Goal: Information Seeking & Learning: Learn about a topic

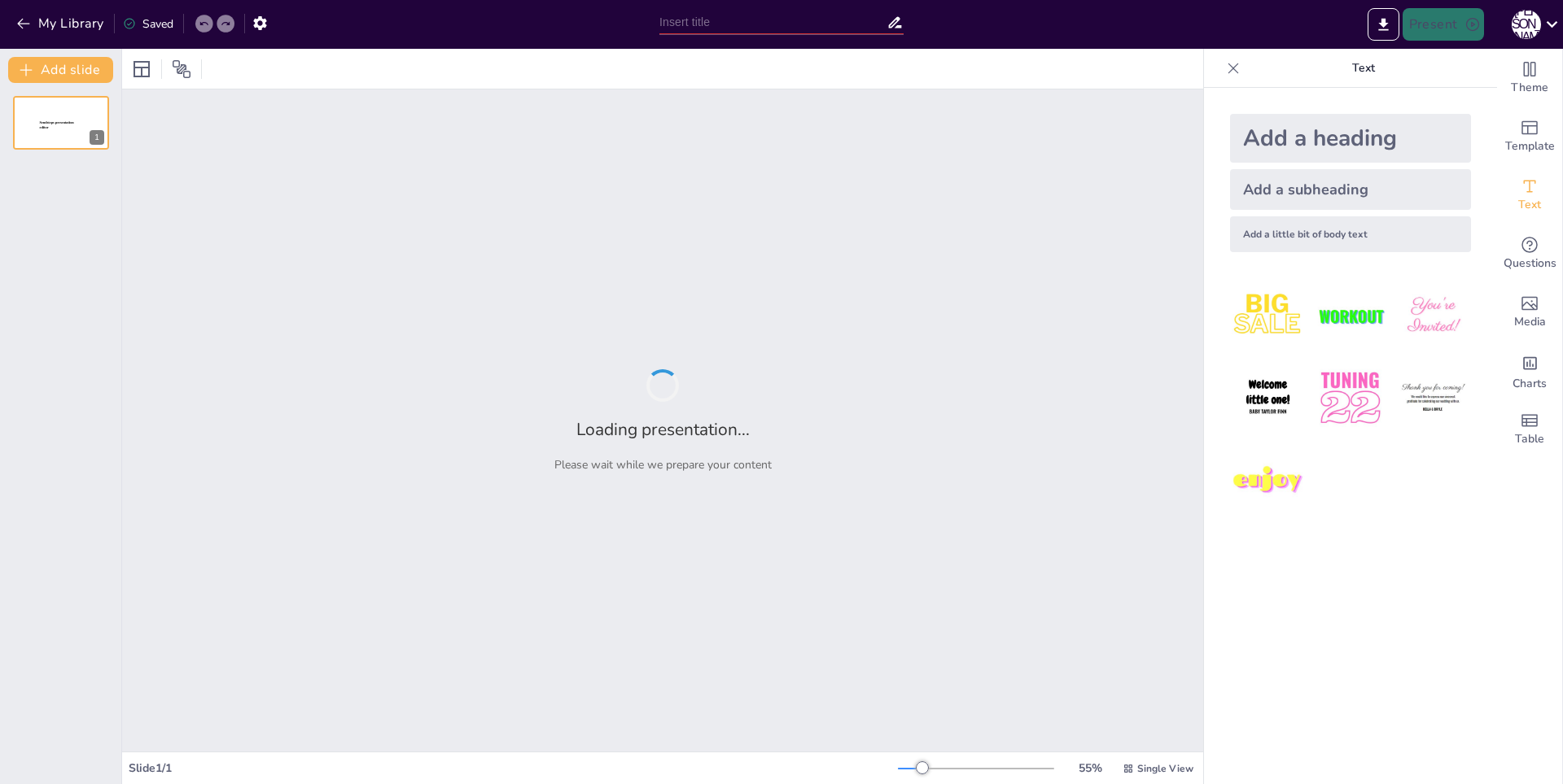
type input "Правоотношения в сфере образования: Понятие, структура и ключевые субъекты"
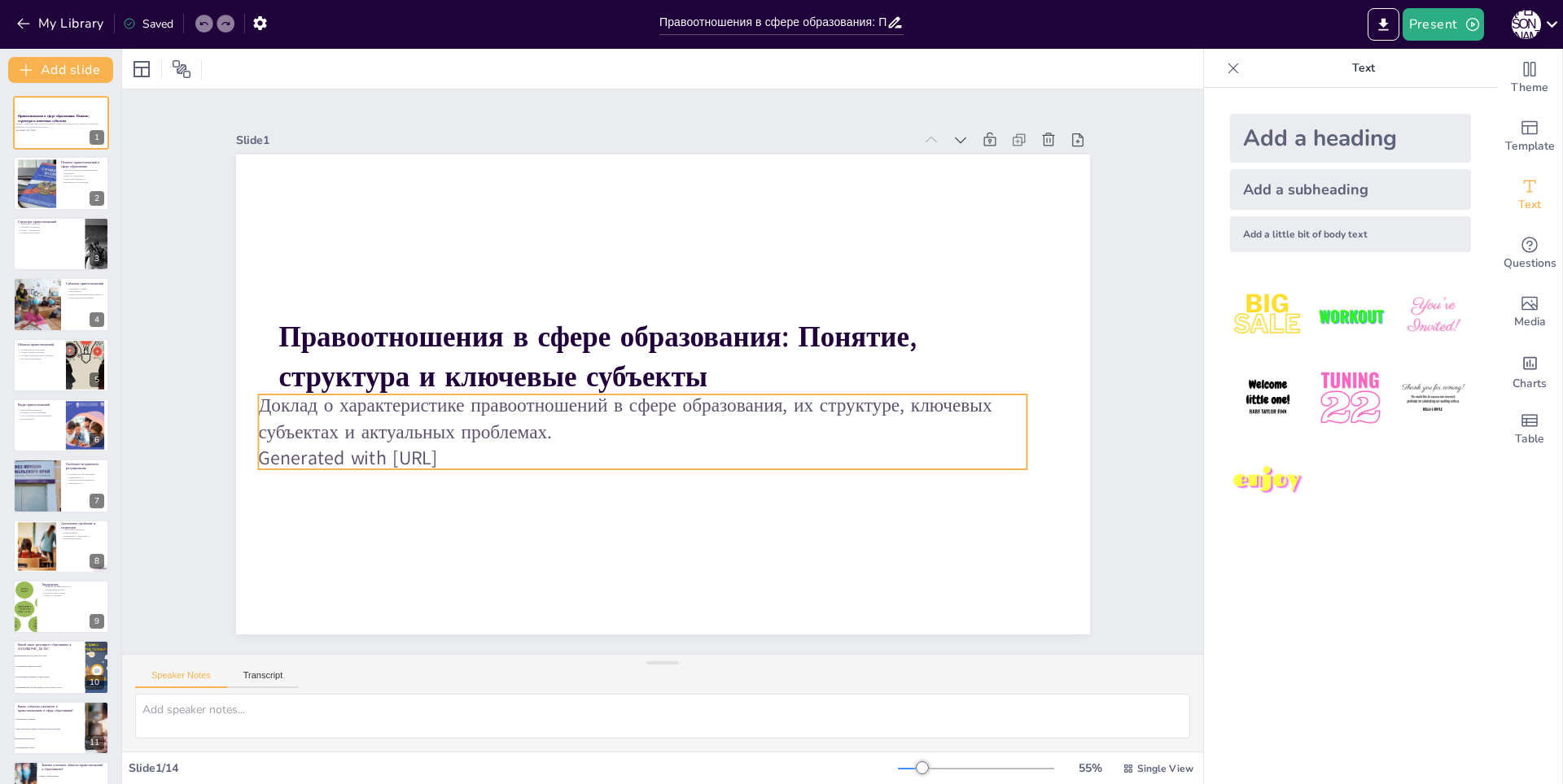
checkbox input "true"
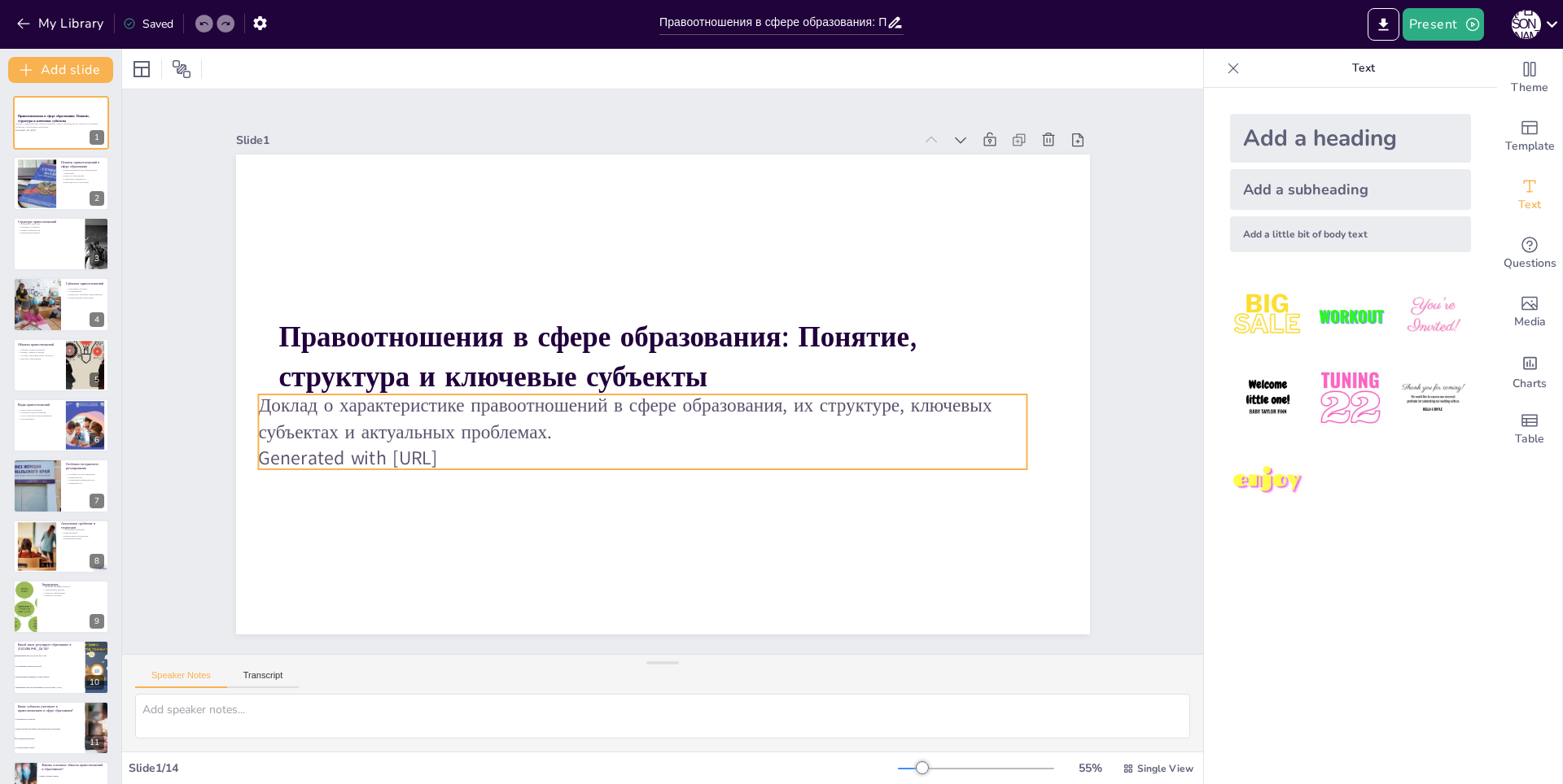
checkbox input "true"
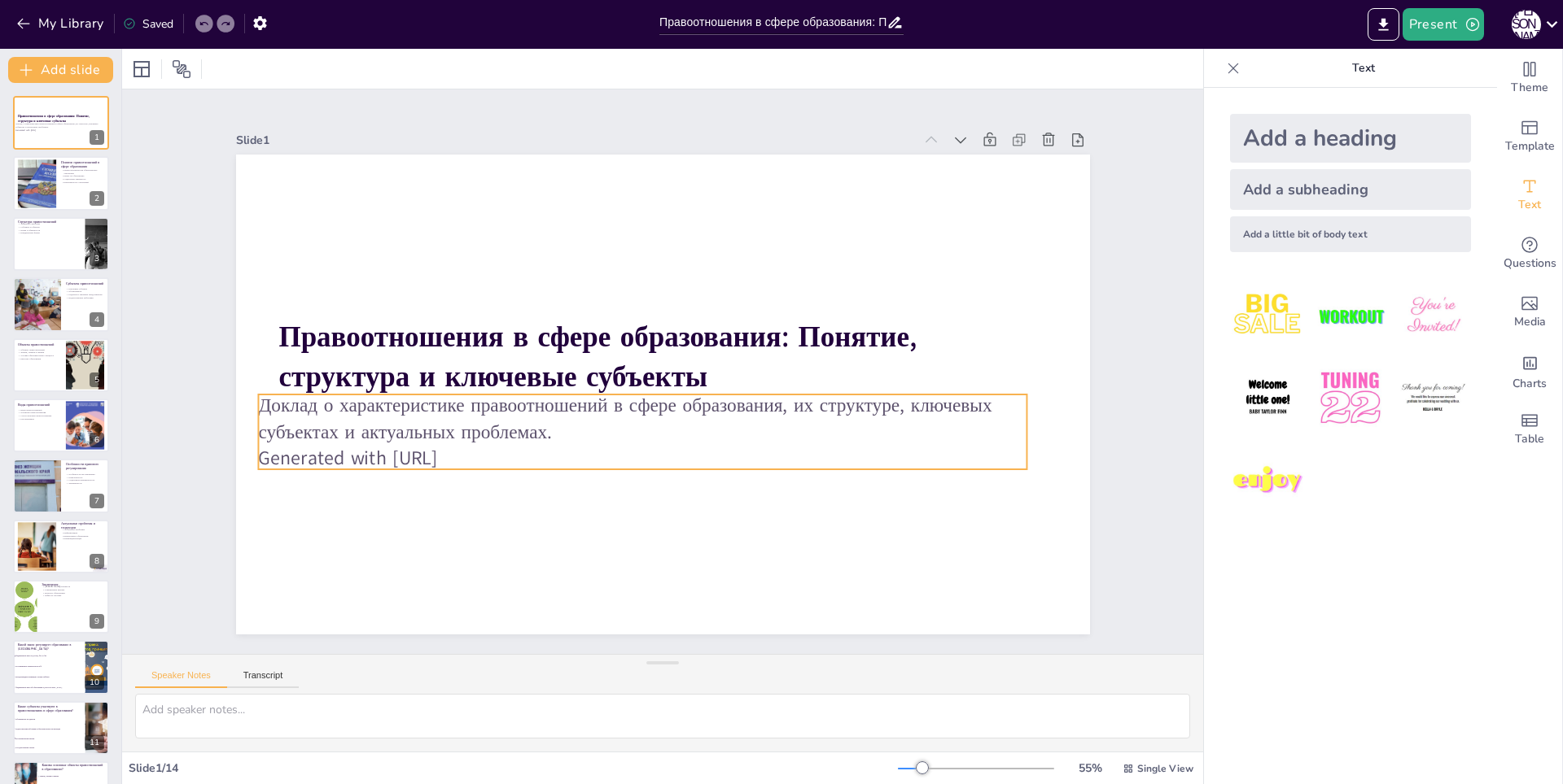
checkbox input "true"
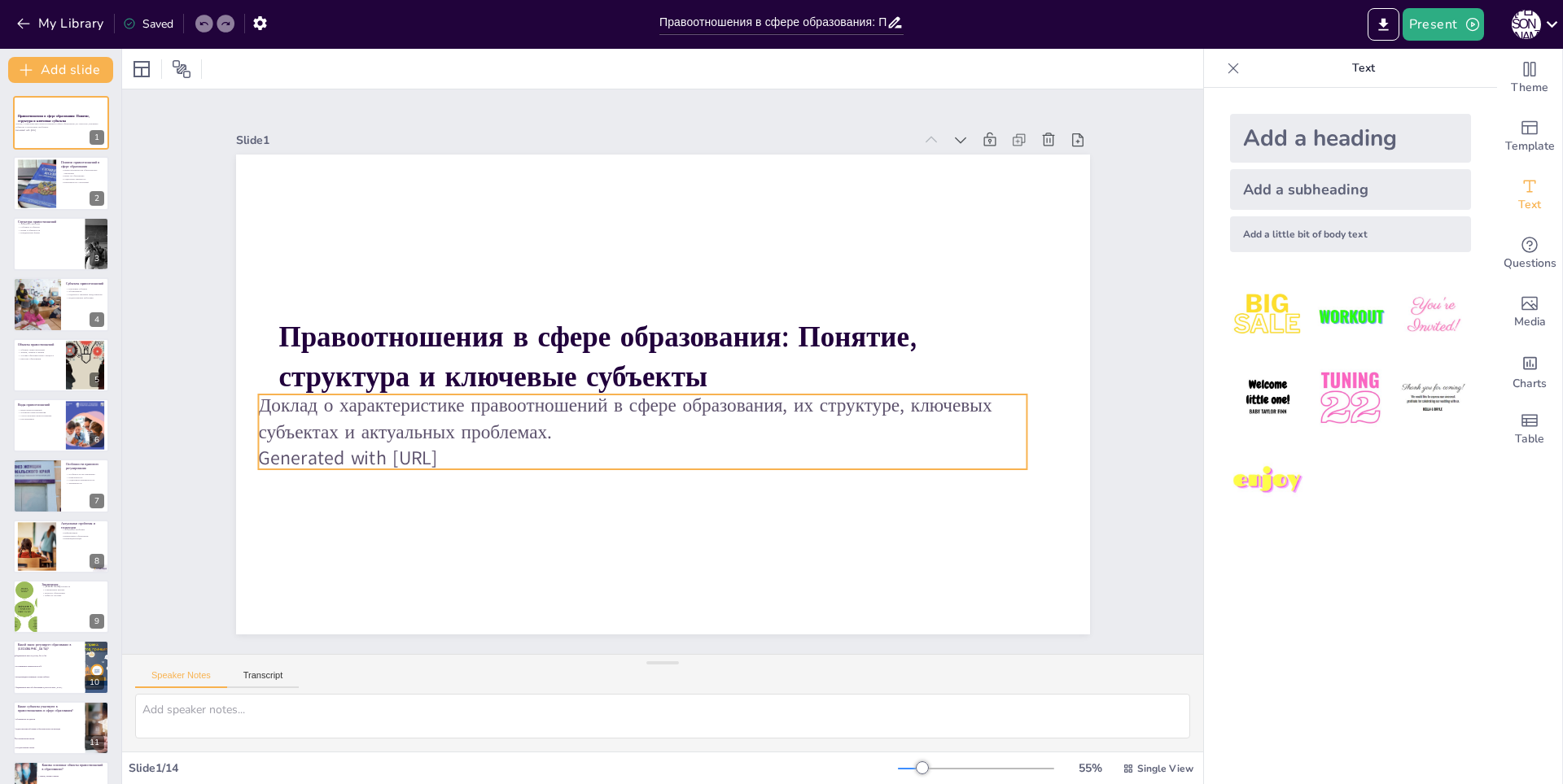
checkbox input "true"
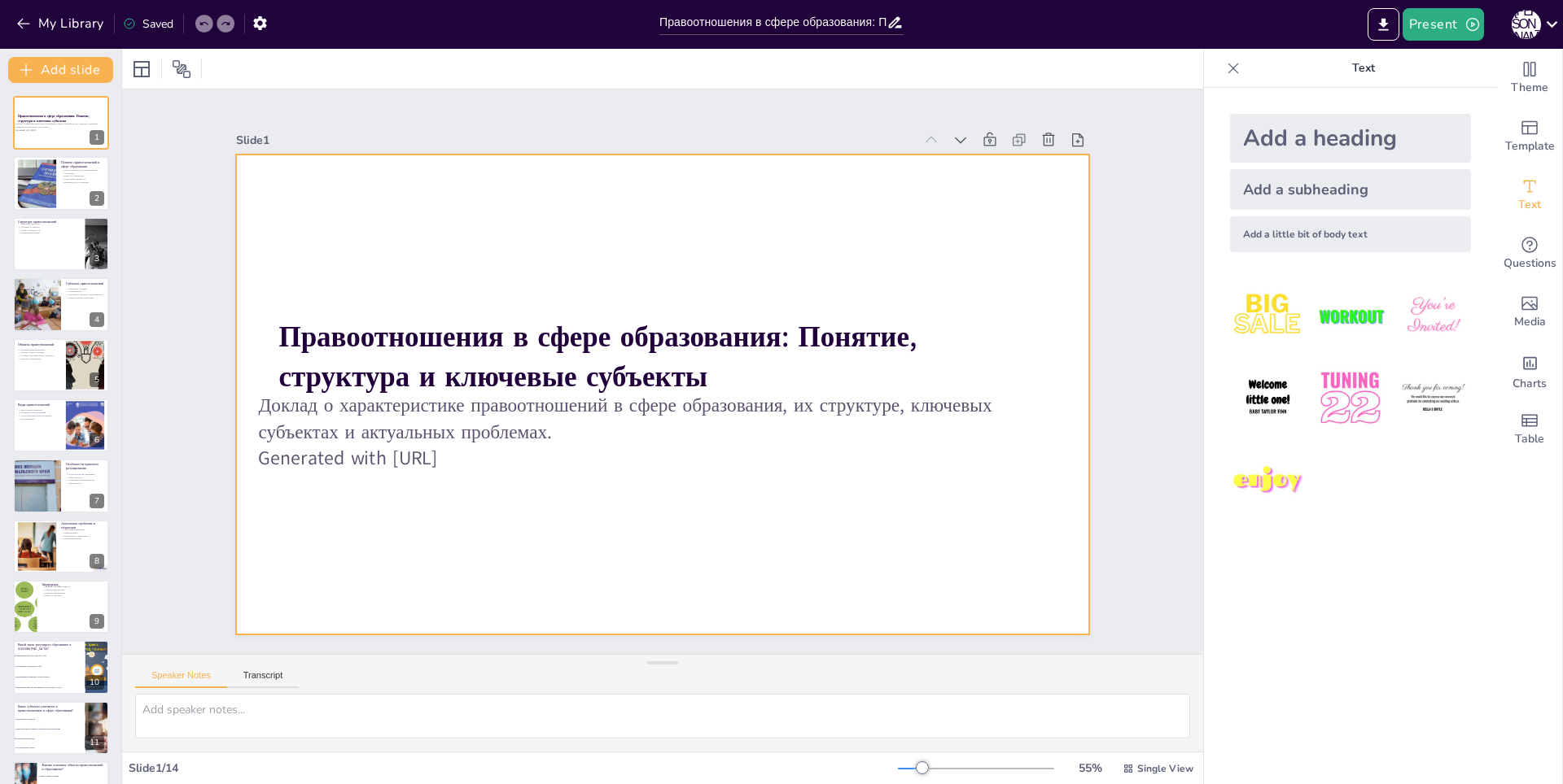
checkbox input "true"
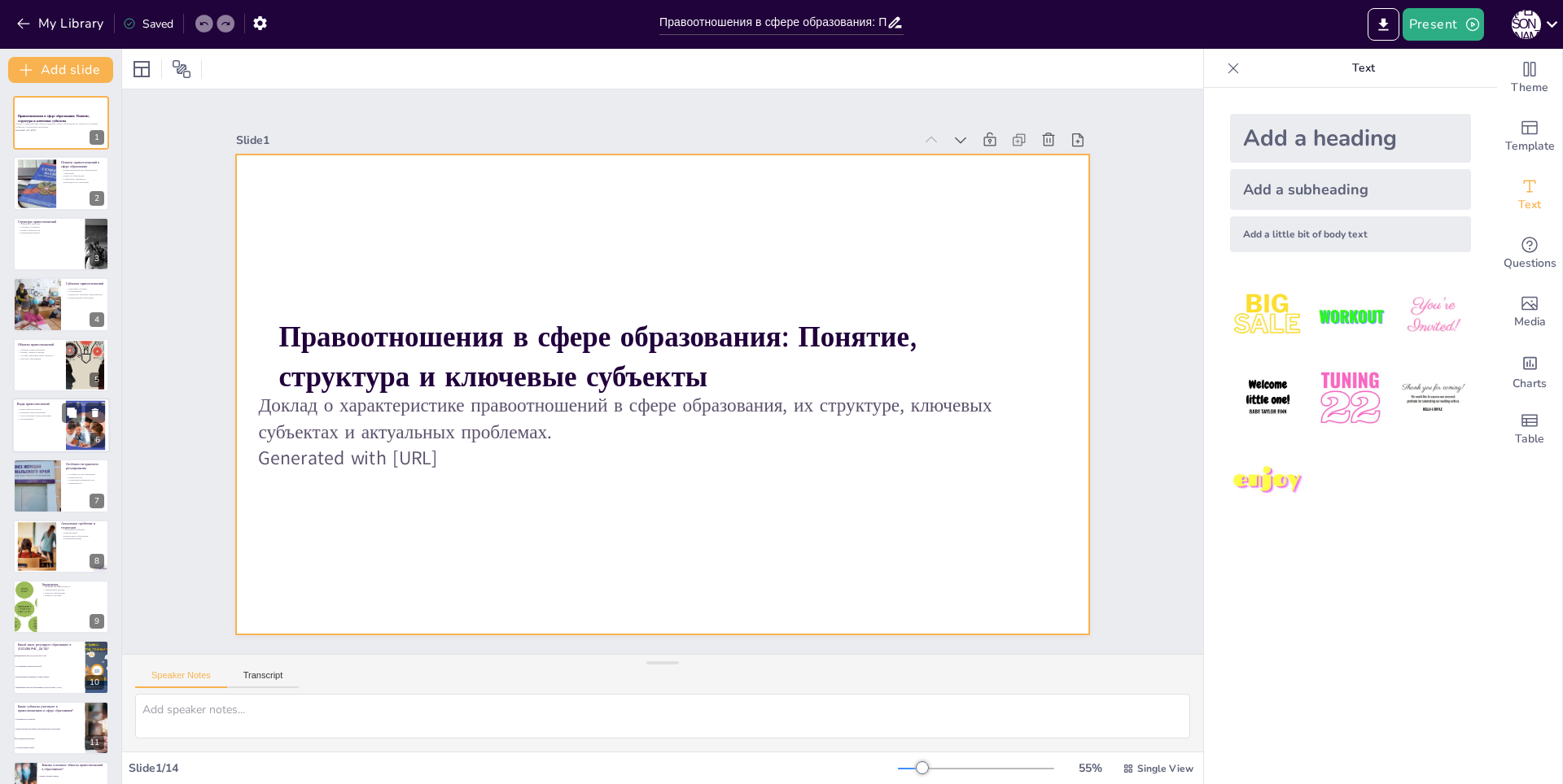
checkbox input "true"
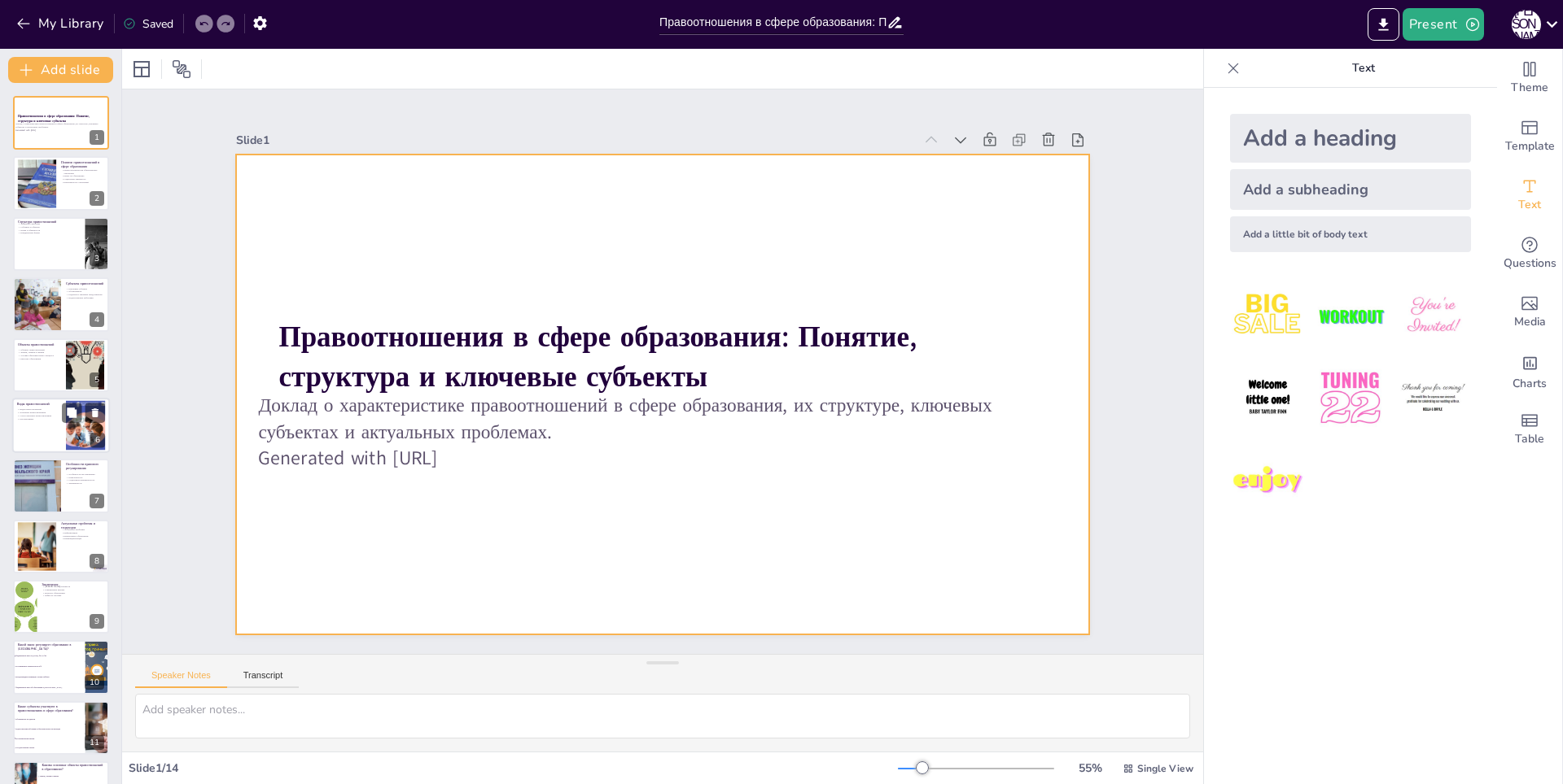
checkbox input "true"
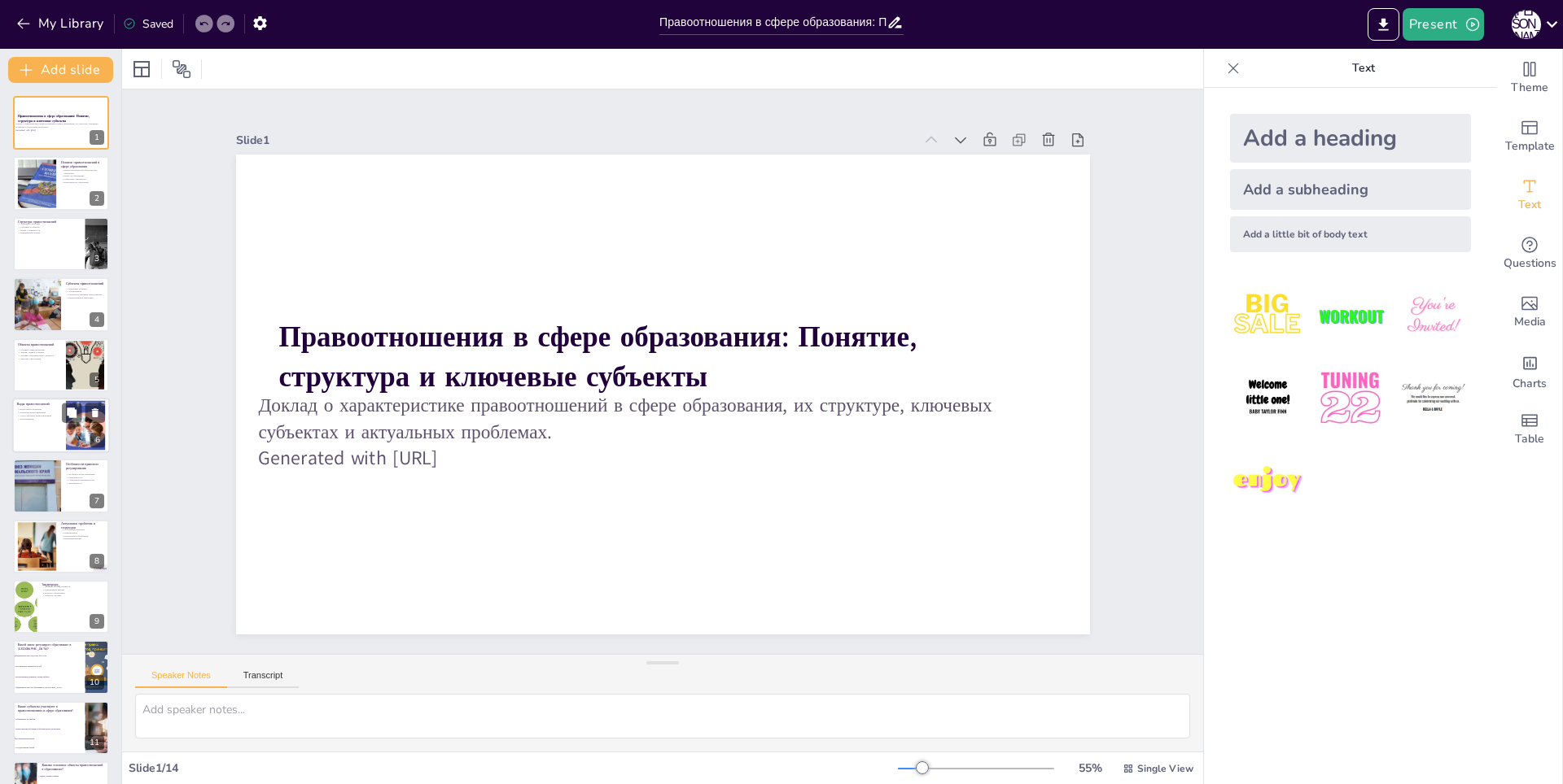
checkbox input "true"
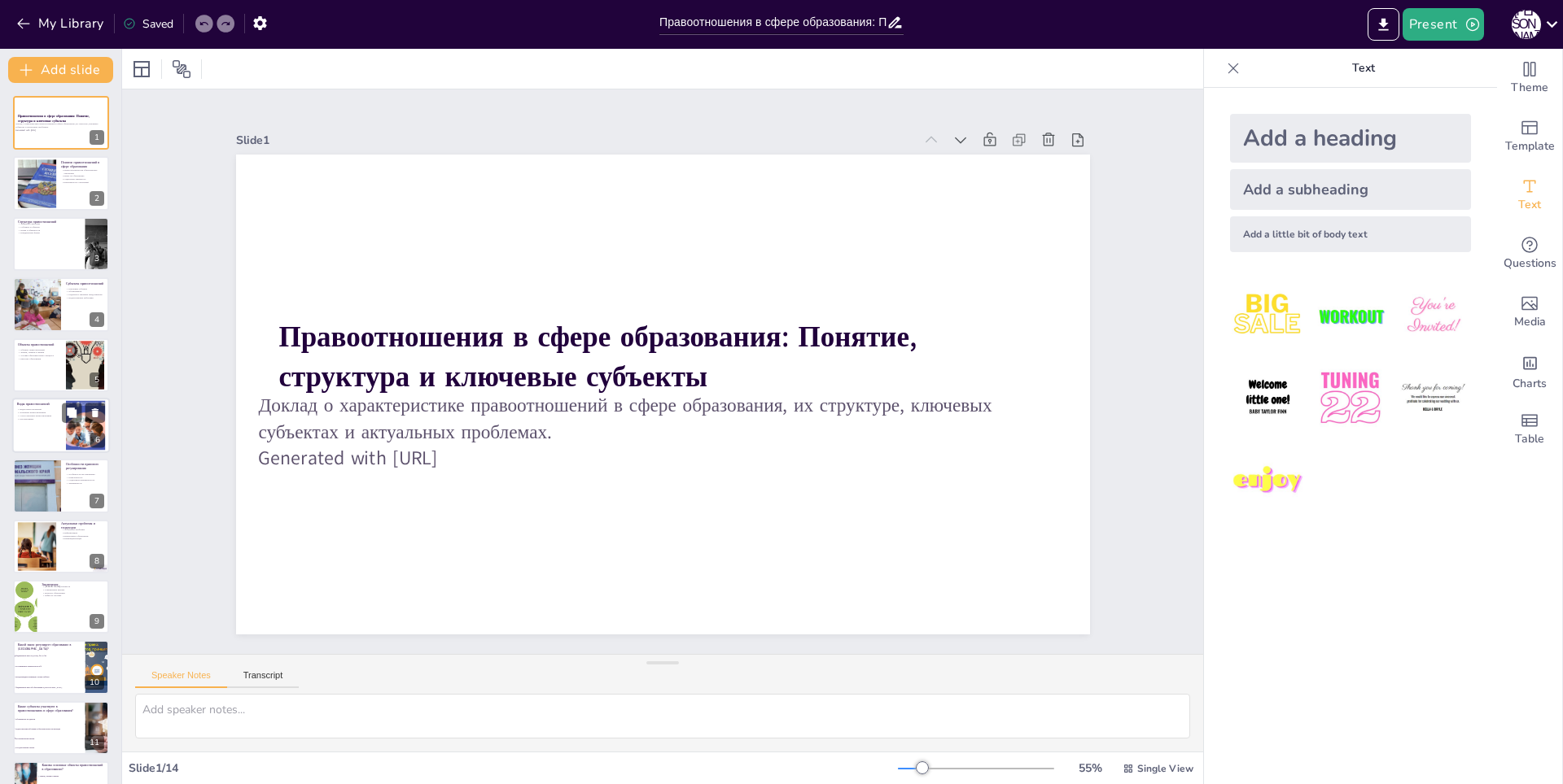
checkbox input "true"
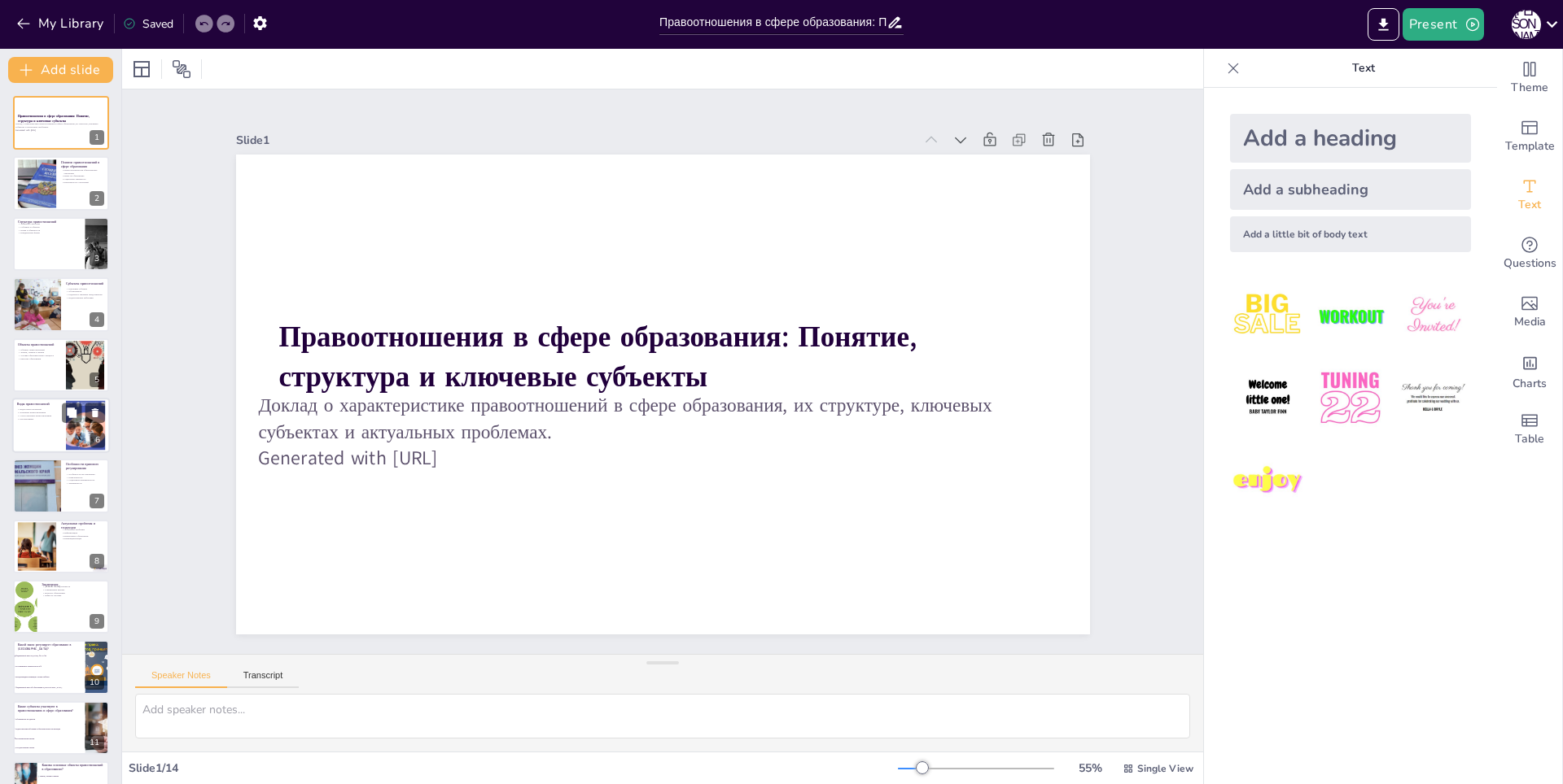
checkbox input "true"
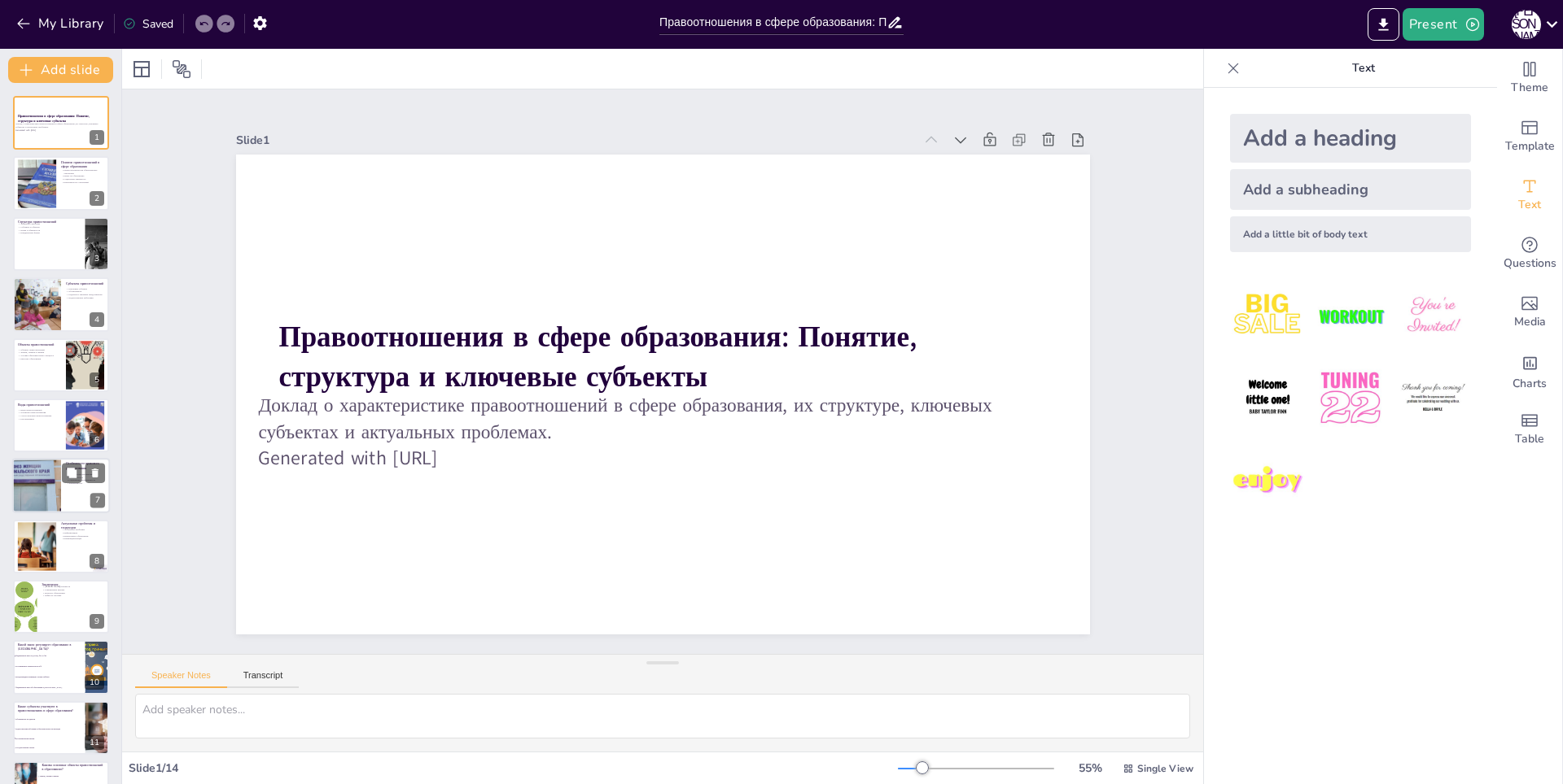
checkbox input "true"
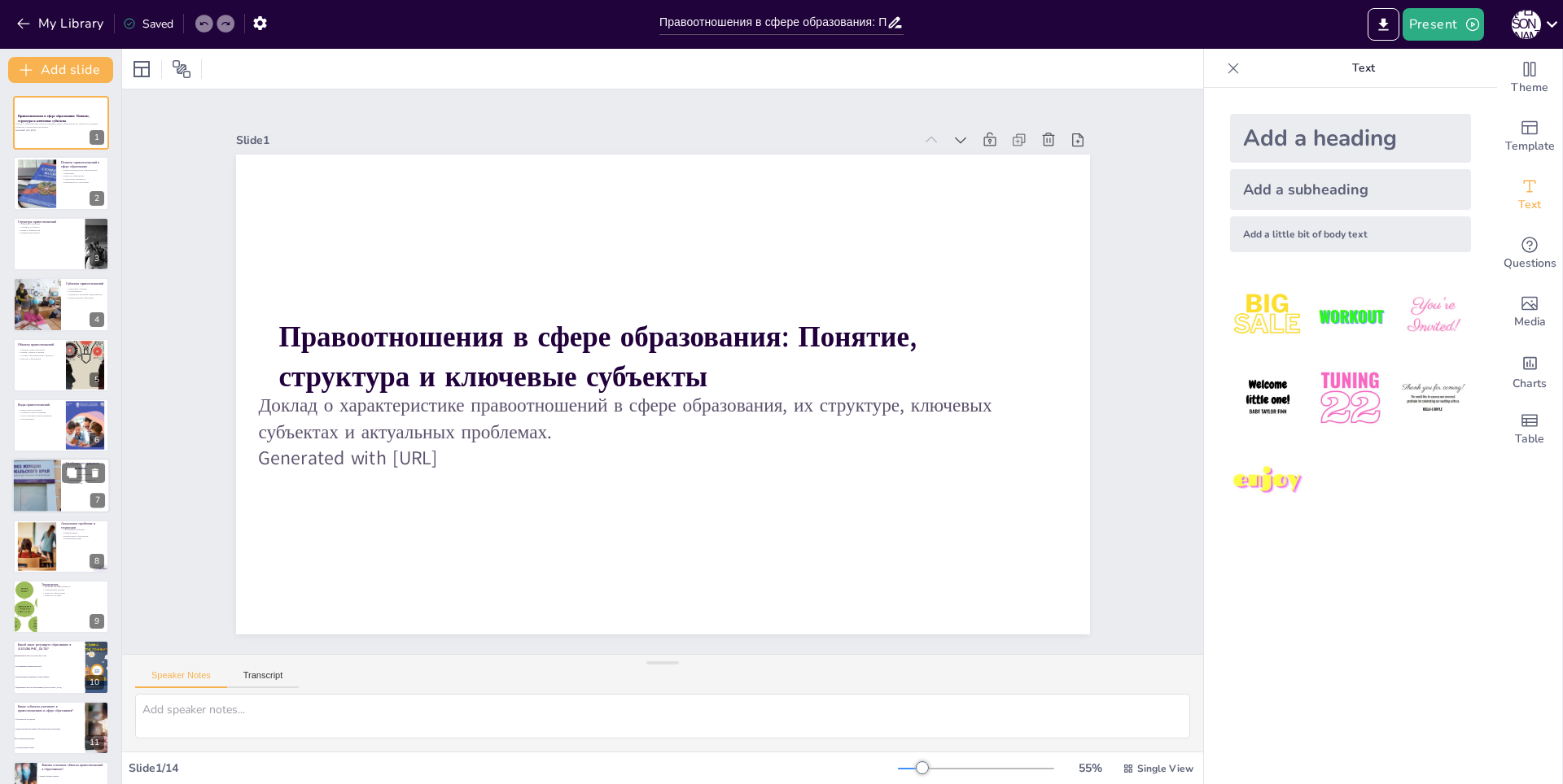
checkbox input "true"
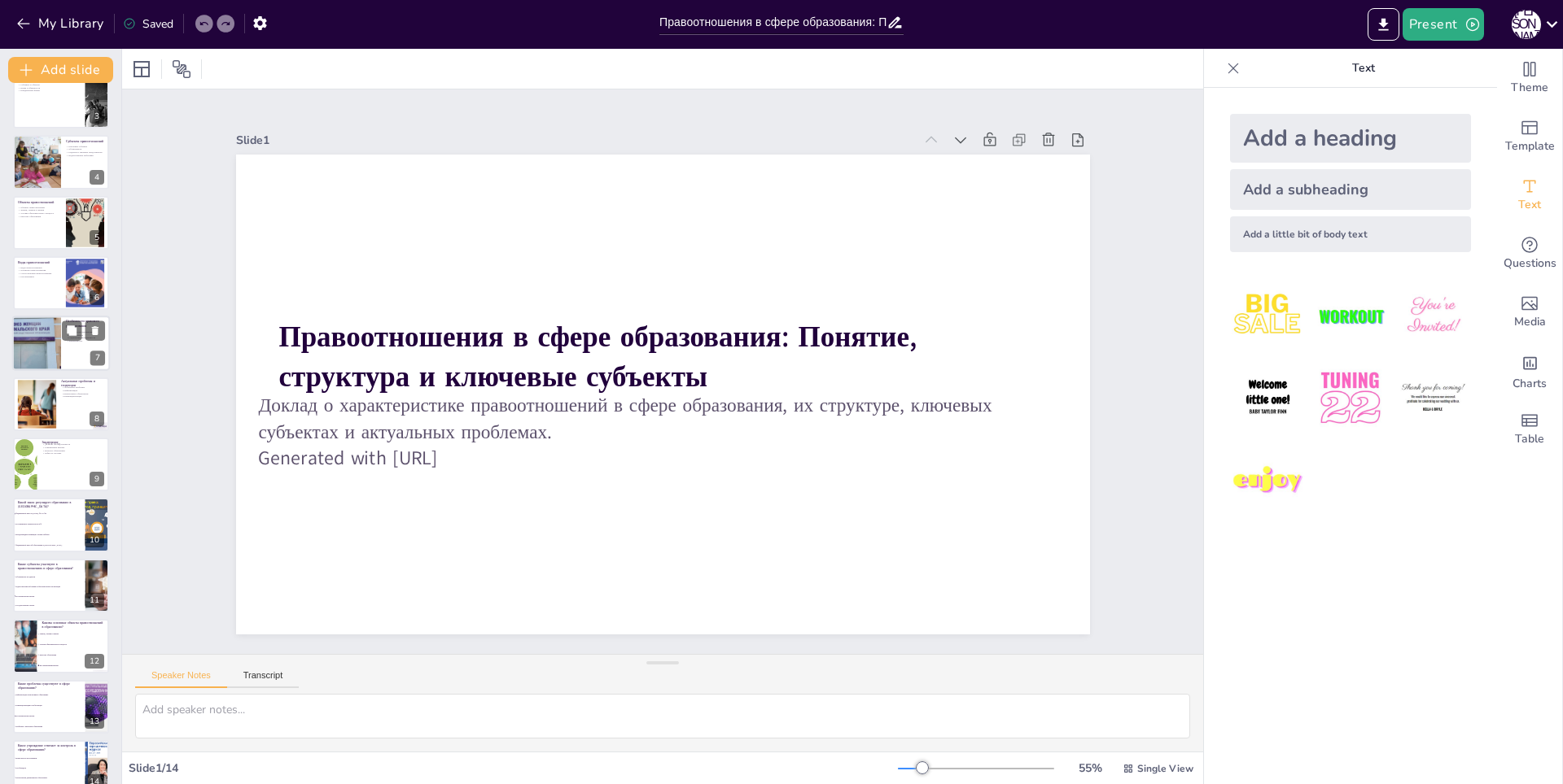
checkbox input "true"
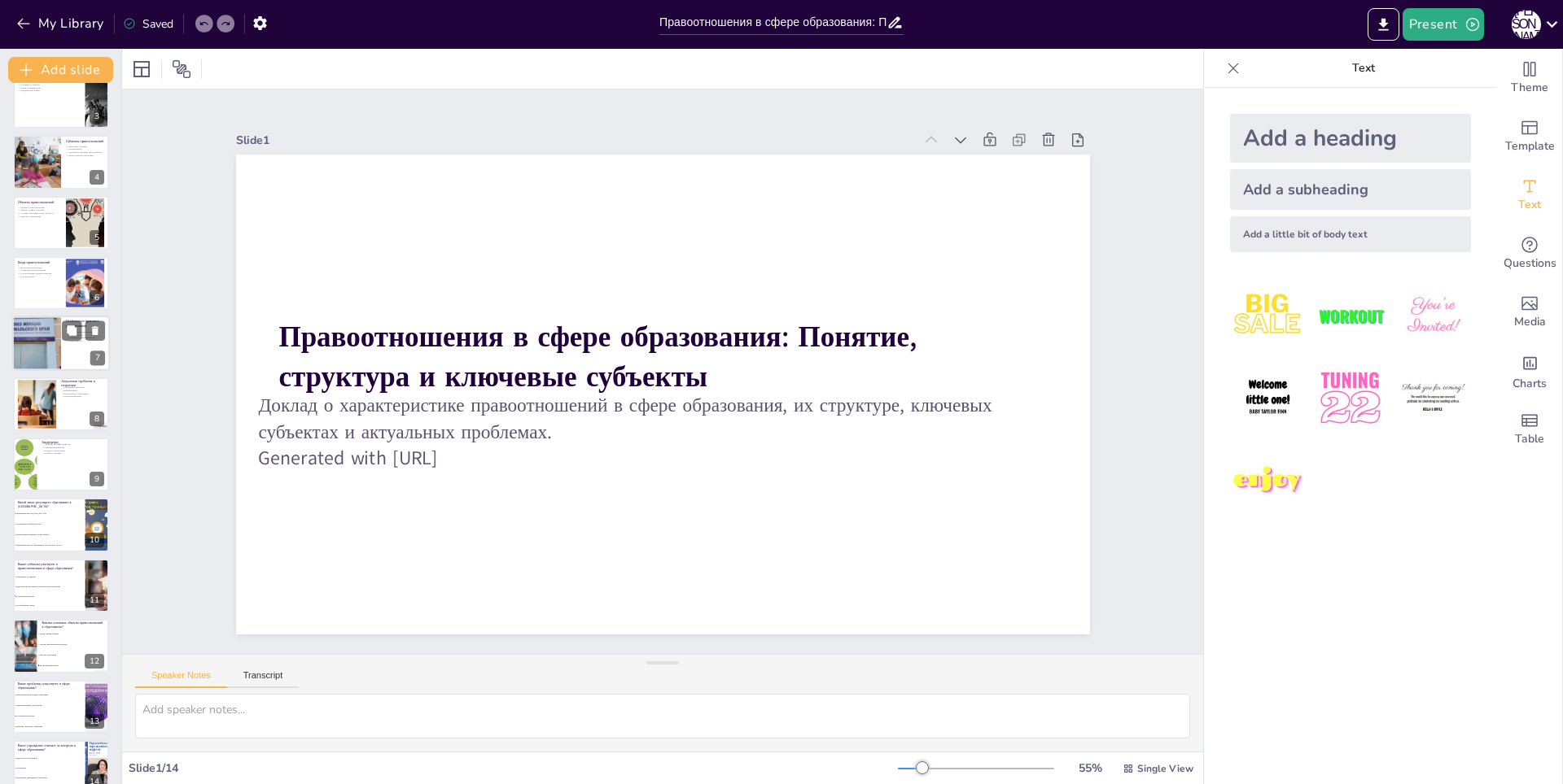
scroll to position [165, 0]
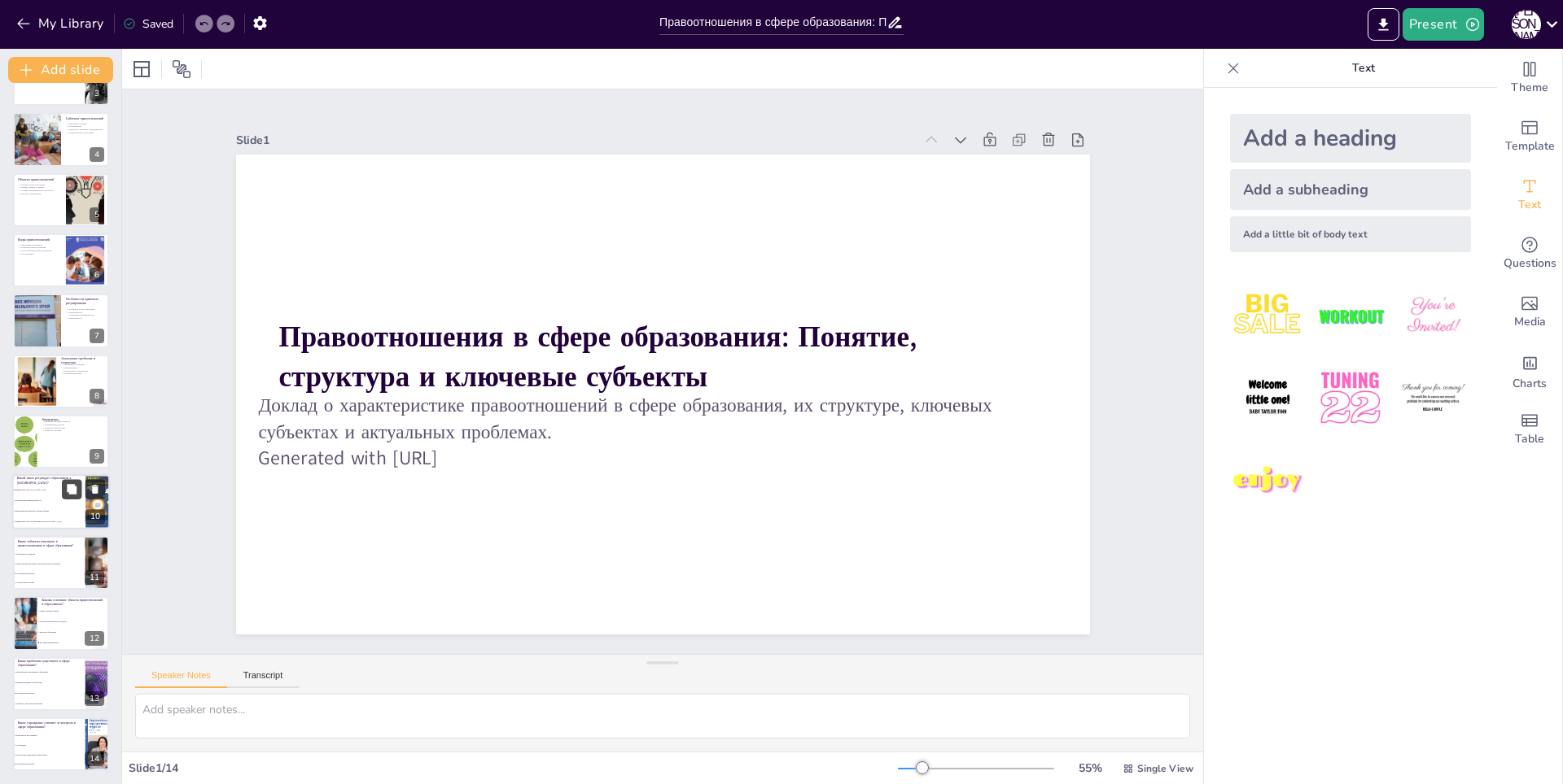
checkbox input "true"
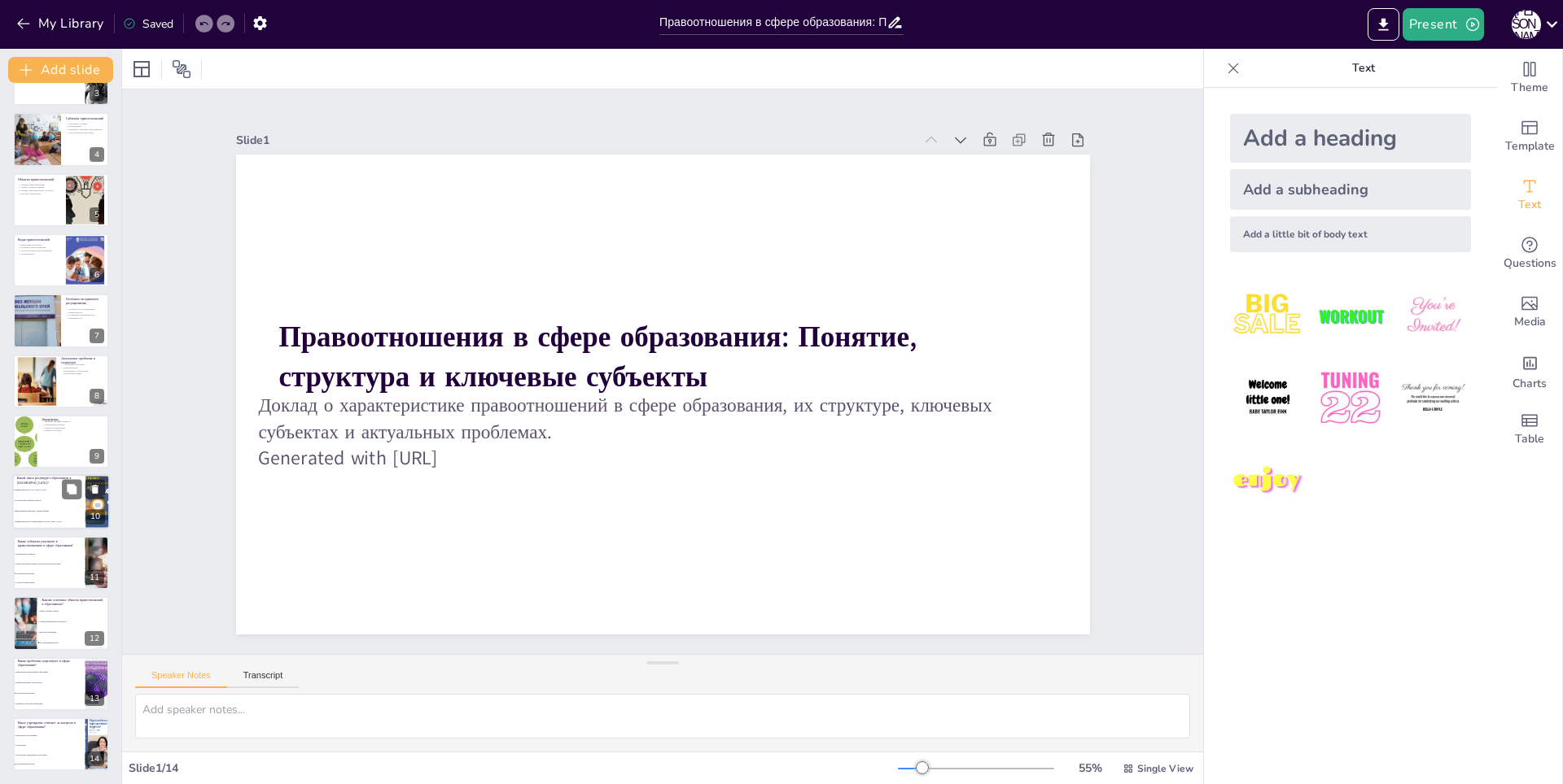
checkbox input "true"
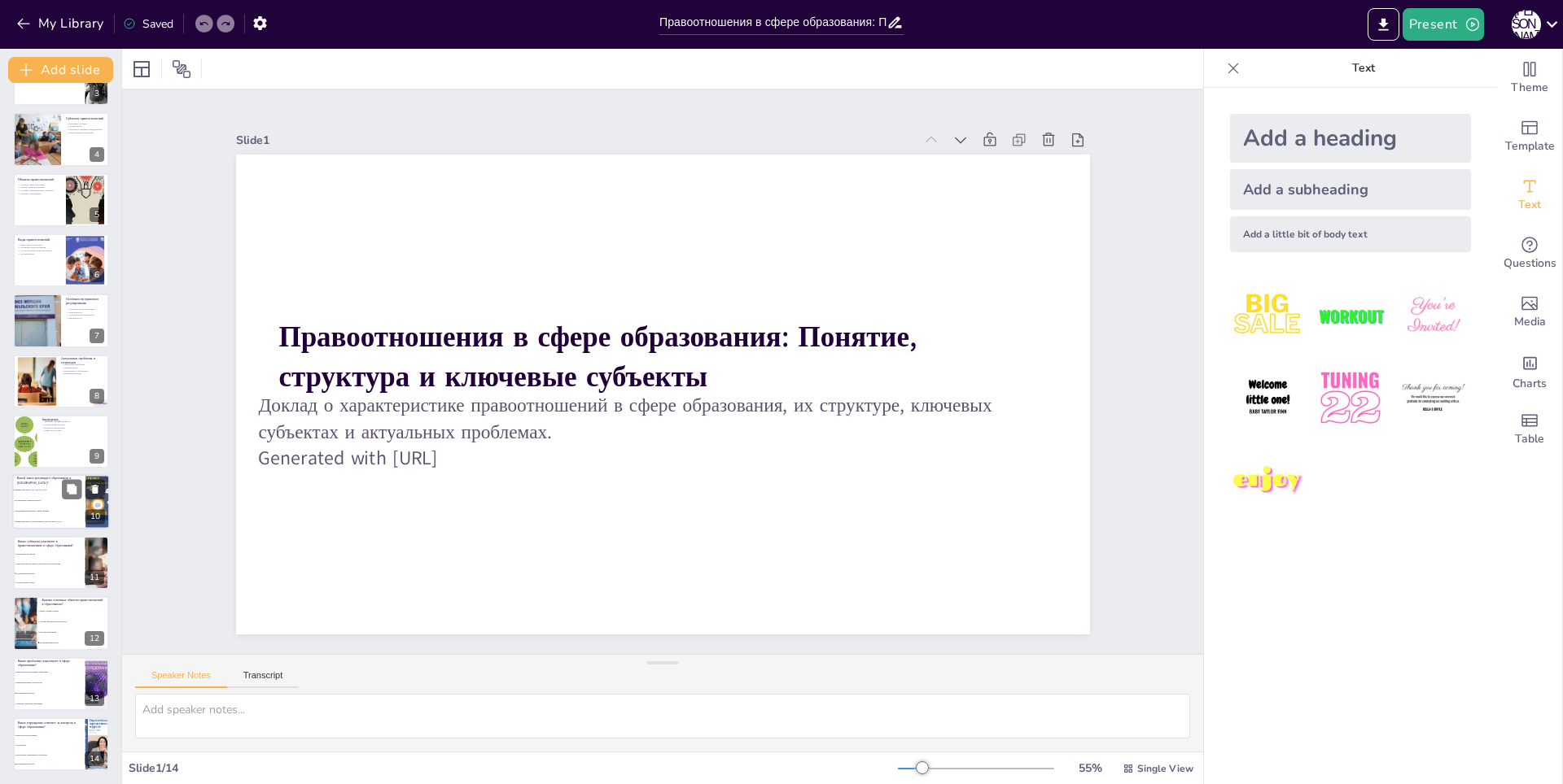
checkbox input "true"
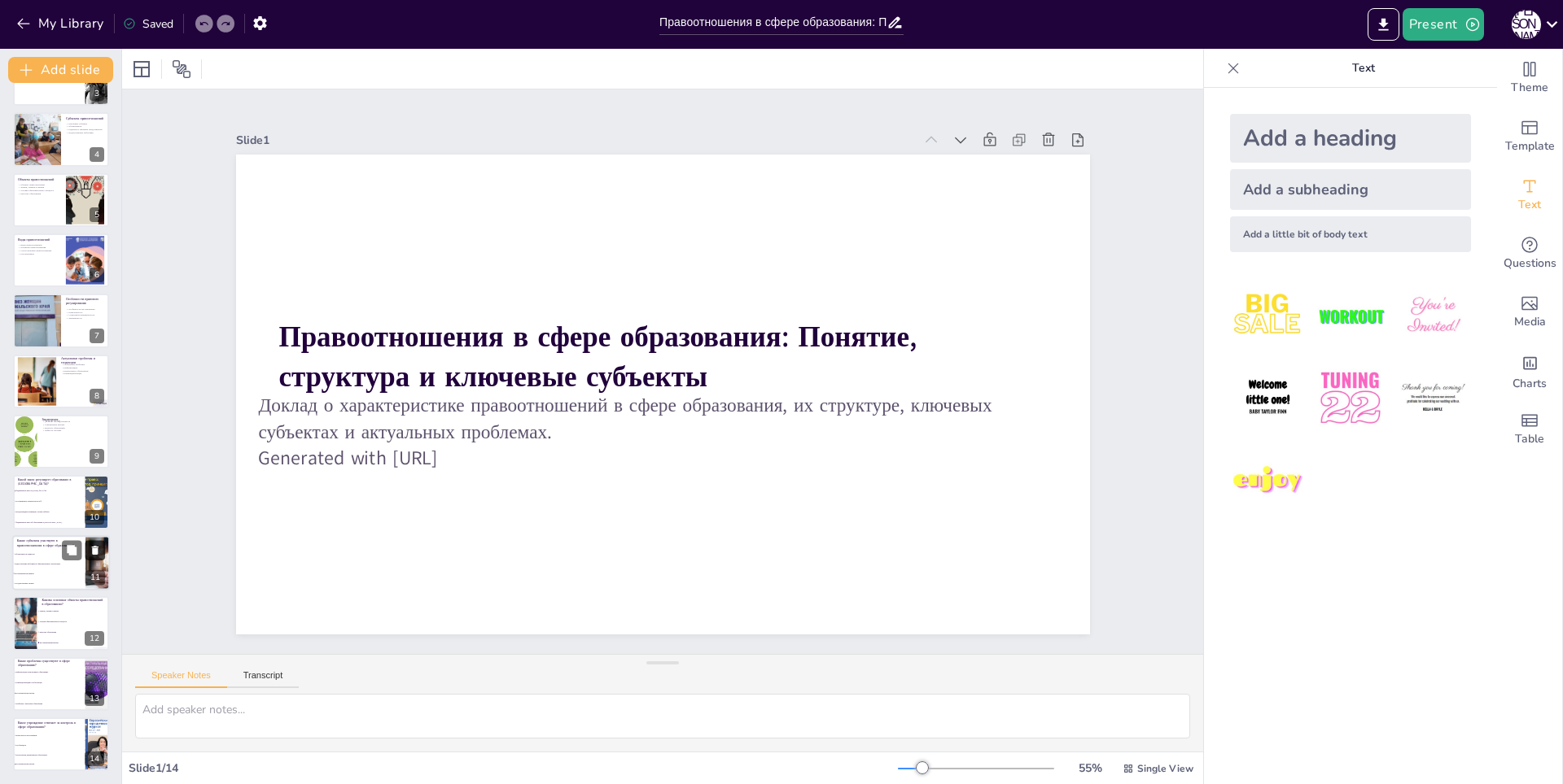
checkbox input "true"
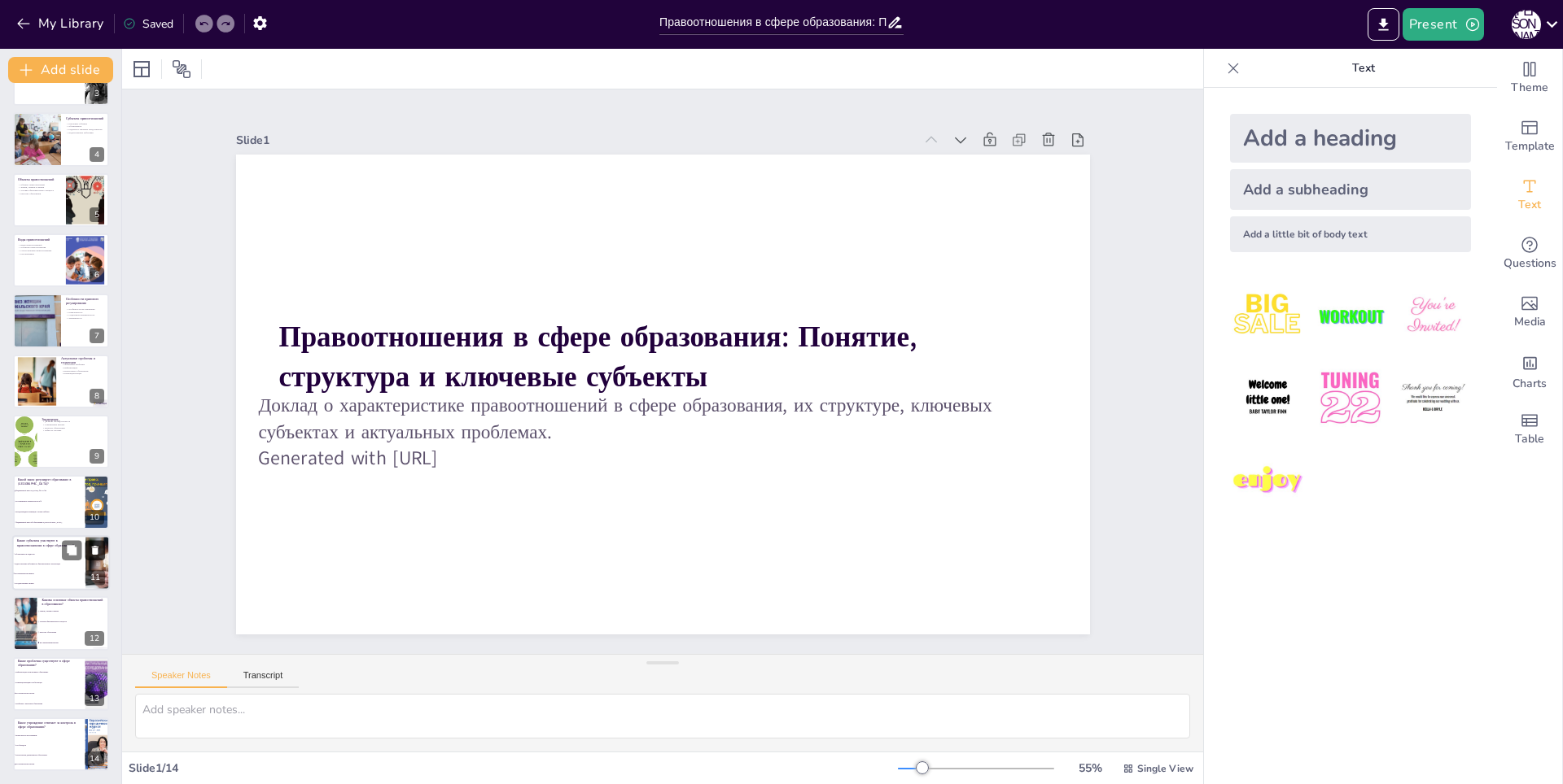
checkbox input "true"
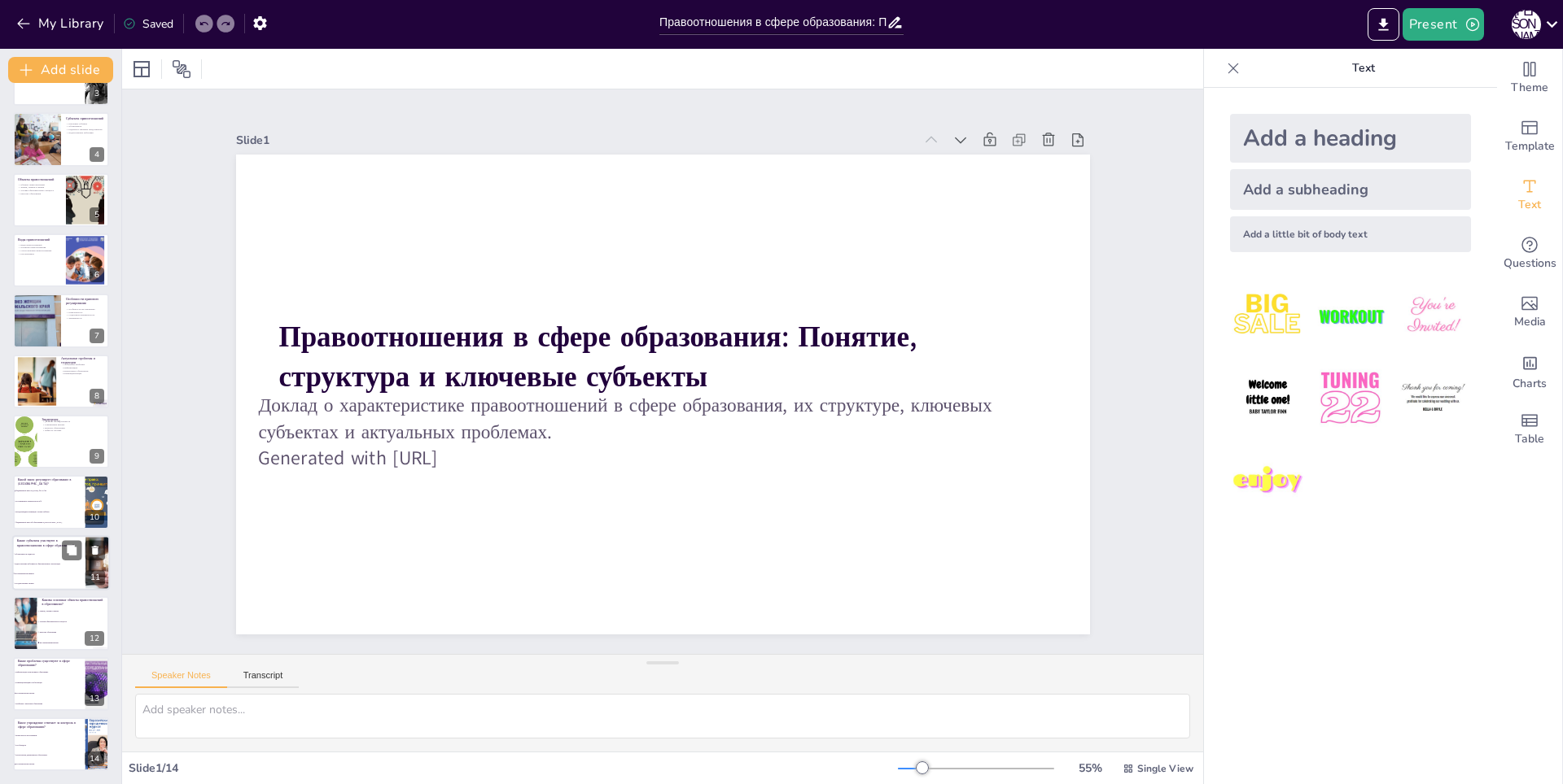
checkbox input "true"
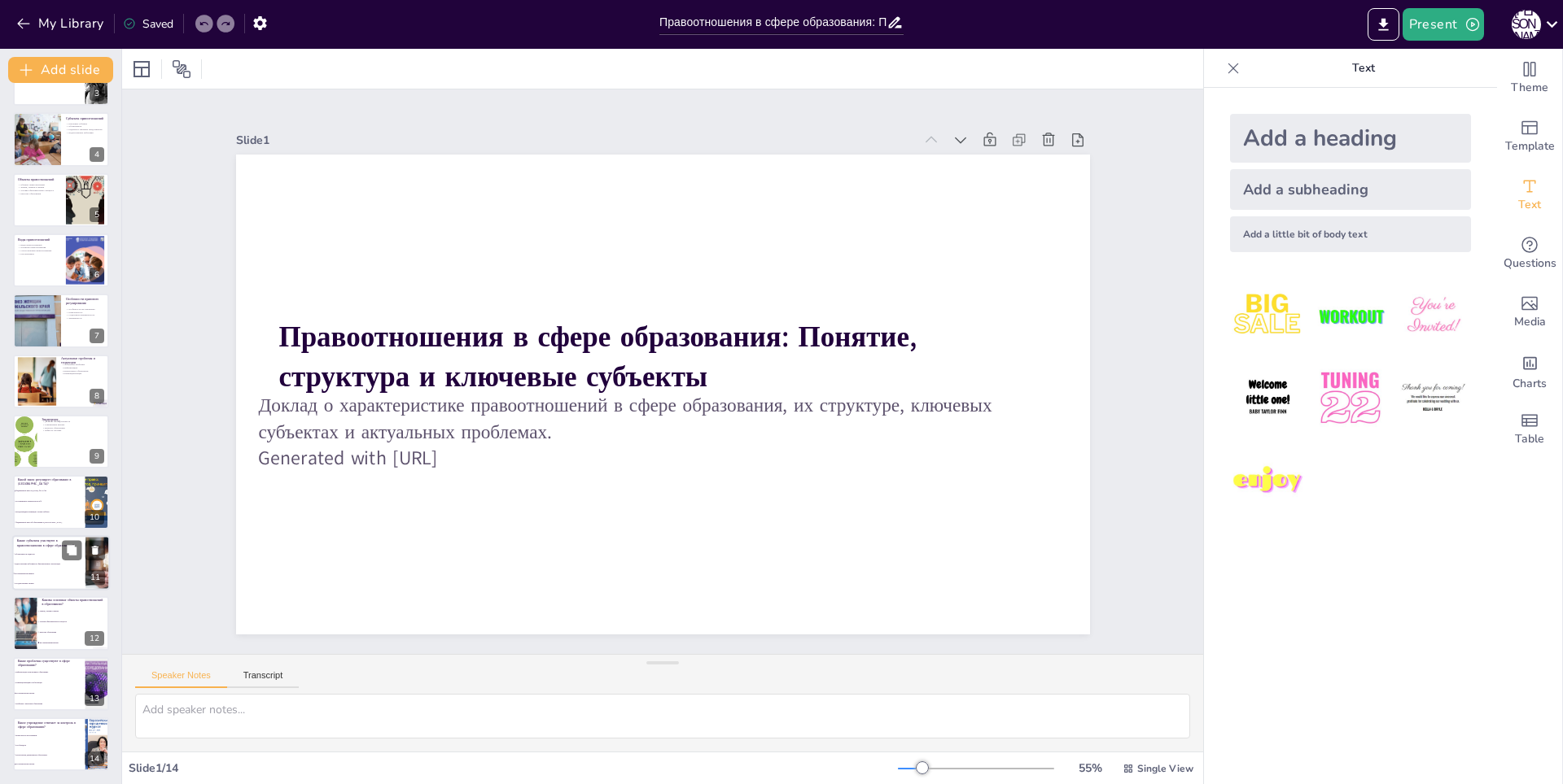
checkbox input "true"
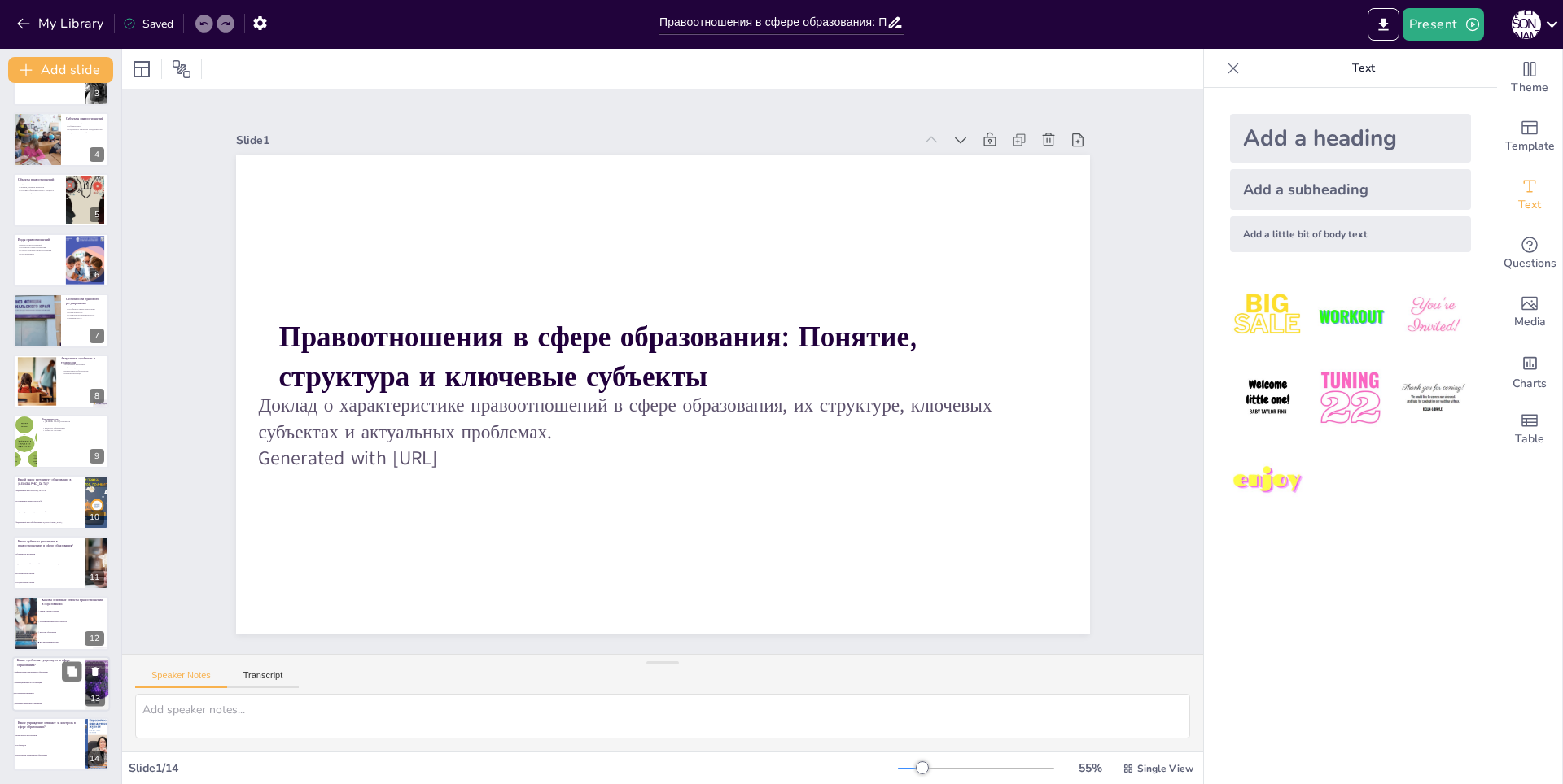
checkbox input "true"
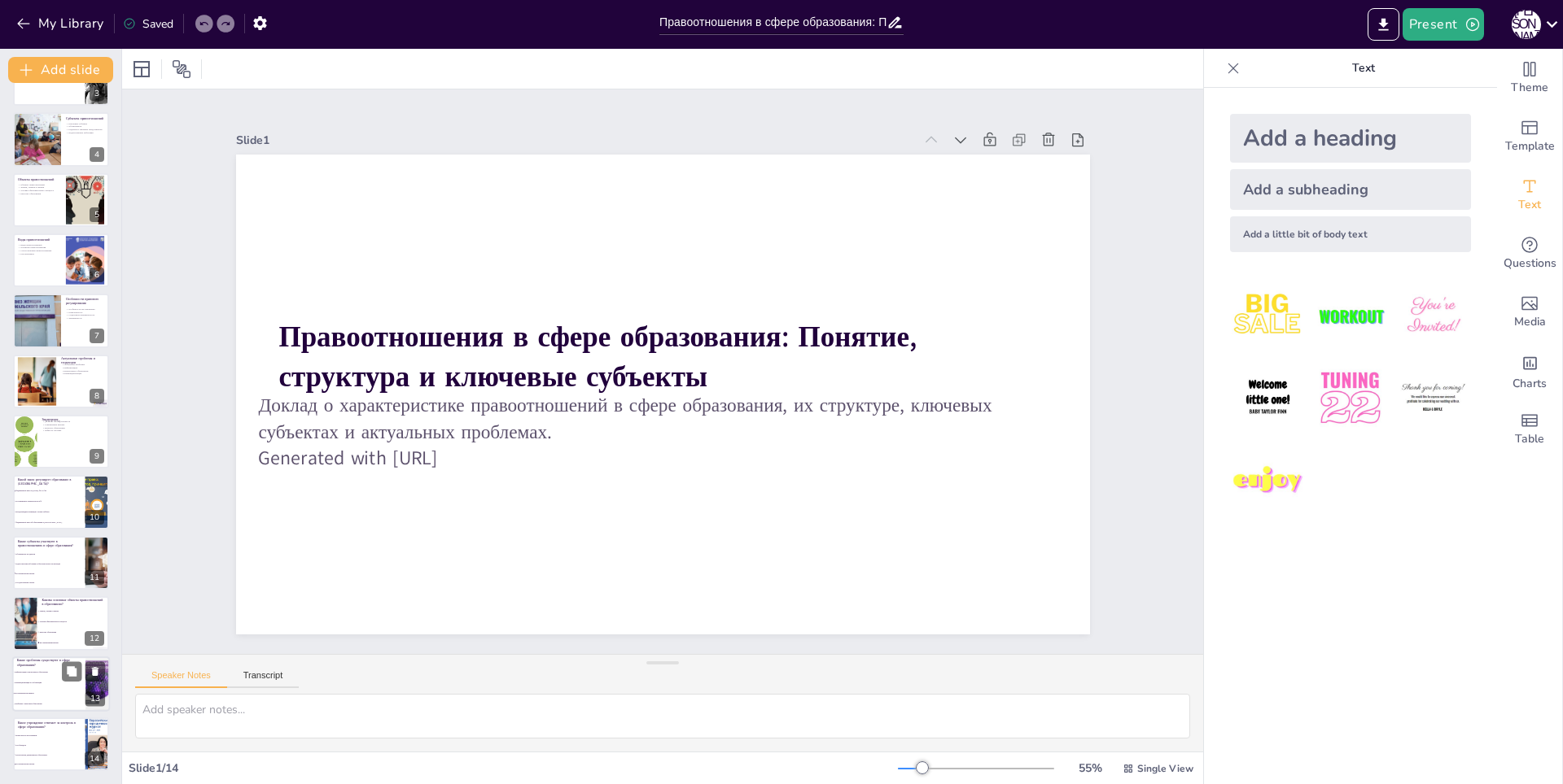
checkbox input "true"
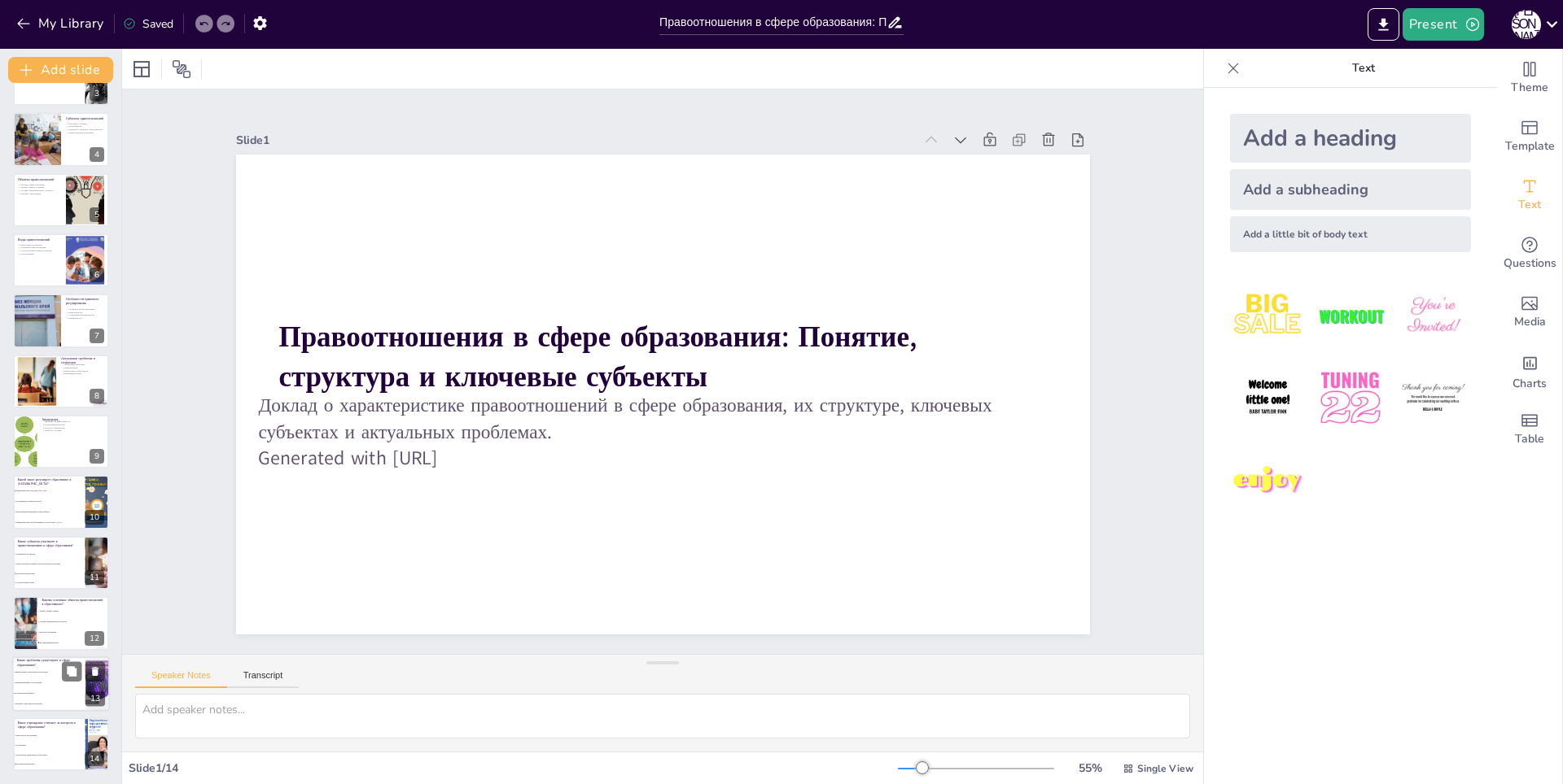
checkbox input "true"
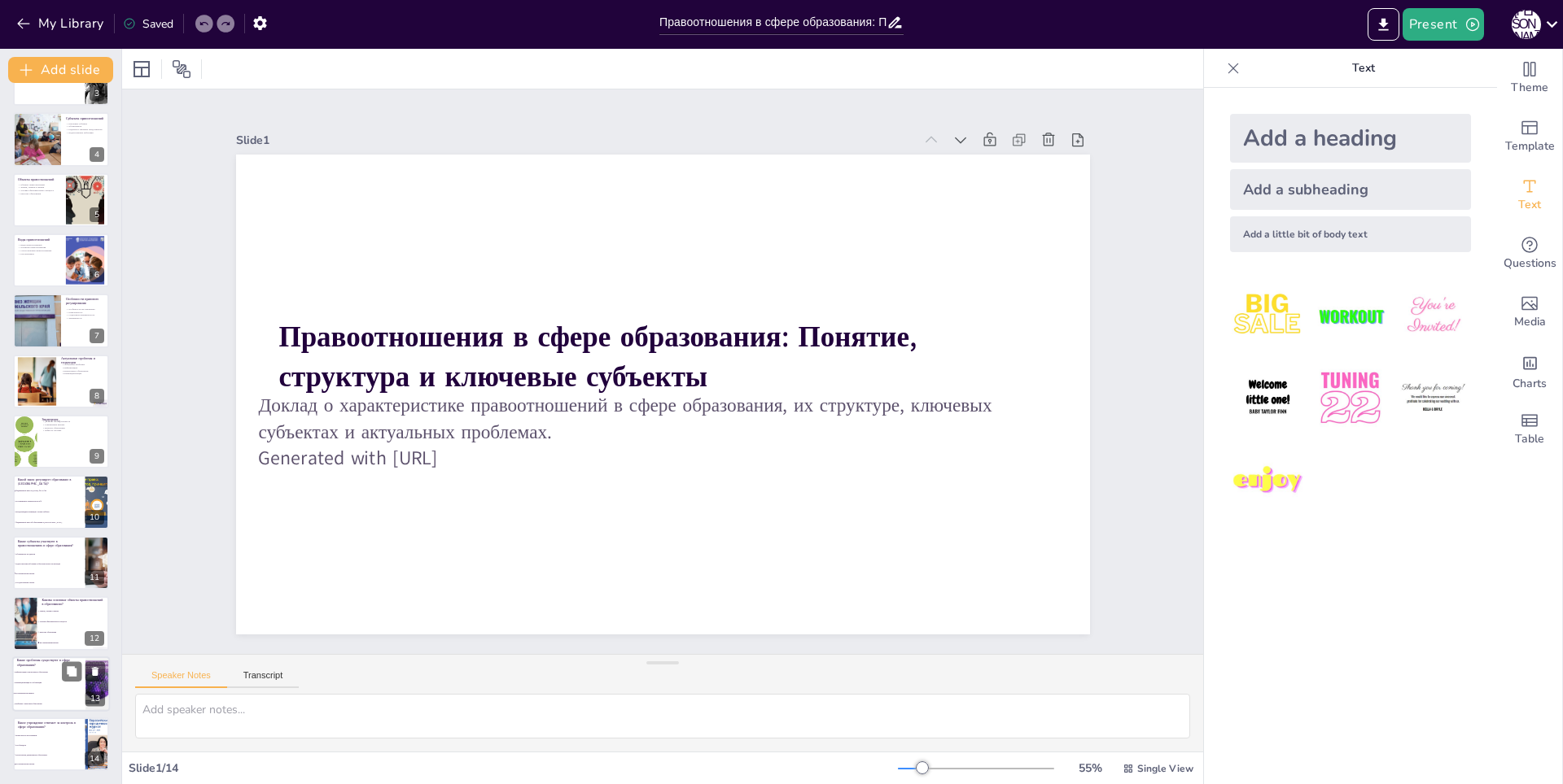
checkbox input "true"
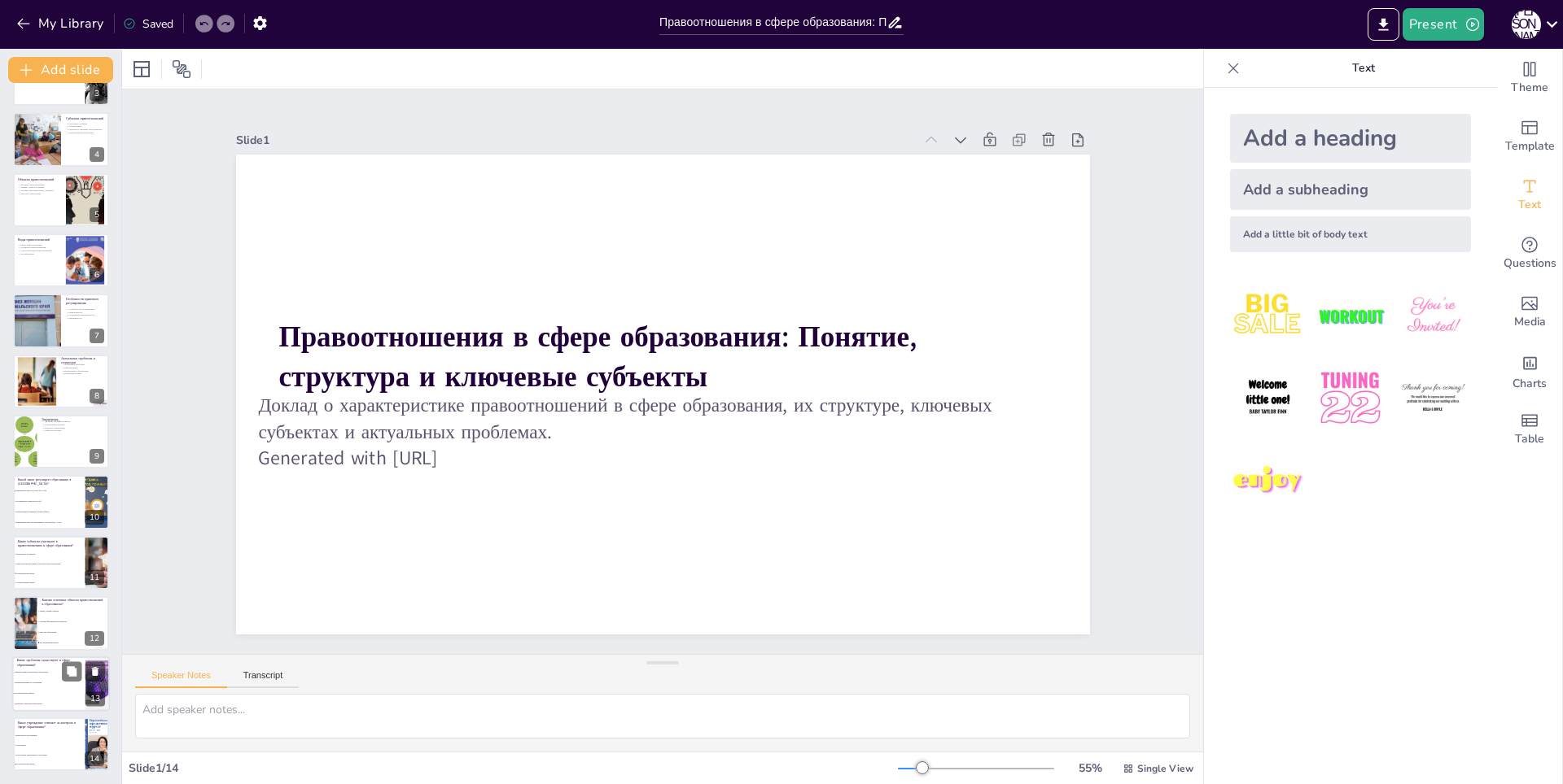
checkbox input "true"
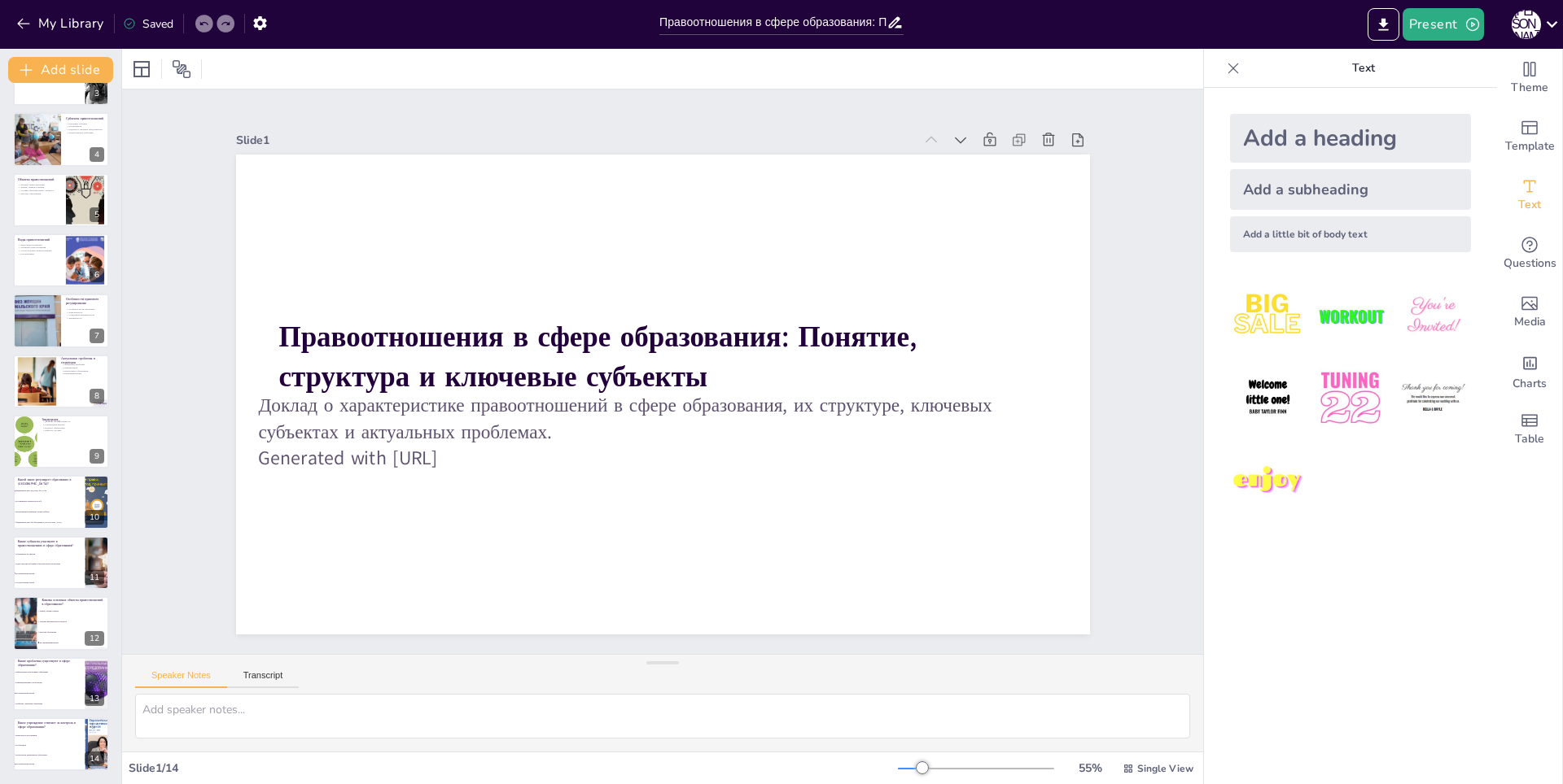
checkbox input "true"
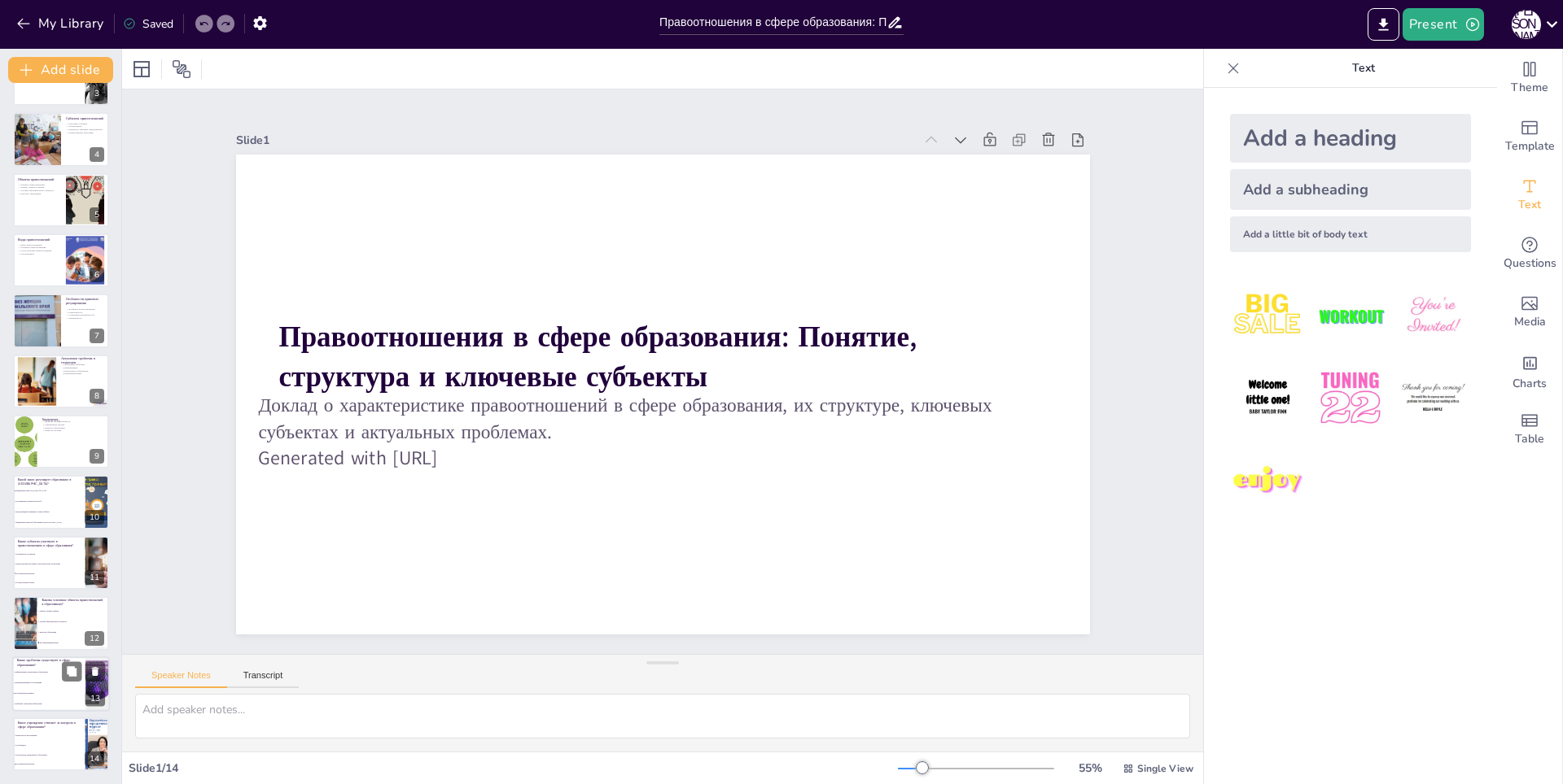
checkbox input "true"
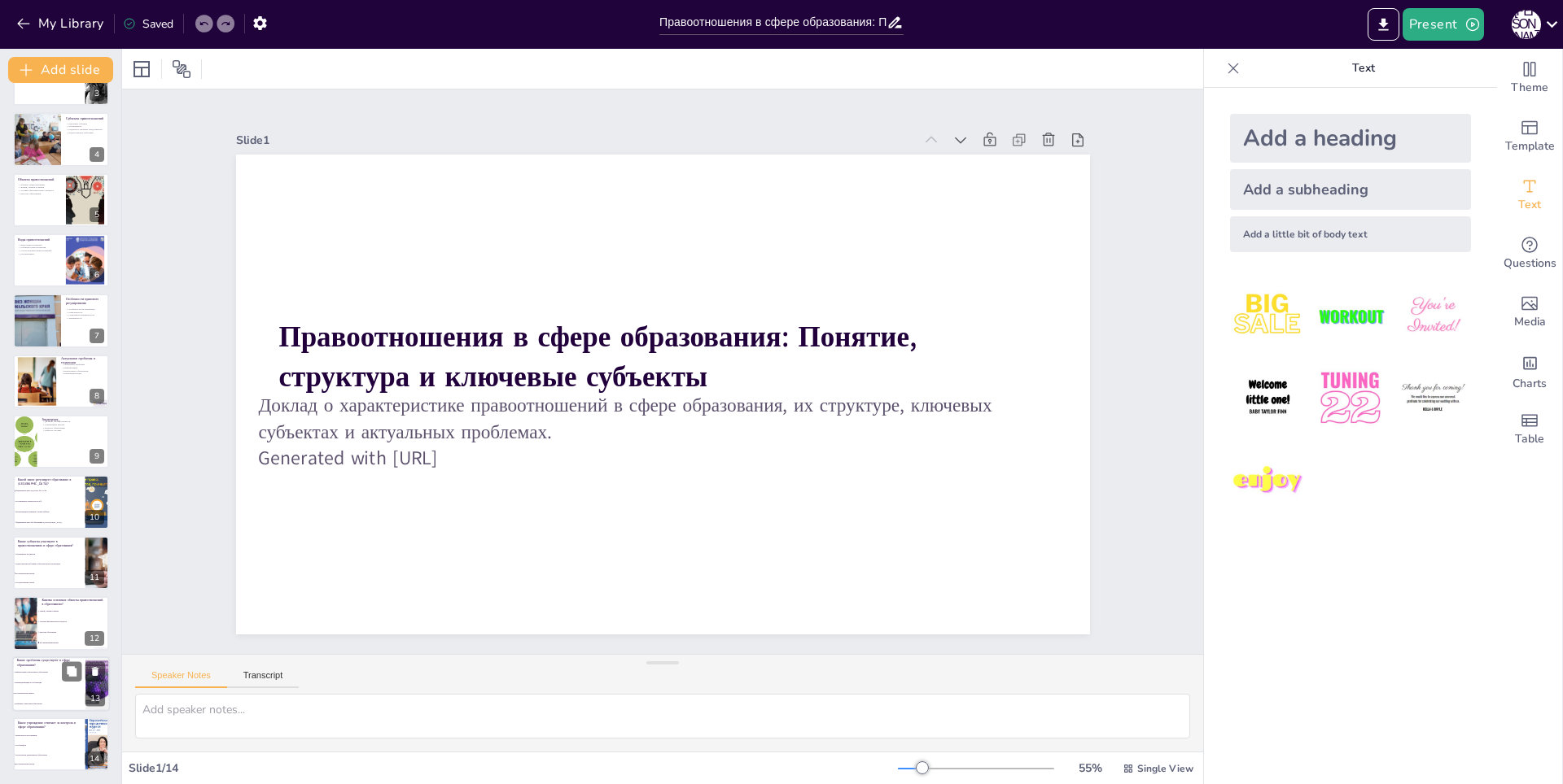
checkbox input "true"
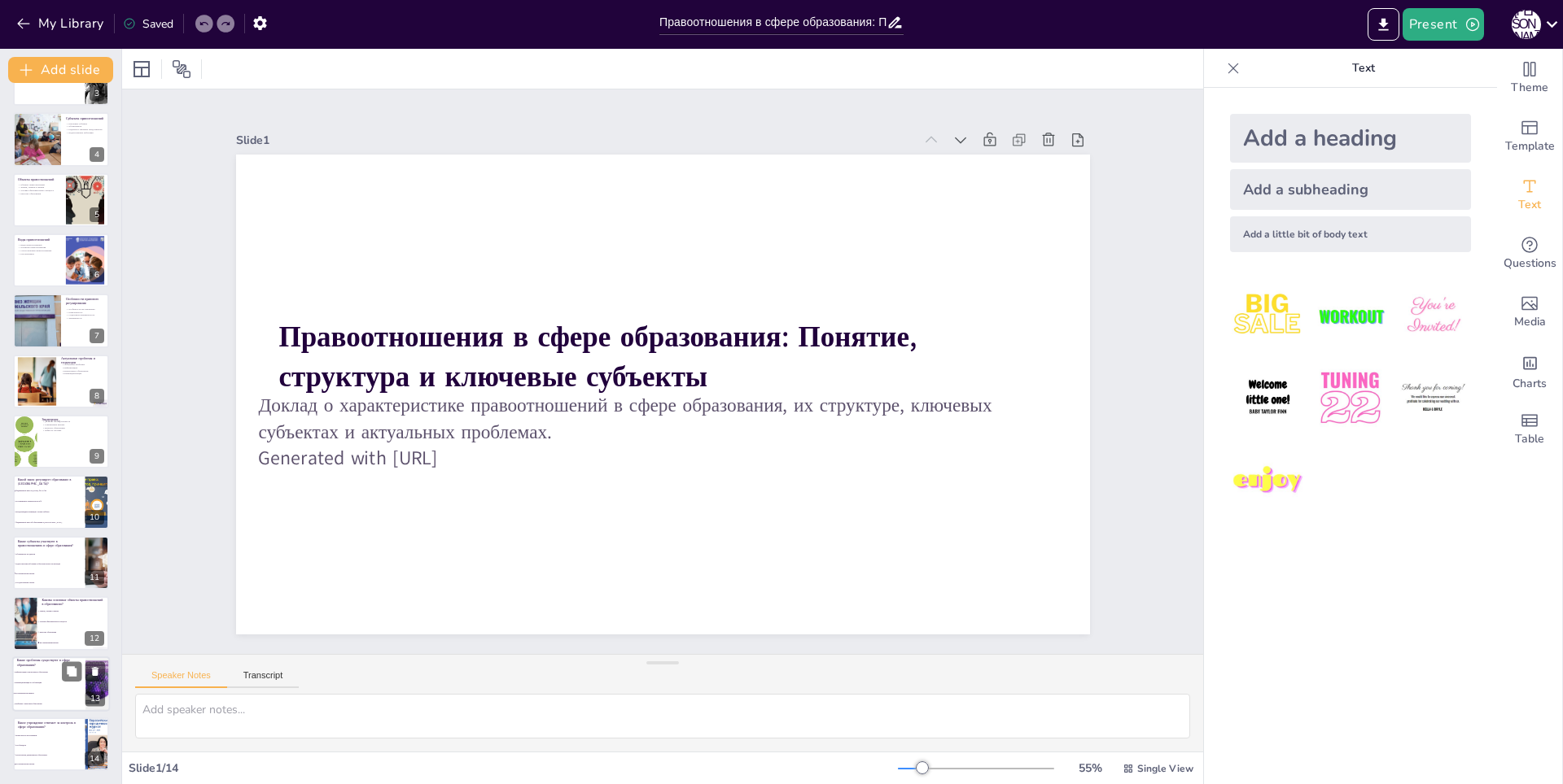
checkbox input "true"
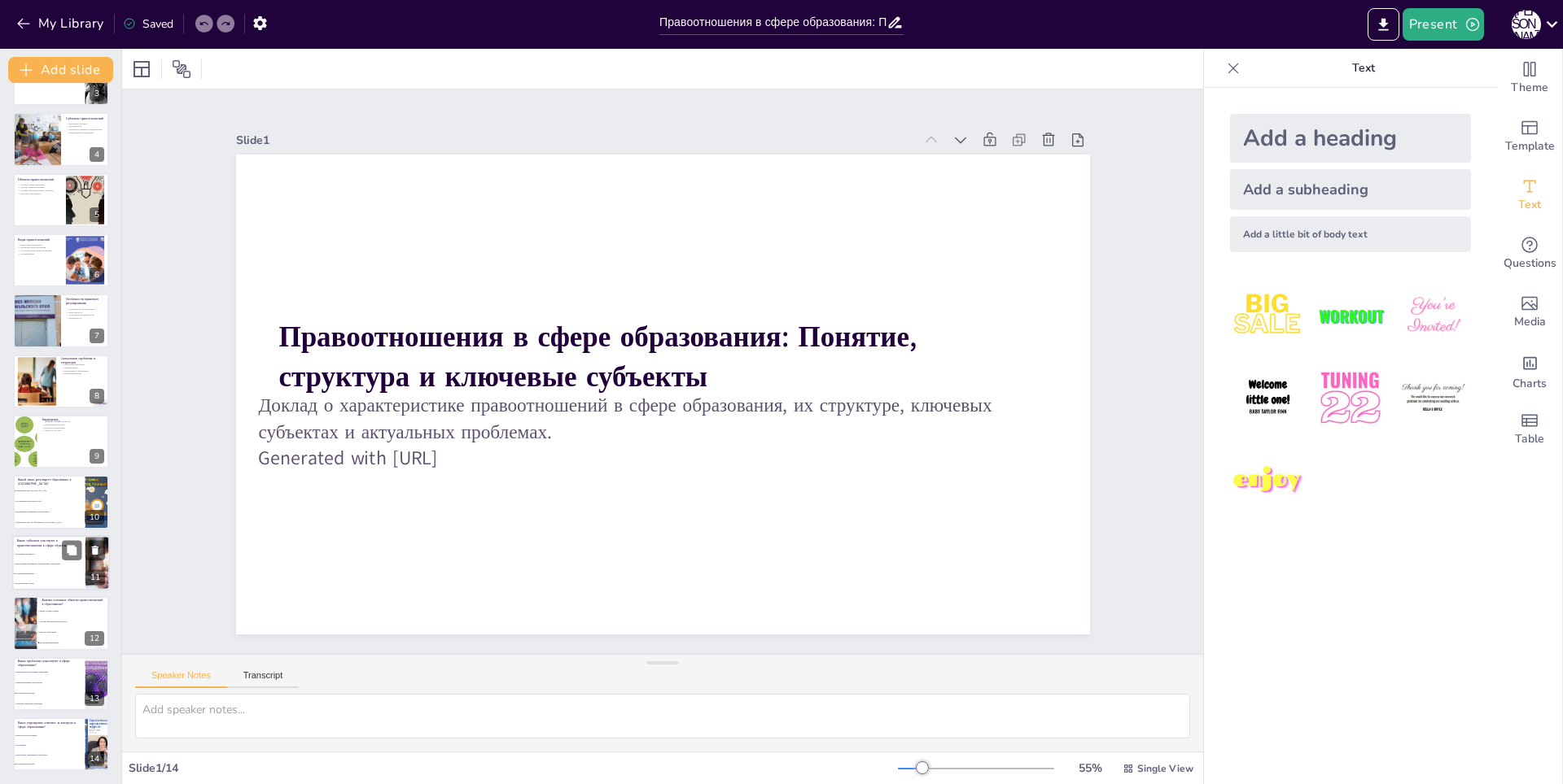
checkbox input "true"
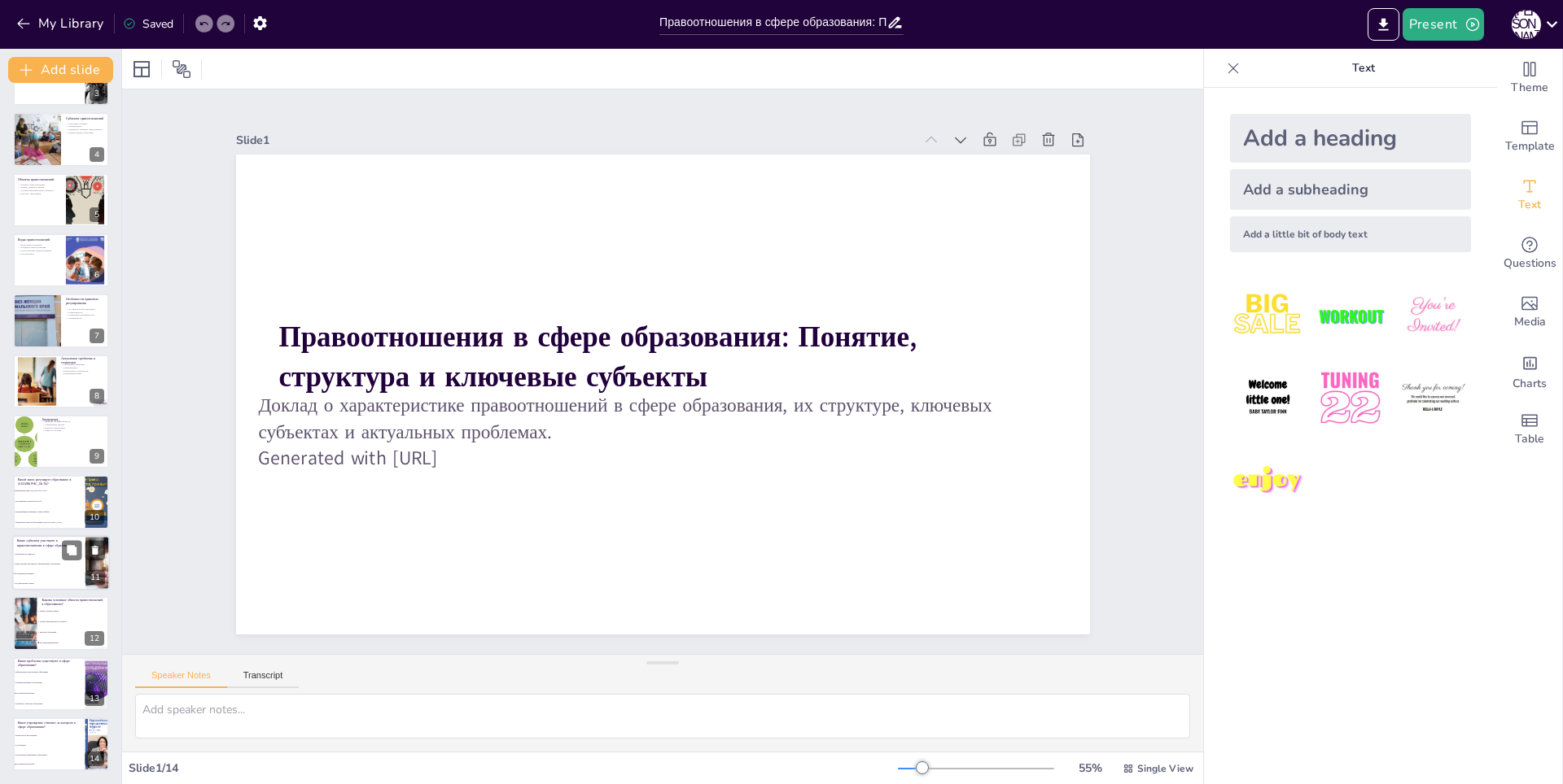
checkbox input "true"
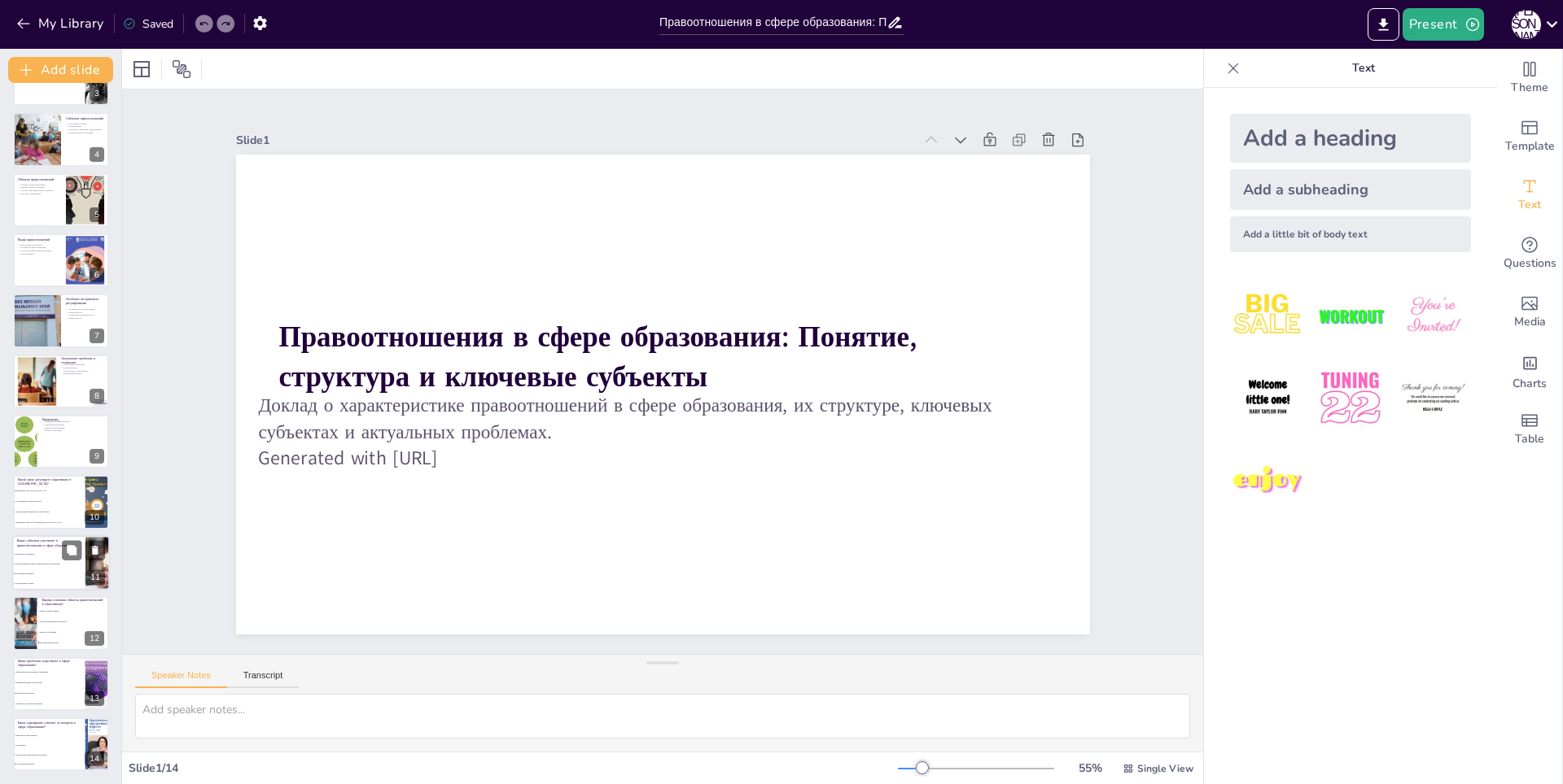
checkbox input "true"
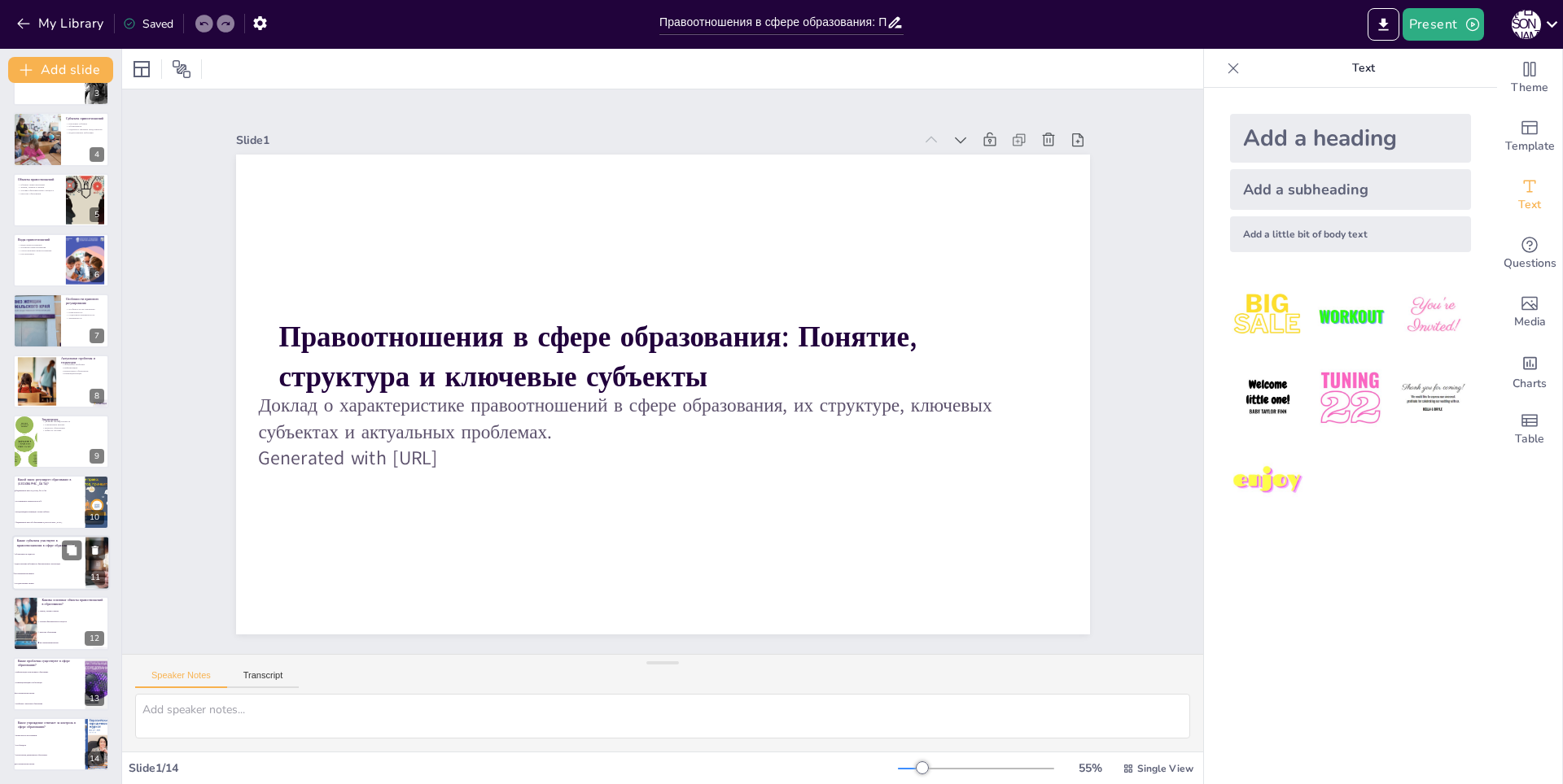
checkbox input "true"
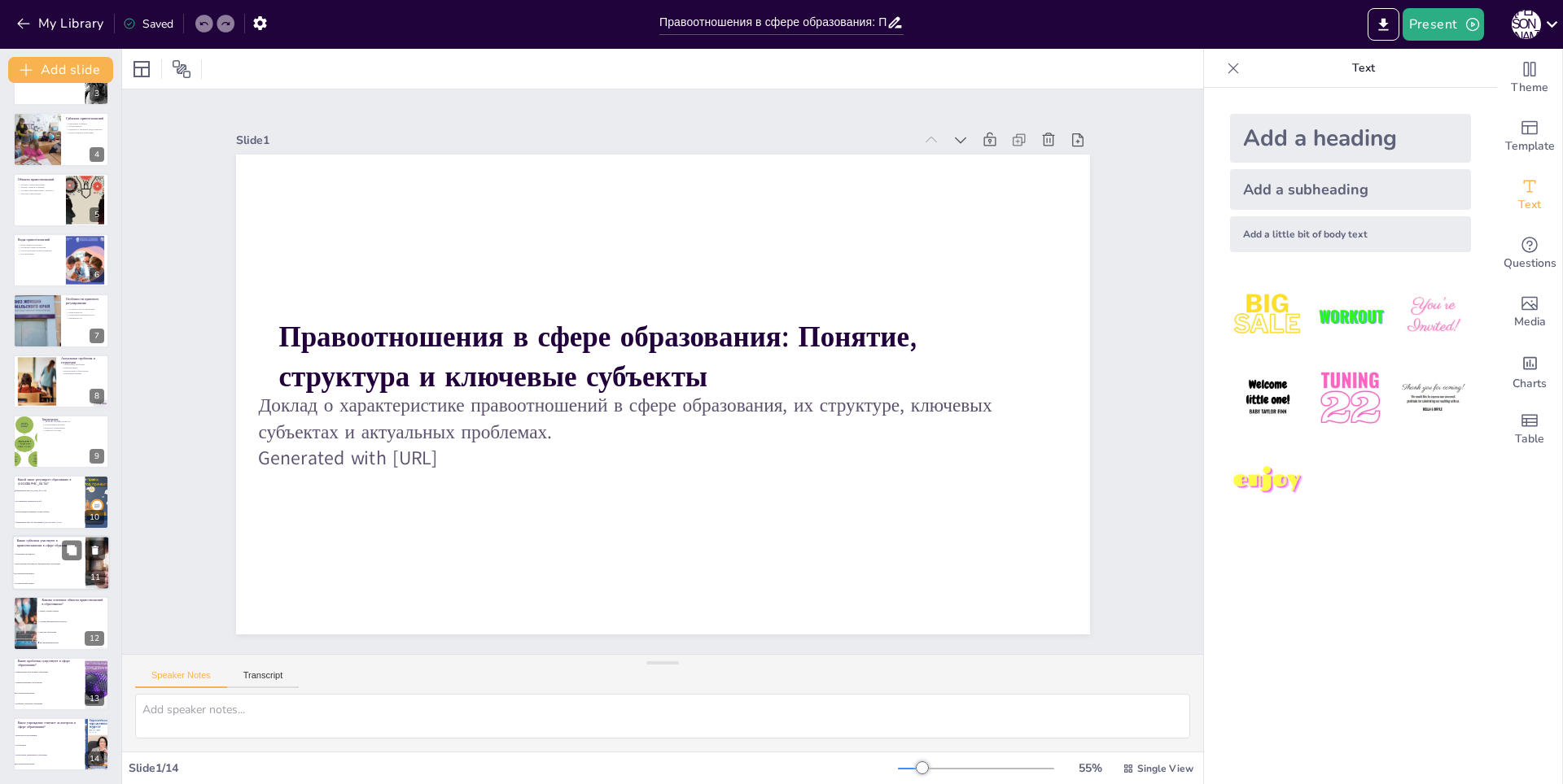
checkbox input "true"
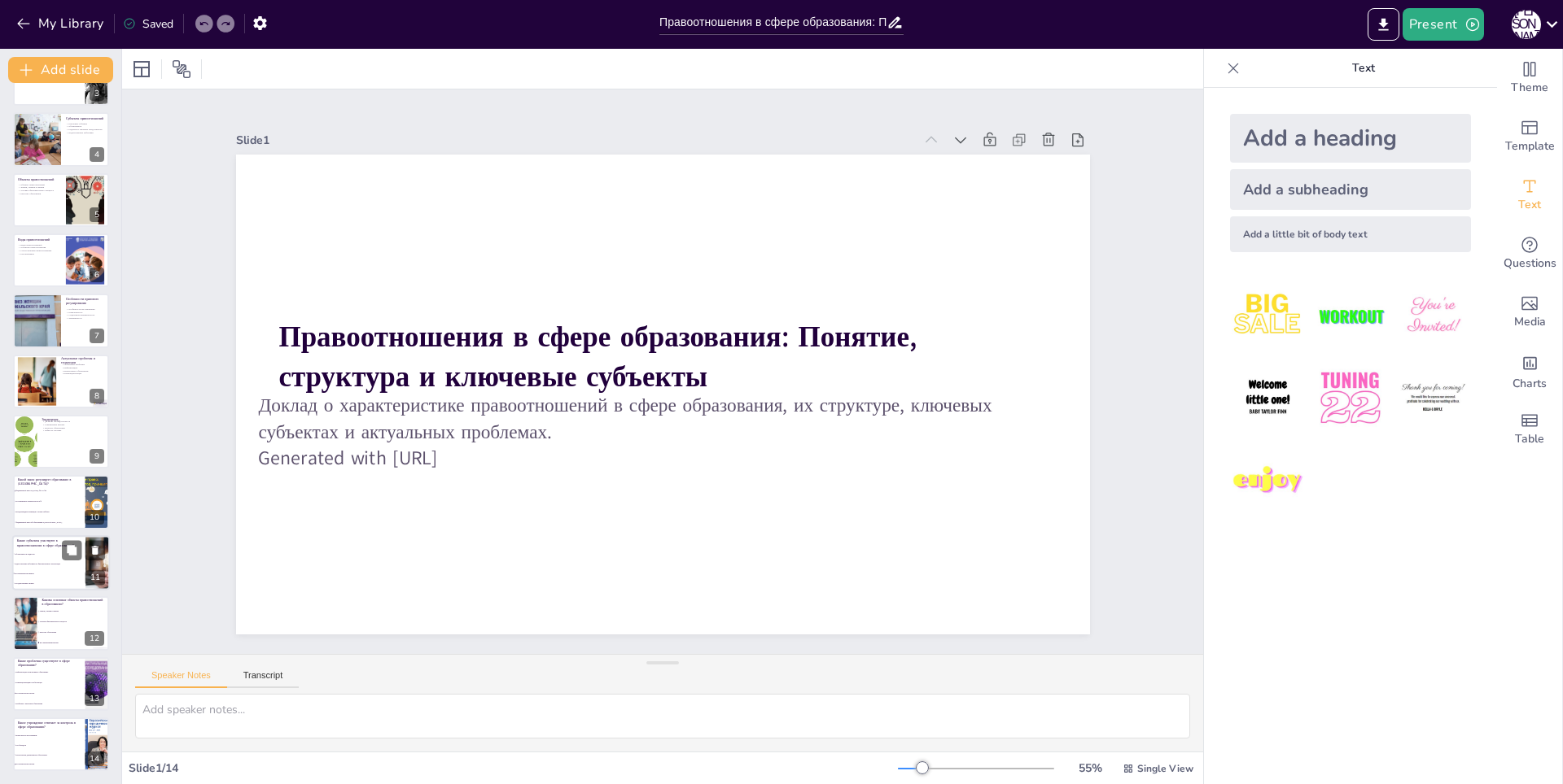
checkbox input "true"
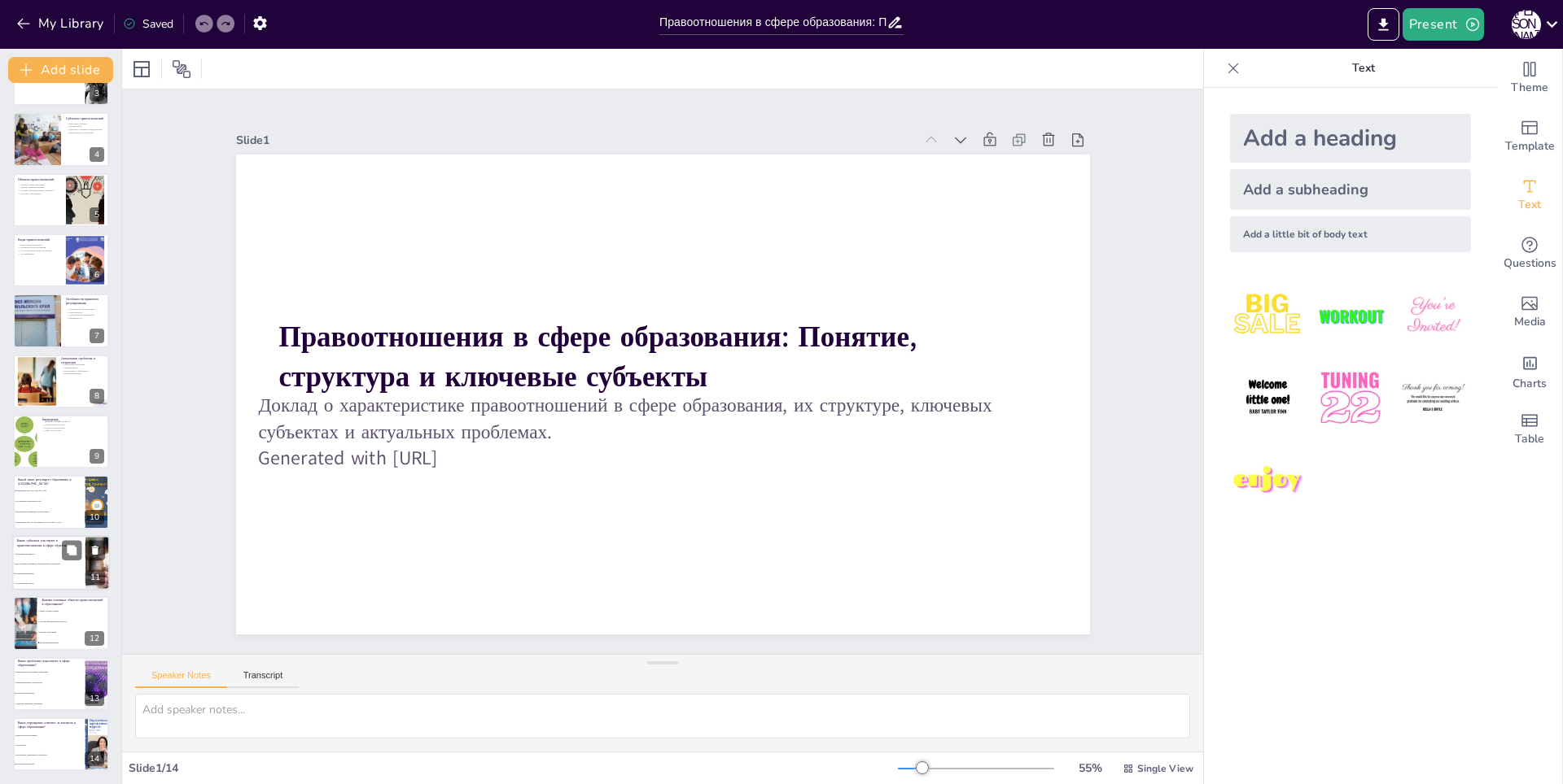
checkbox input "true"
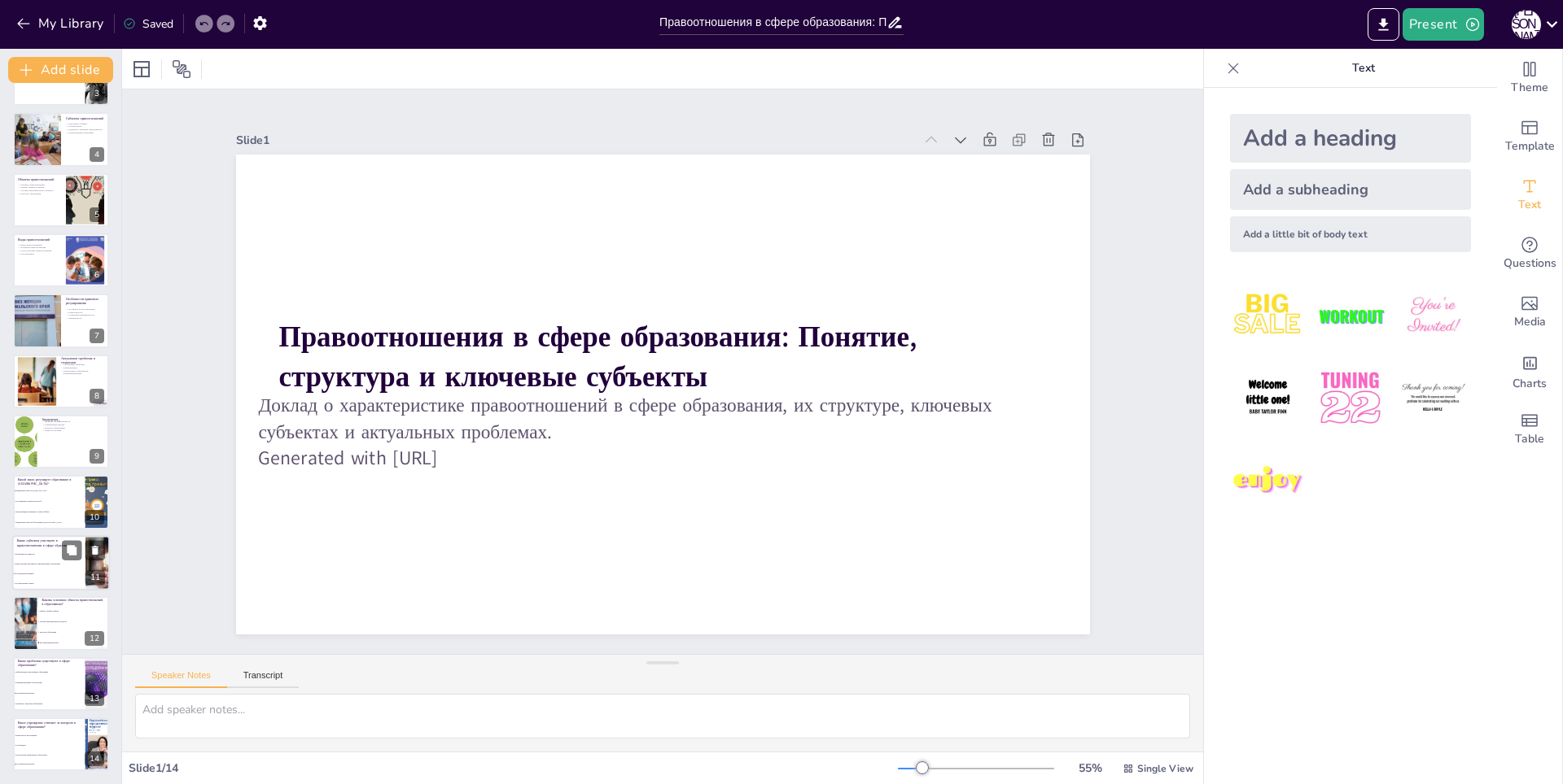
checkbox input "true"
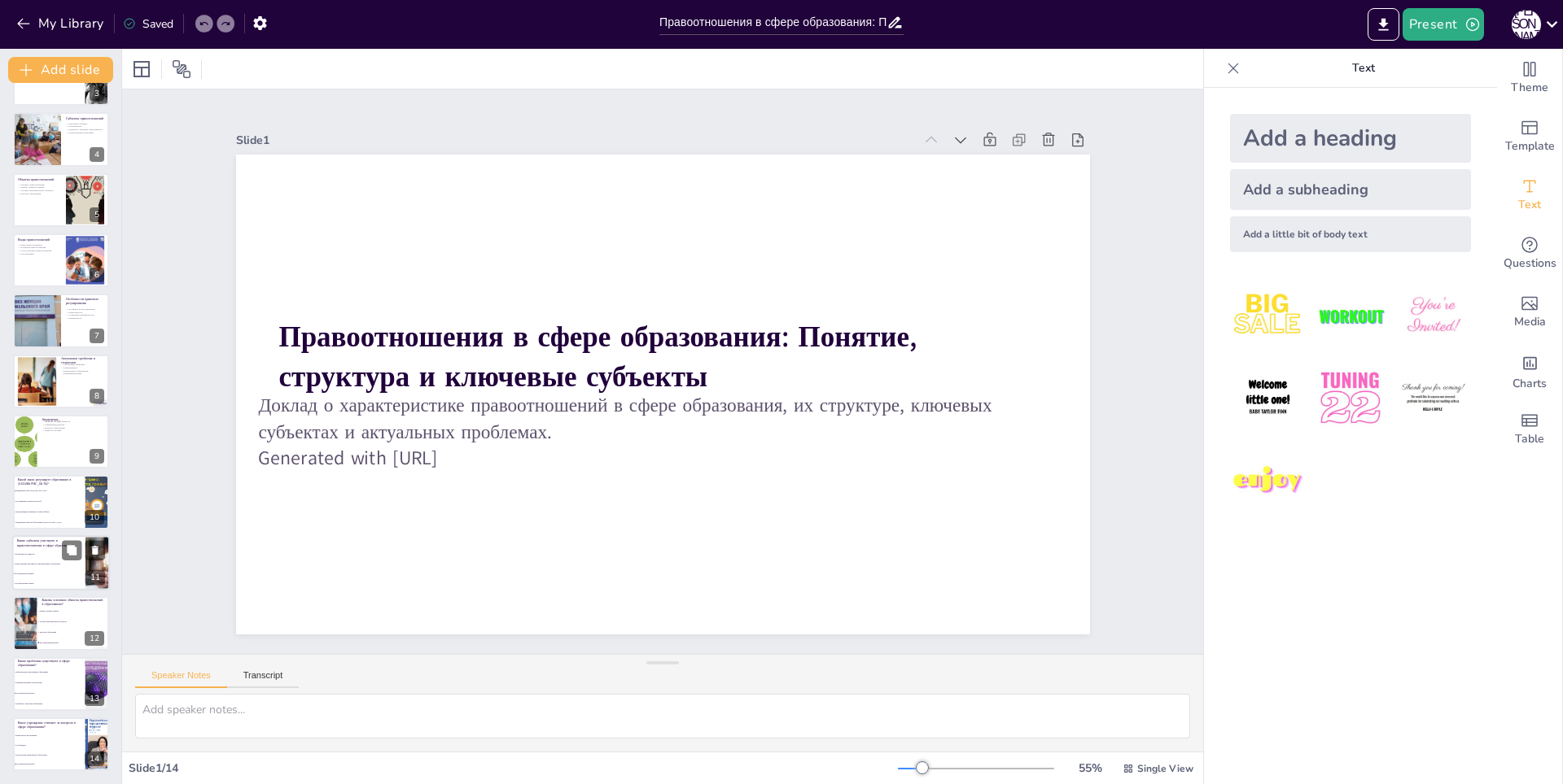
checkbox input "true"
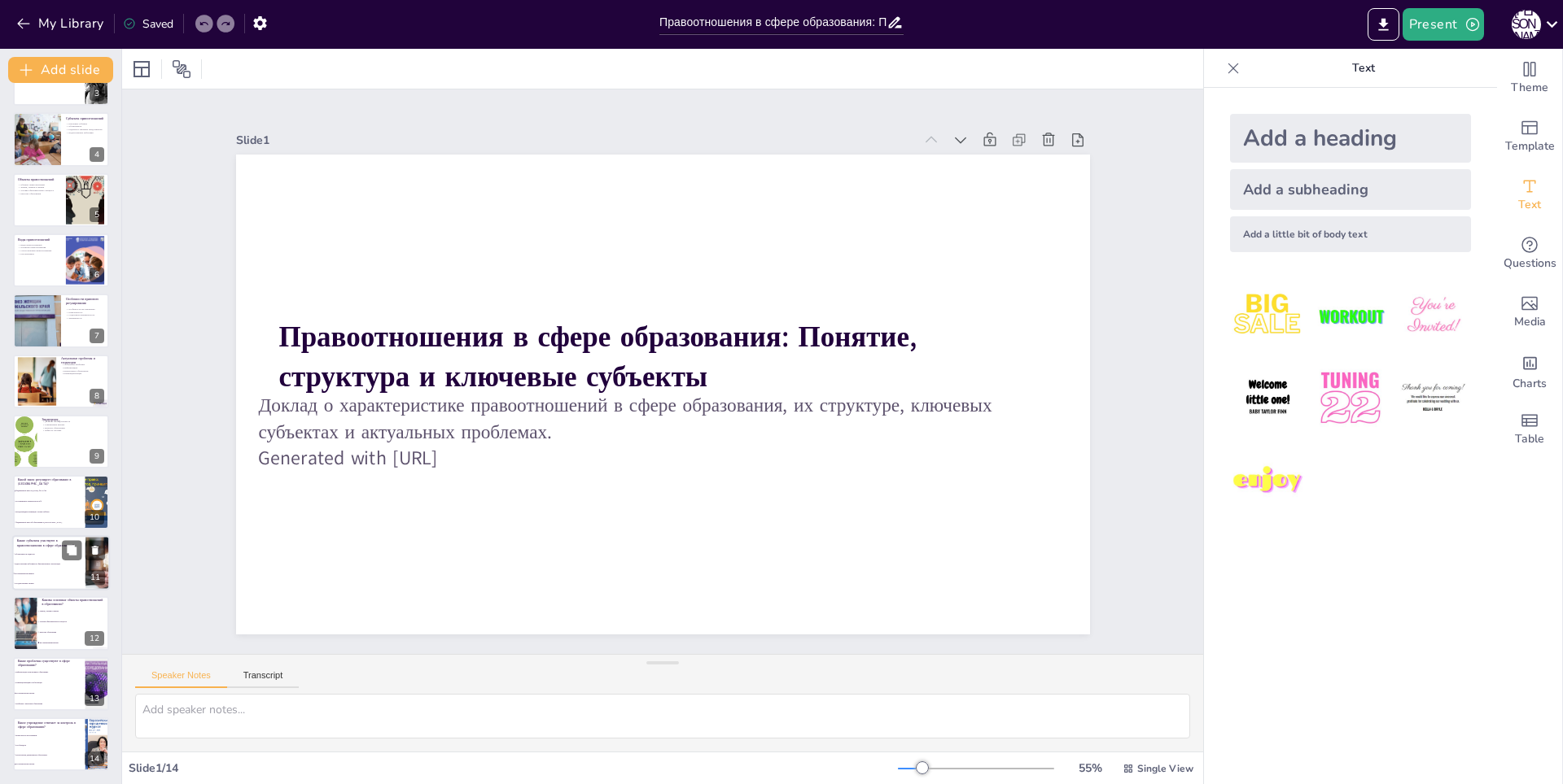
checkbox input "true"
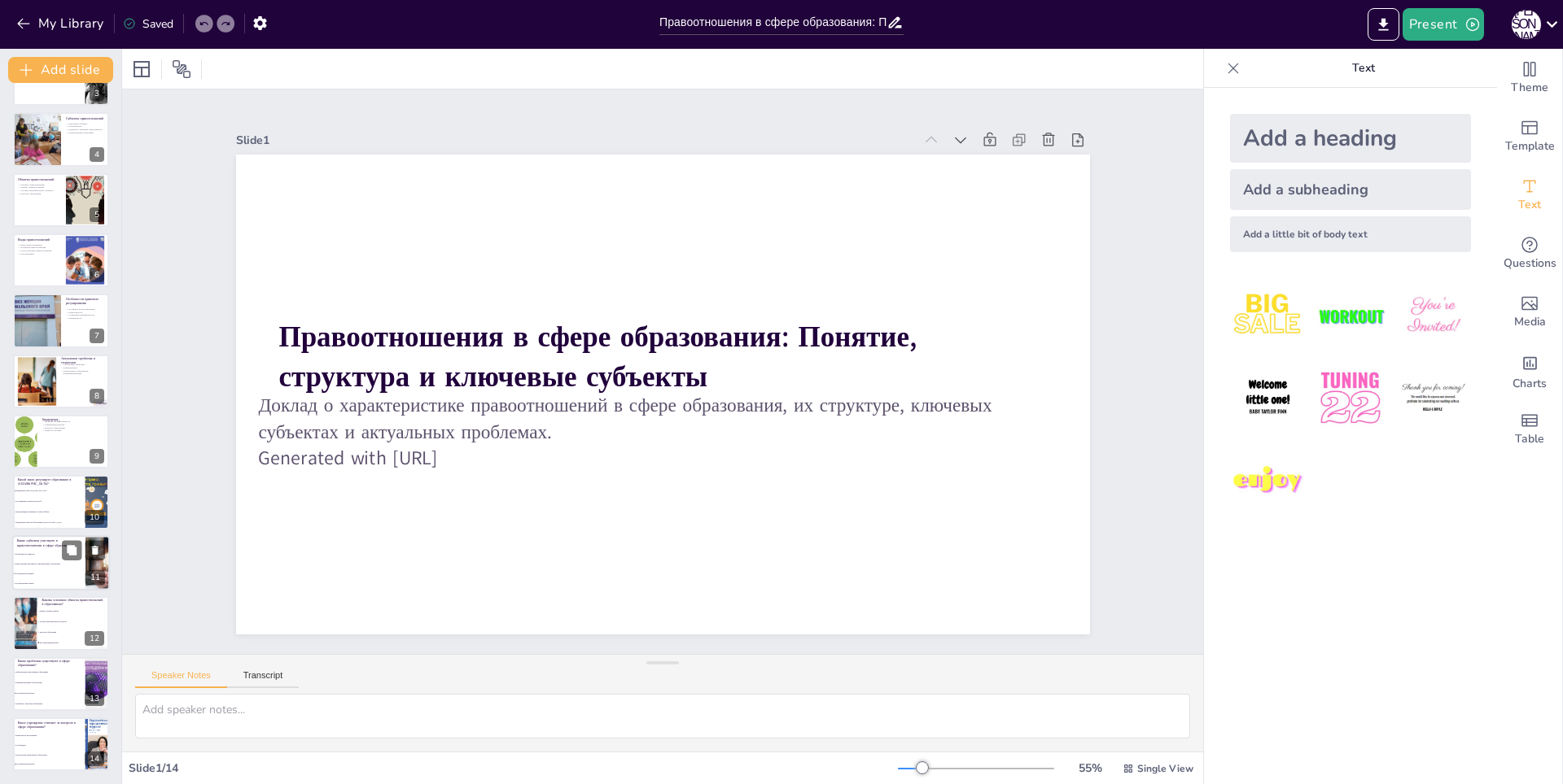
checkbox input "true"
click at [44, 512] on span "Международная конвенция о правах ребёнка" at bounding box center [50, 512] width 70 height 2
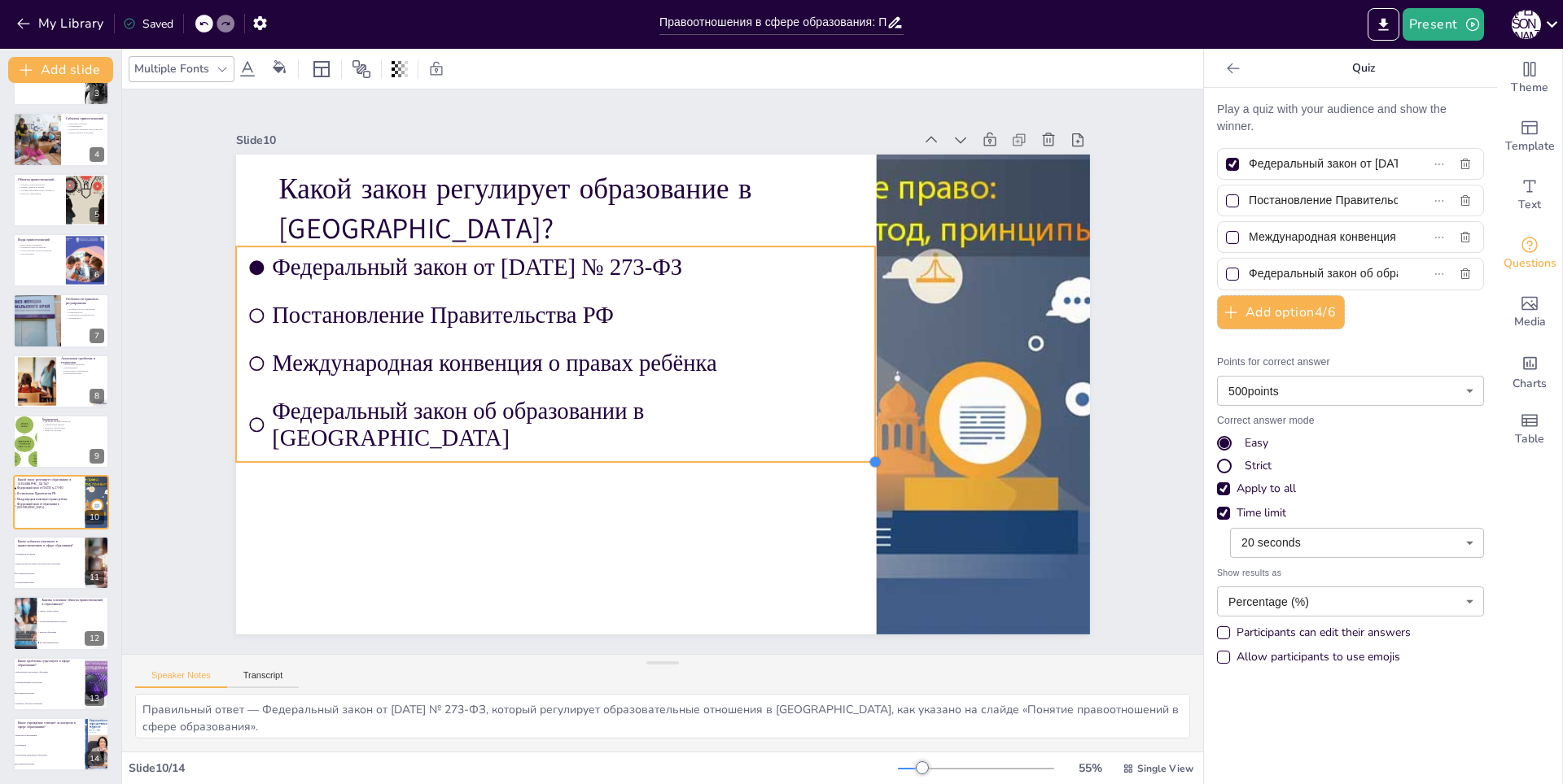
drag, startPoint x: 646, startPoint y: 380, endPoint x: 412, endPoint y: 452, distance: 244.8
click at [412, 452] on div "Какой закон регулирует образование в [GEOGRAPHIC_DATA]? Федеральный закон от [D…" at bounding box center [645, 387] width 928 height 955
click at [199, 25] on div at bounding box center [204, 24] width 18 height 18
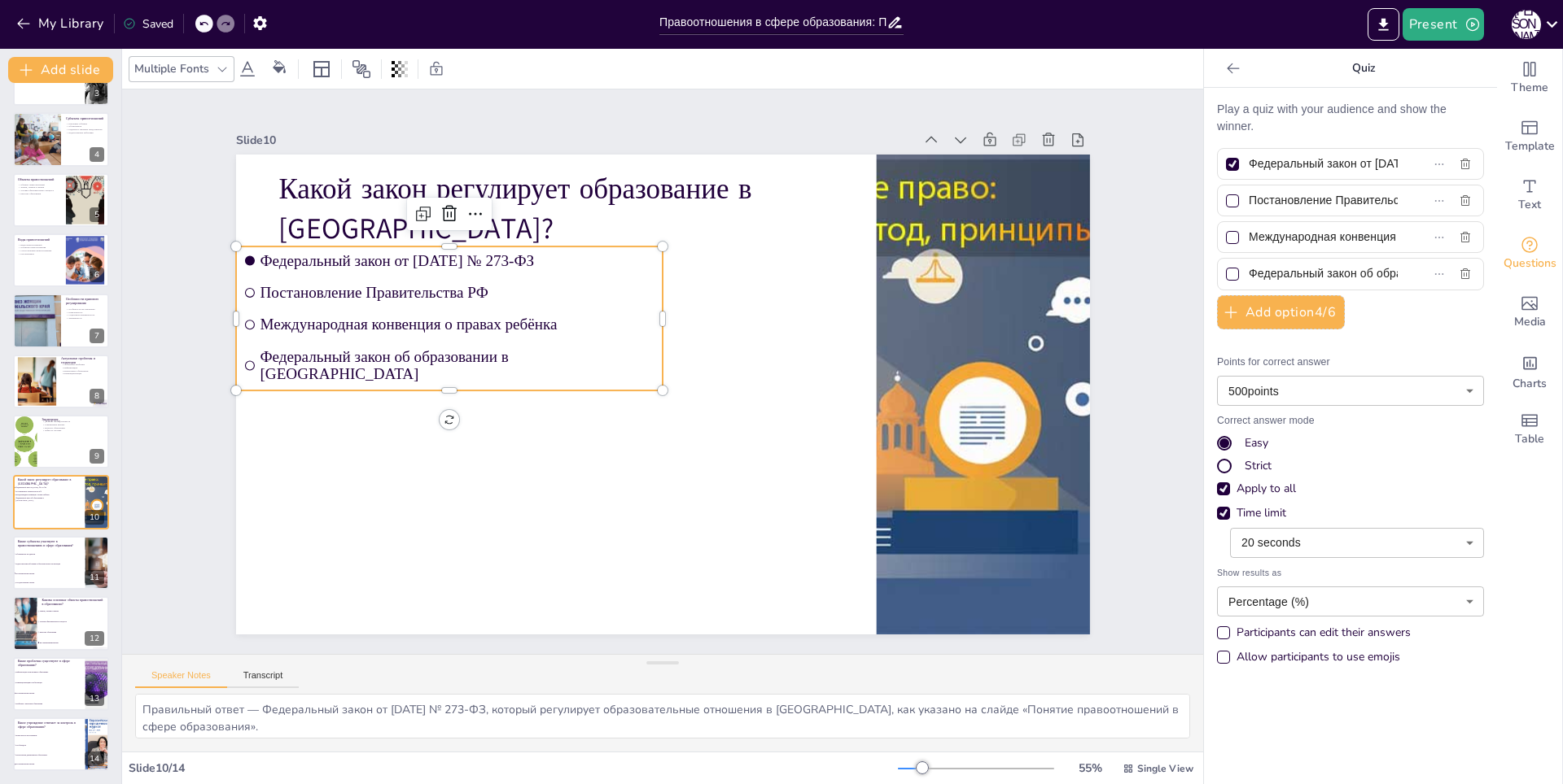
click at [199, 24] on div at bounding box center [204, 24] width 18 height 18
click at [199, 24] on div "My Library Saving......" at bounding box center [146, 22] width 293 height 29
click at [202, 20] on icon at bounding box center [204, 24] width 10 height 10
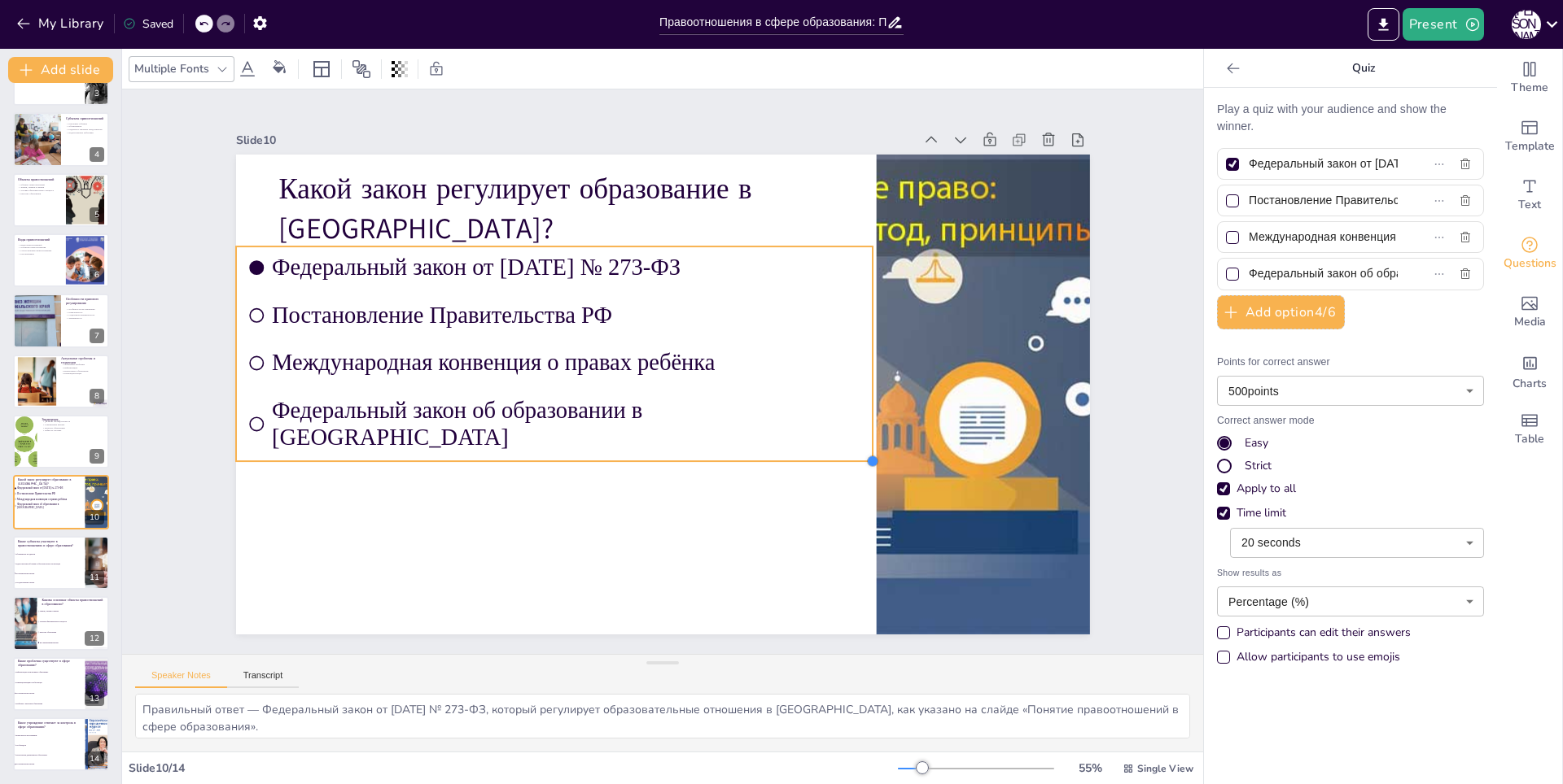
drag, startPoint x: 655, startPoint y: 380, endPoint x: 738, endPoint y: 452, distance: 109.9
click at [738, 452] on div "Какой закон регулирует образование в [GEOGRAPHIC_DATA]? Федеральный закон от [D…" at bounding box center [640, 371] width 480 height 853
click at [976, 115] on input "checkbox" at bounding box center [985, 104] width 21 height 21
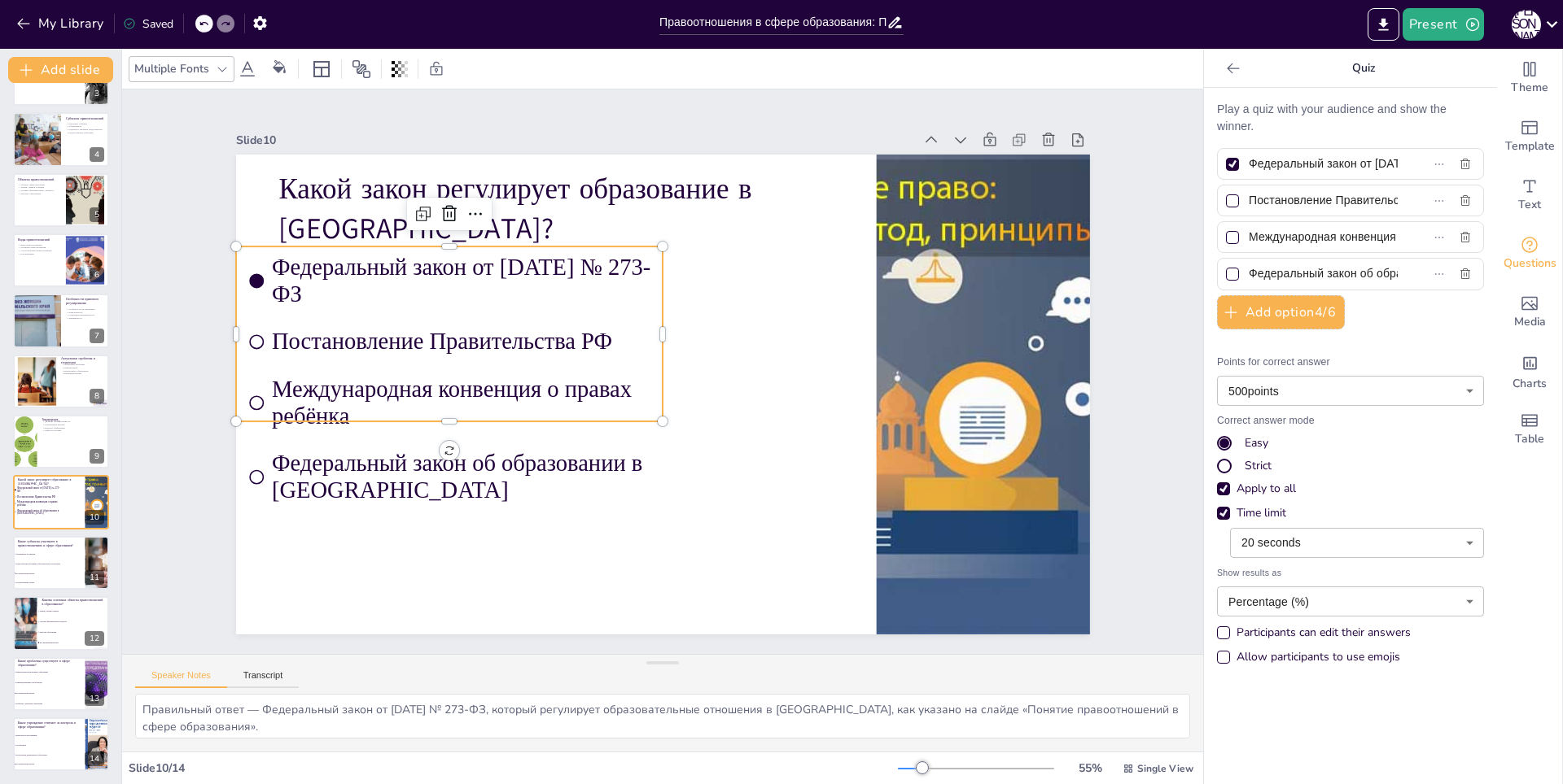
click at [204, 25] on icon at bounding box center [204, 24] width 8 height 4
click at [201, 23] on icon at bounding box center [204, 24] width 8 height 4
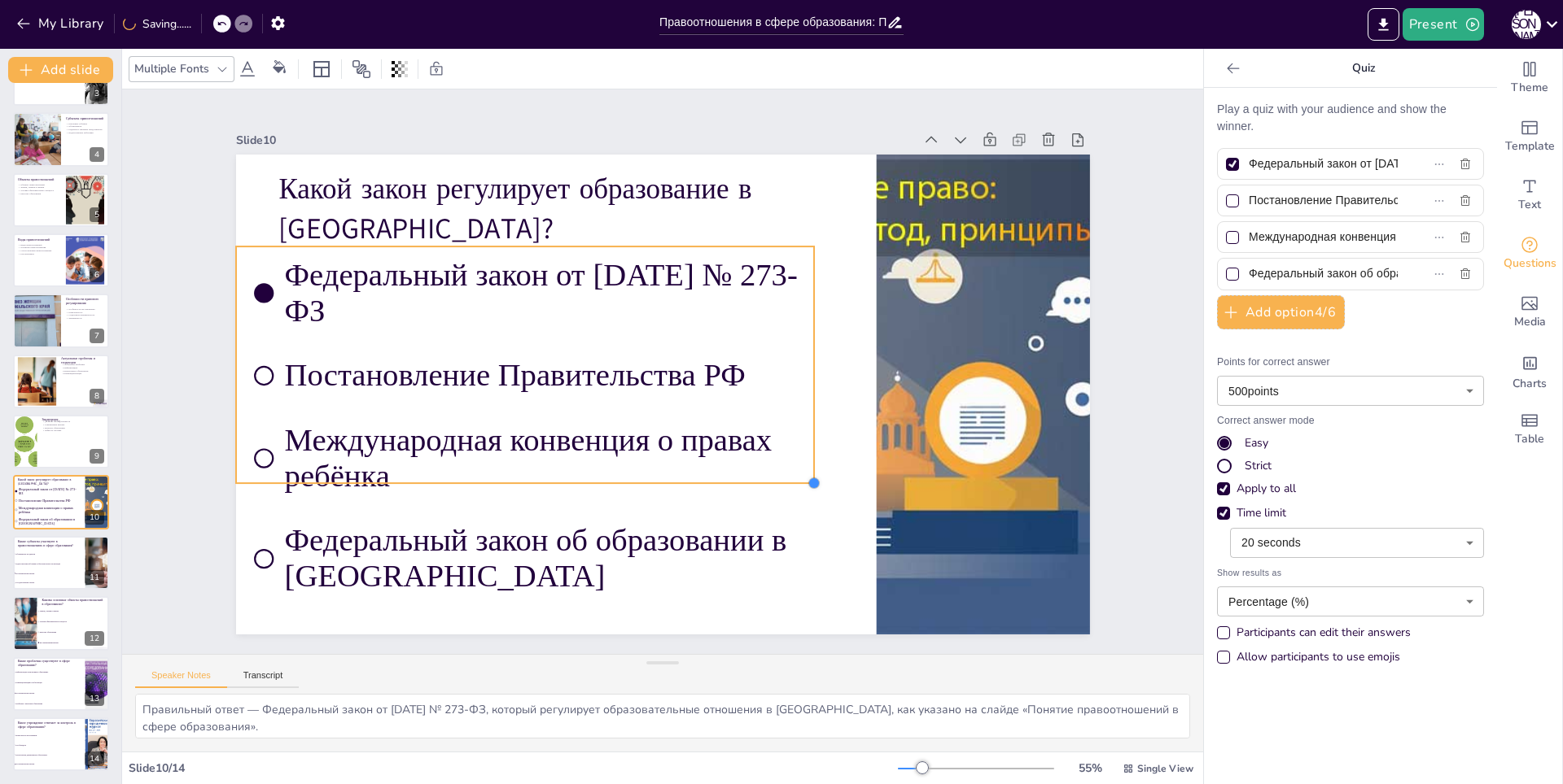
drag, startPoint x: 654, startPoint y: 415, endPoint x: 806, endPoint y: 433, distance: 153.1
click at [806, 433] on div "Какой закон регулирует образование в [GEOGRAPHIC_DATA]? Федеральный закон от [D…" at bounding box center [647, 389] width 956 height 928
click at [789, 112] on div "Slide 1 Правоотношения в сфере образования: Понятие, структура и ключевые субъе…" at bounding box center [662, 372] width 928 height 999
click at [252, 371] on li "Постановление Правительства РФ" at bounding box center [533, 418] width 568 height 233
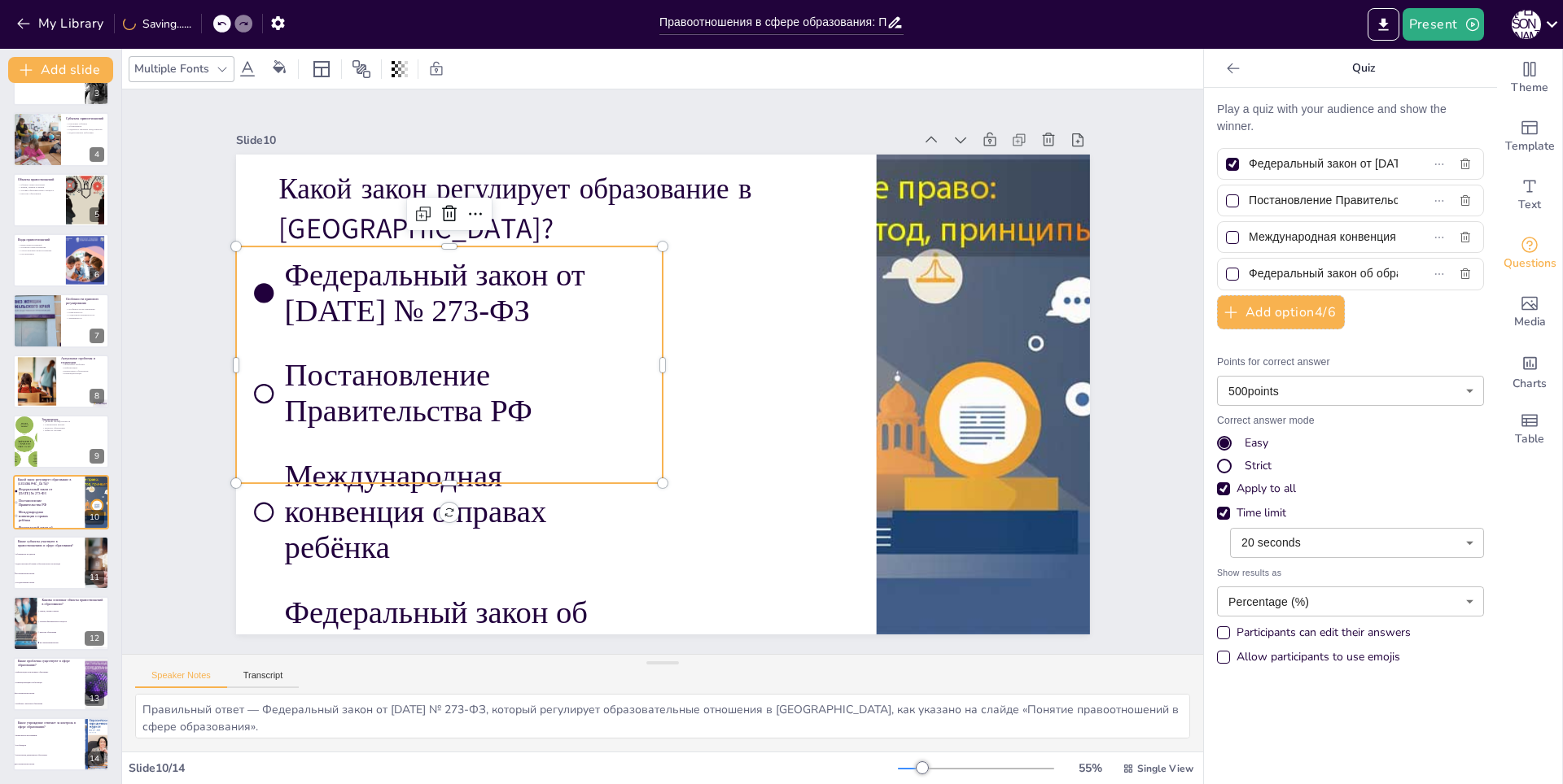
click at [219, 26] on icon at bounding box center [222, 24] width 10 height 10
click at [199, 26] on div at bounding box center [204, 24] width 18 height 18
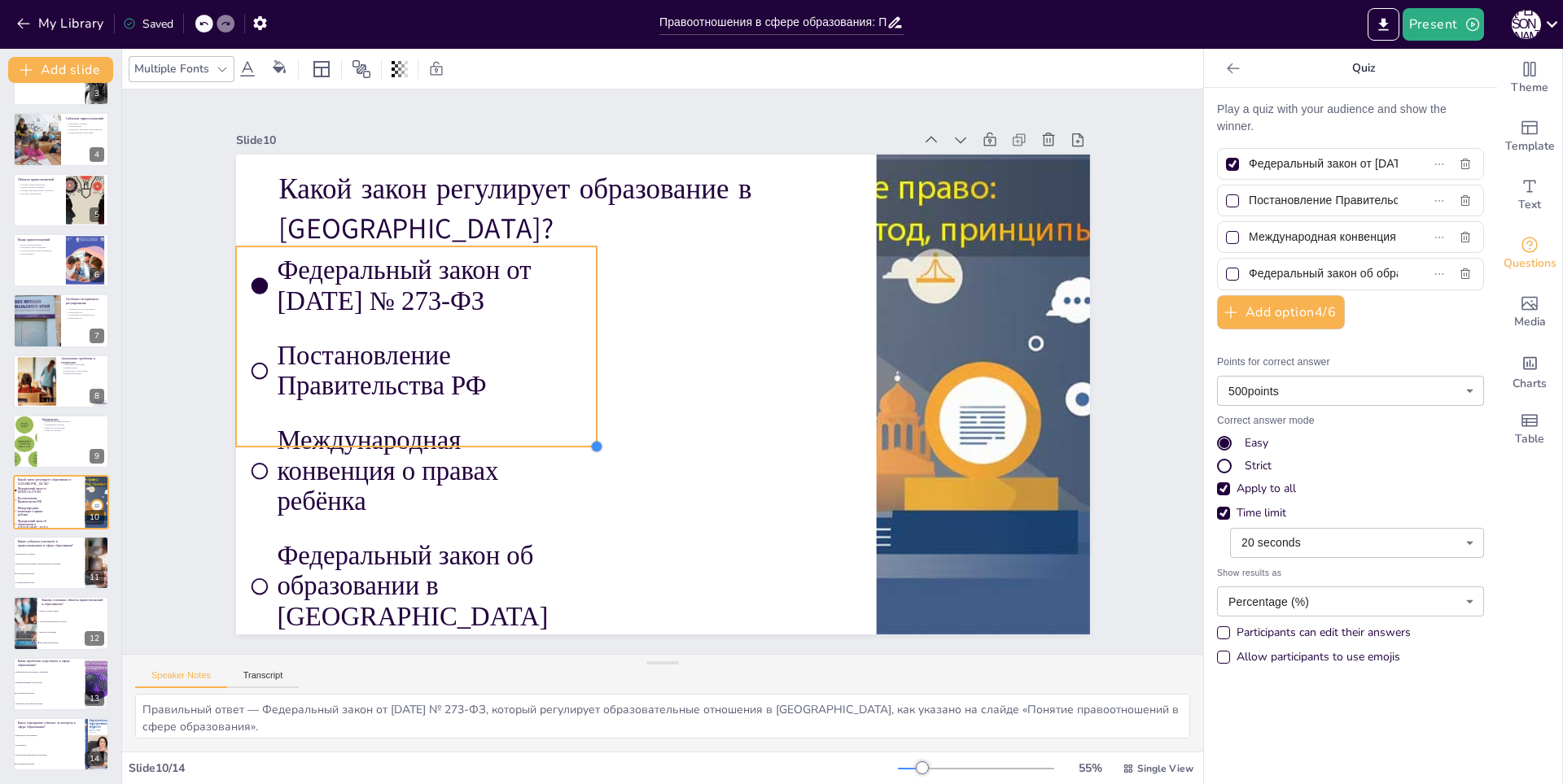
drag, startPoint x: 650, startPoint y: 471, endPoint x: 568, endPoint y: 434, distance: 90.0
click at [568, 434] on div "Какой закон регулирует образование в [GEOGRAPHIC_DATA]? Федеральный закон от [D…" at bounding box center [660, 349] width 899 height 566
drag, startPoint x: 585, startPoint y: 243, endPoint x: 581, endPoint y: 284, distance: 41.2
click at [581, 284] on div "Какой закон регулирует образование в [GEOGRAPHIC_DATA]? Федеральный закон от [D…" at bounding box center [640, 364] width 721 height 960
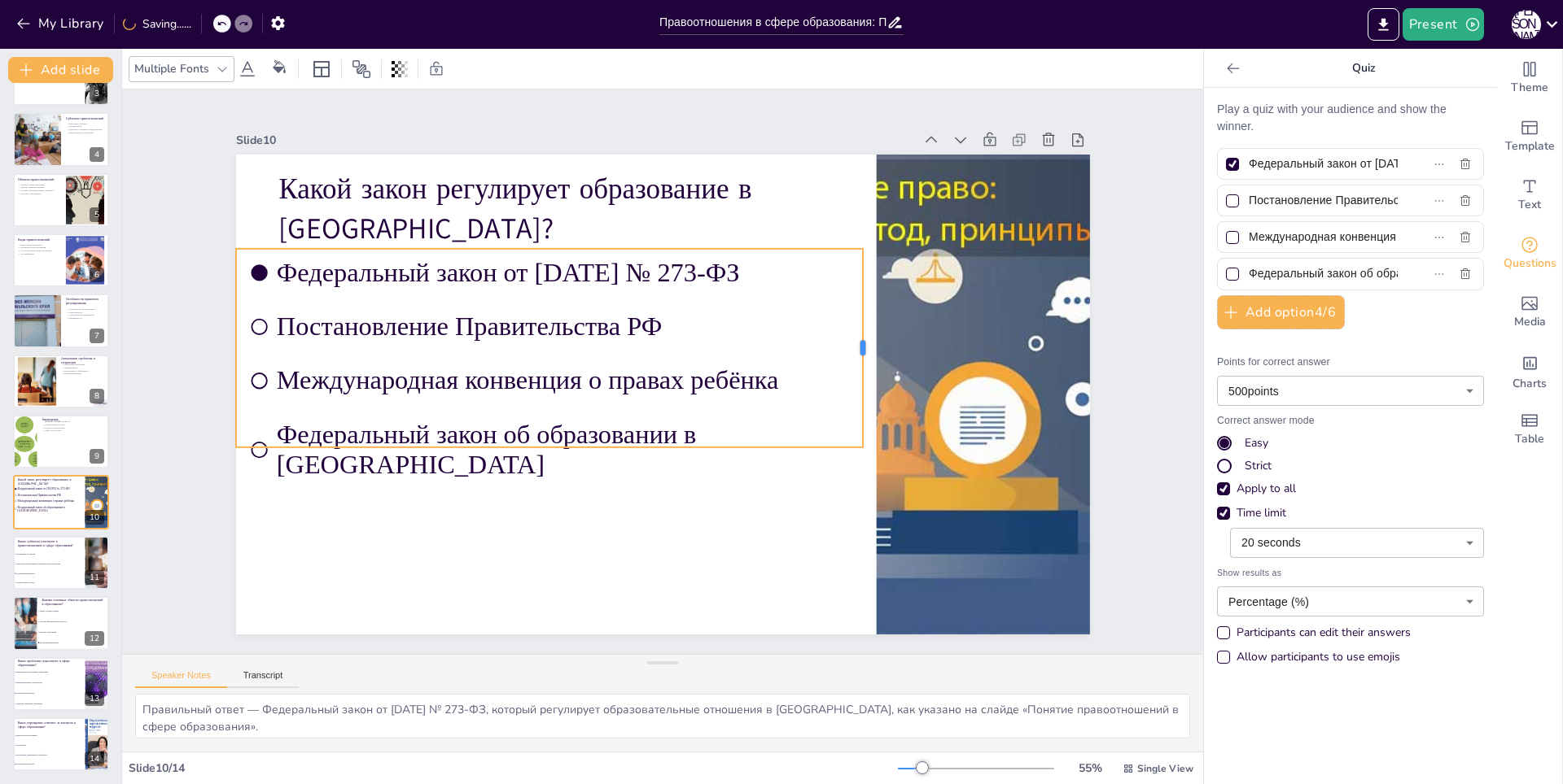
drag, startPoint x: 586, startPoint y: 340, endPoint x: 856, endPoint y: 360, distance: 270.7
click at [856, 390] on div at bounding box center [844, 473] width 127 height 168
click at [346, 75] on div at bounding box center [429, 11] width 168 height 127
click at [46, 558] on li "Обучающиеся и родители" at bounding box center [49, 554] width 74 height 10
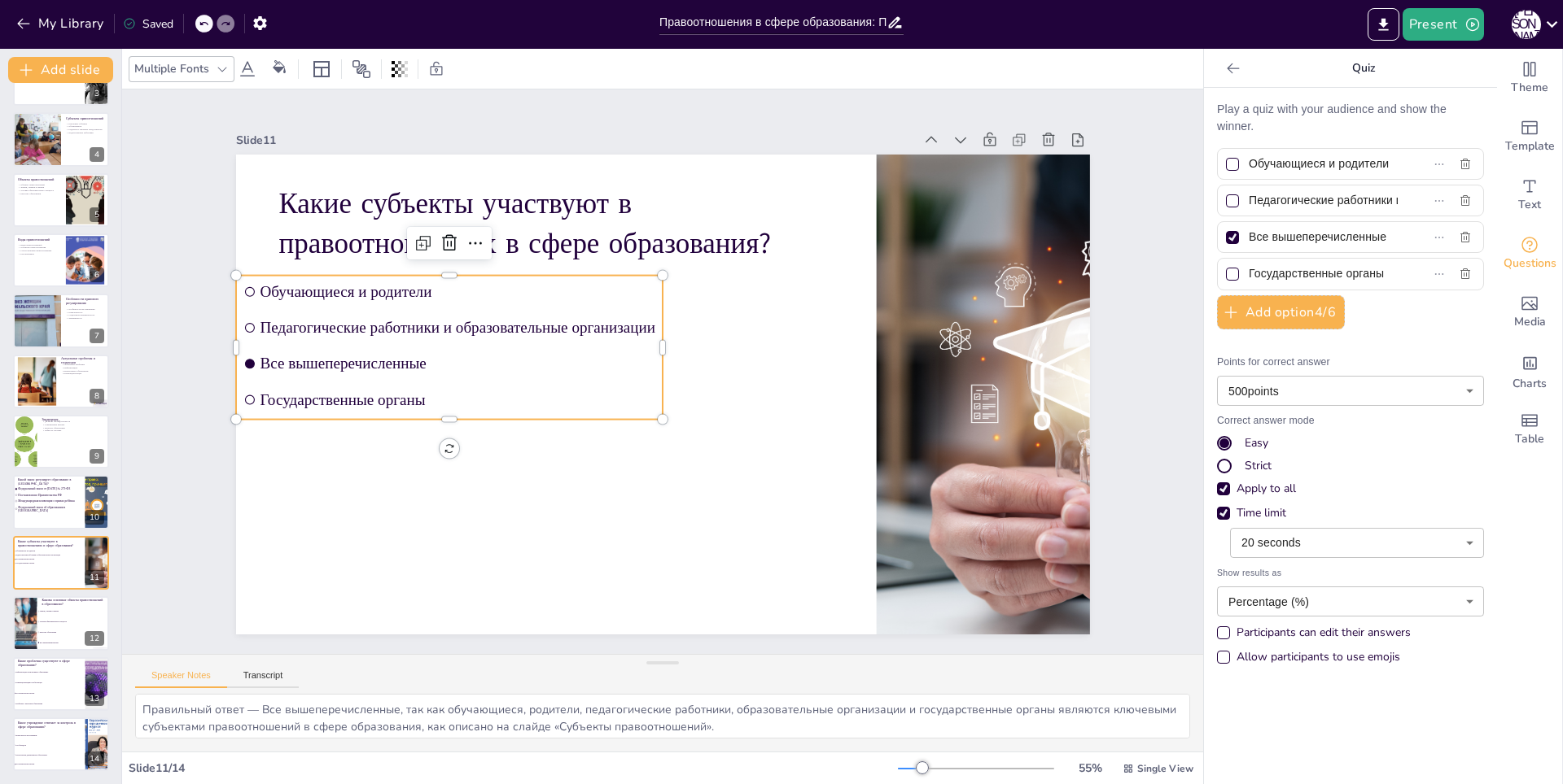
click at [235, 400] on ul "Обучающиеся и родители Педагогические работники и образовательные организации В…" at bounding box center [458, 303] width 448 height 229
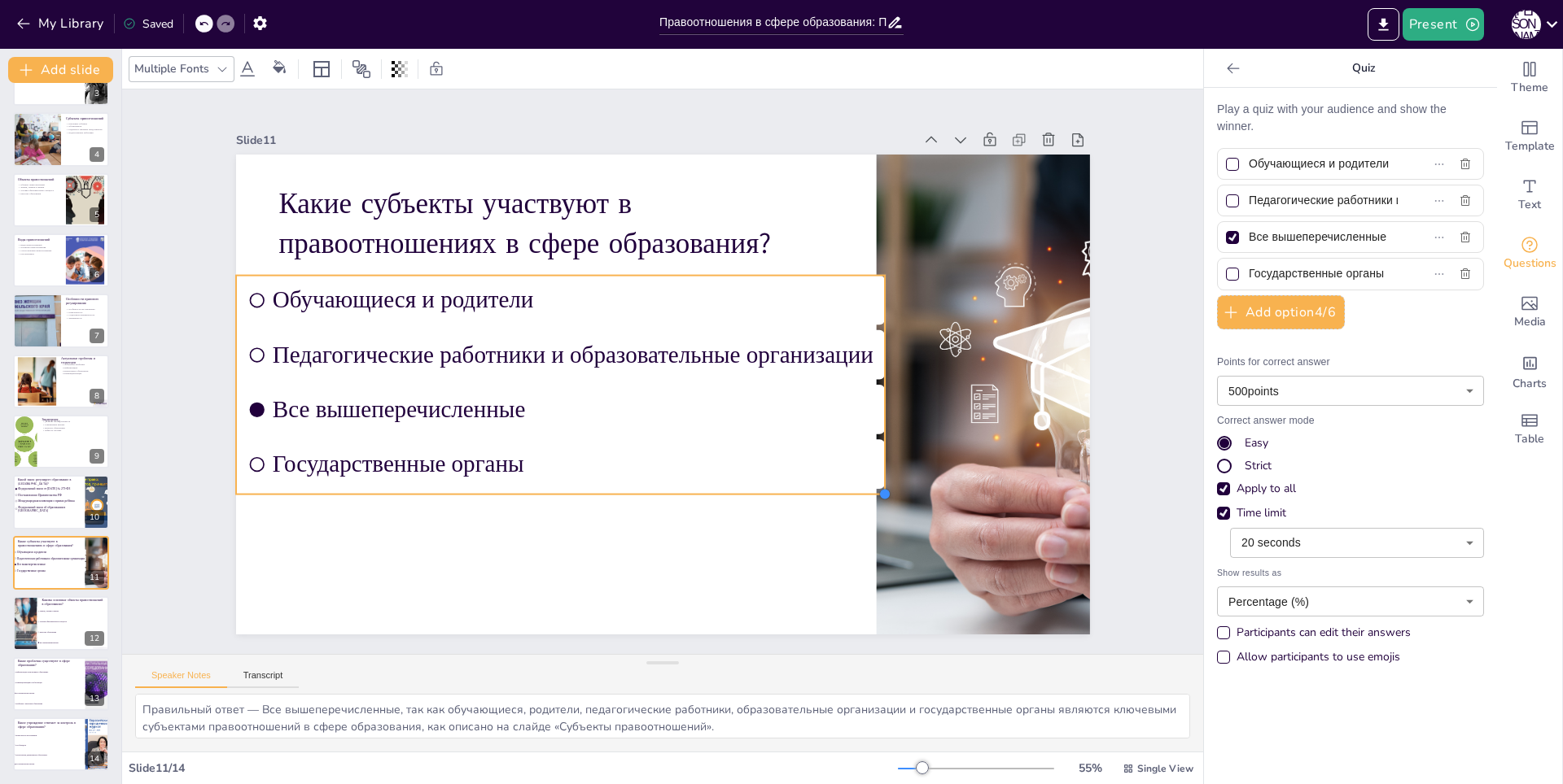
drag, startPoint x: 650, startPoint y: 410, endPoint x: 730, endPoint y: 485, distance: 109.7
click at [730, 485] on div "Какие субъекты участвуют в правоотношениях в сфере образования? Обучающиеся и р…" at bounding box center [651, 392] width 980 height 842
drag, startPoint x: 871, startPoint y: 486, endPoint x: 850, endPoint y: 484, distance: 21.1
click at [850, 484] on div "Какие субъекты участвуют в правоотношениях в сфере образования? Обучающиеся и р…" at bounding box center [658, 394] width 935 height 648
click at [41, 630] on li "Качество образования" at bounding box center [73, 633] width 74 height 11
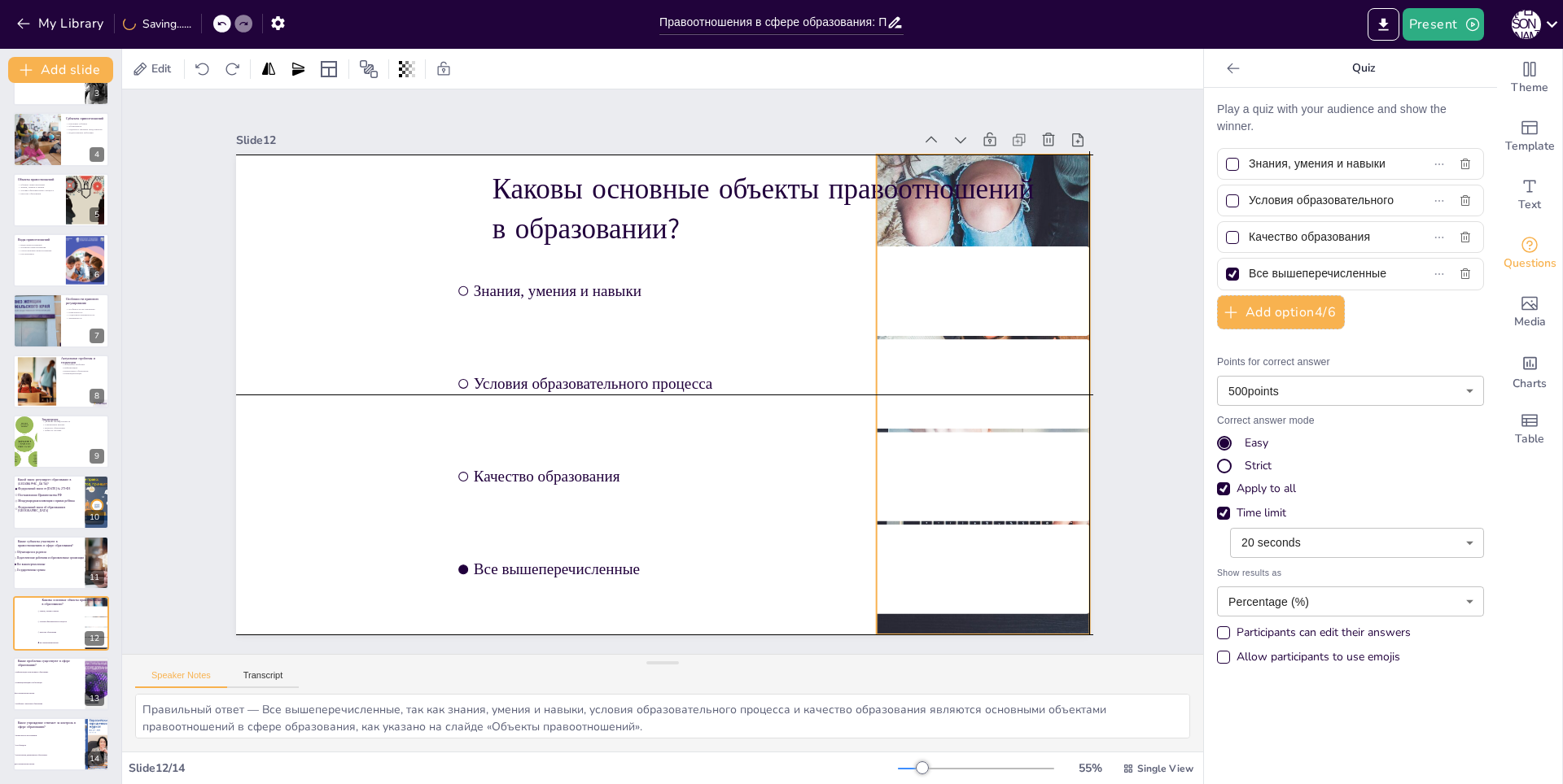
drag, startPoint x: 271, startPoint y: 435, endPoint x: 914, endPoint y: 432, distance: 643.0
click at [914, 432] on div "Каковы основные объекты правоотношений в образовании? Знания, умения и навыки У…" at bounding box center [789, 196] width 691 height 501
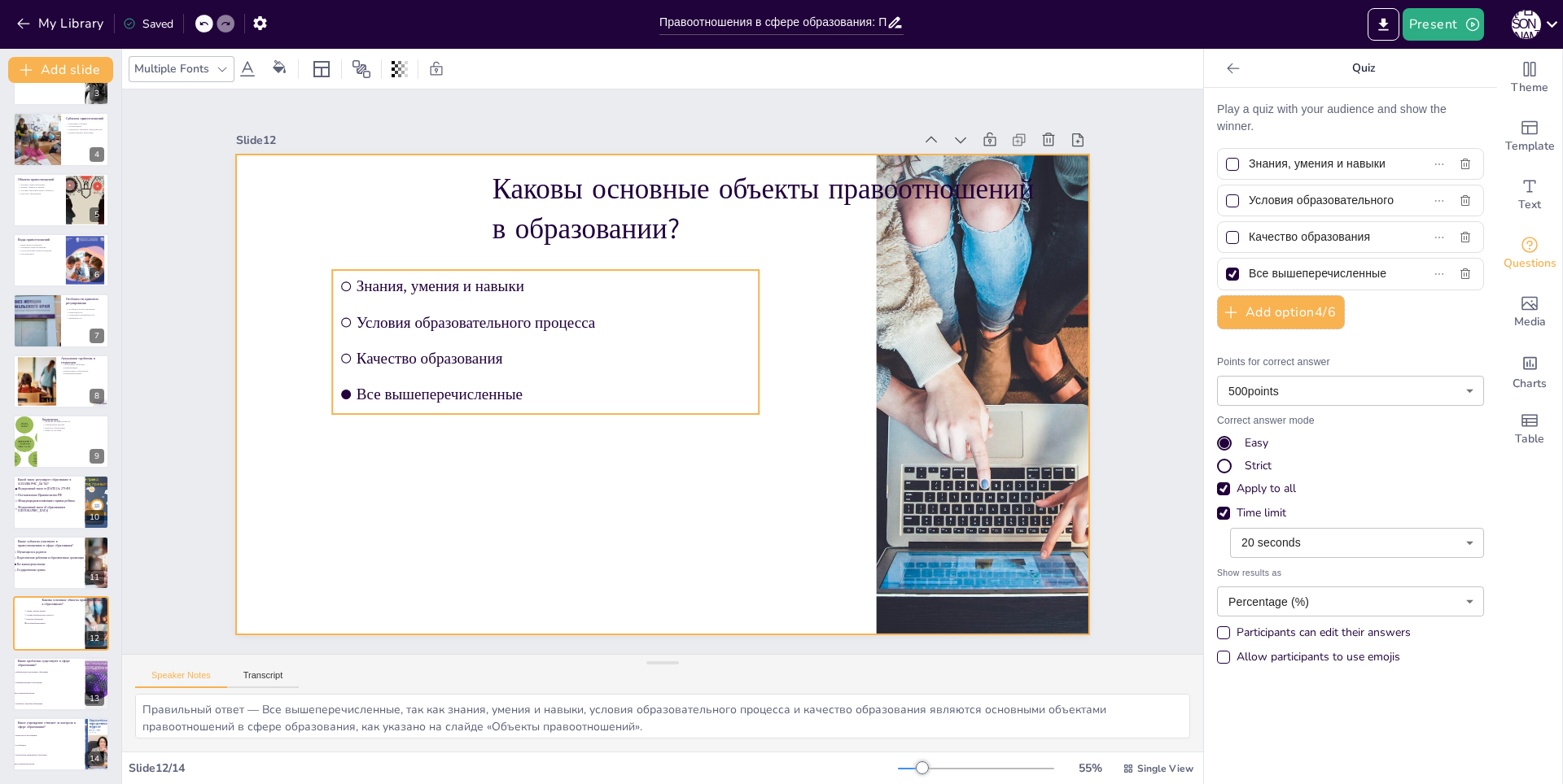
drag, startPoint x: 635, startPoint y: 404, endPoint x: 518, endPoint y: 428, distance: 119.4
click at [518, 428] on div "Каковы основные объекты правоотношений в образовании? Знания, умения и навыки У…" at bounding box center [790, 547] width 691 height 502
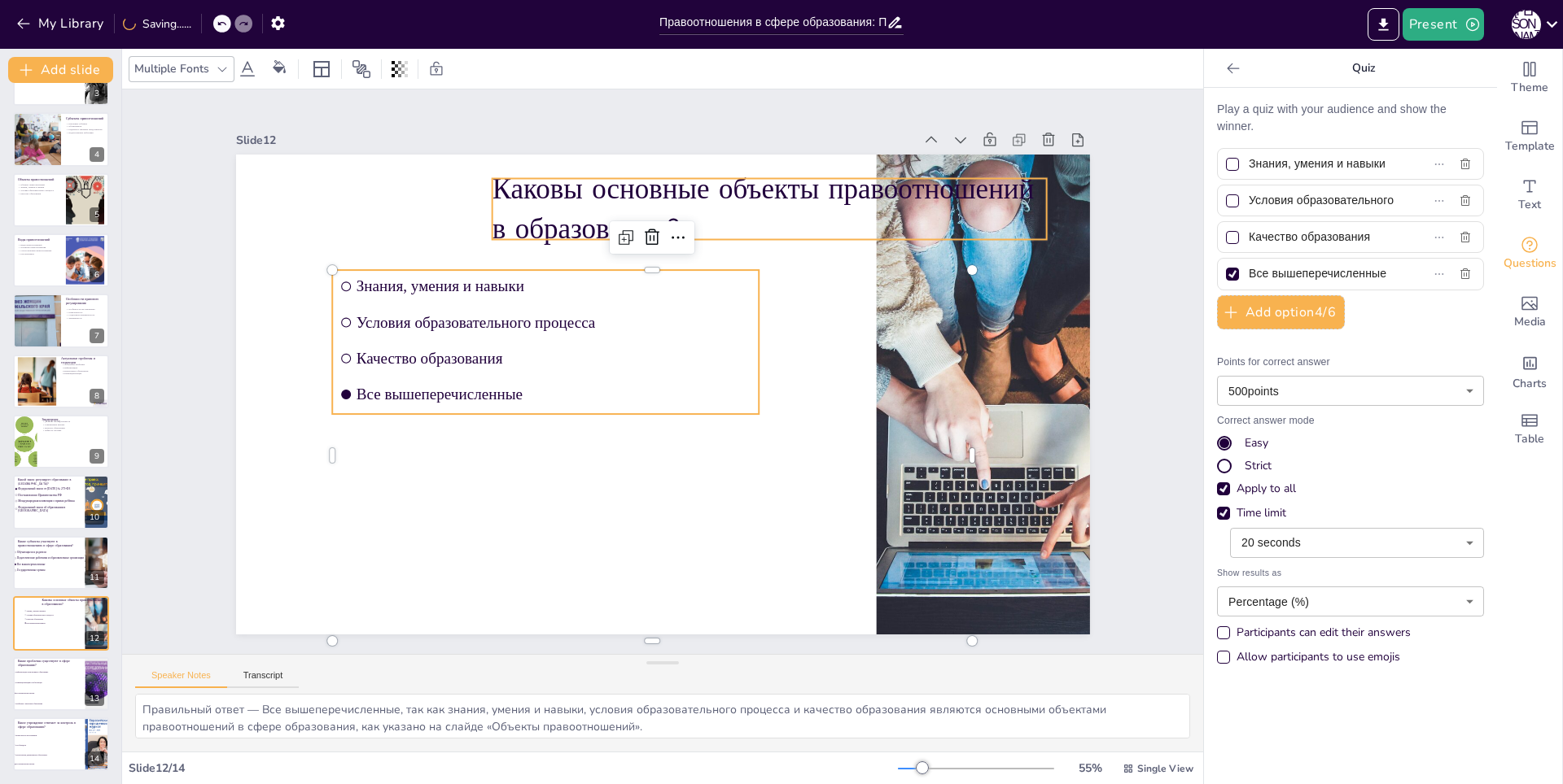
click at [640, 203] on p "Каковы основные объекты правоотношений в образовании?" at bounding box center [855, 342] width 430 height 466
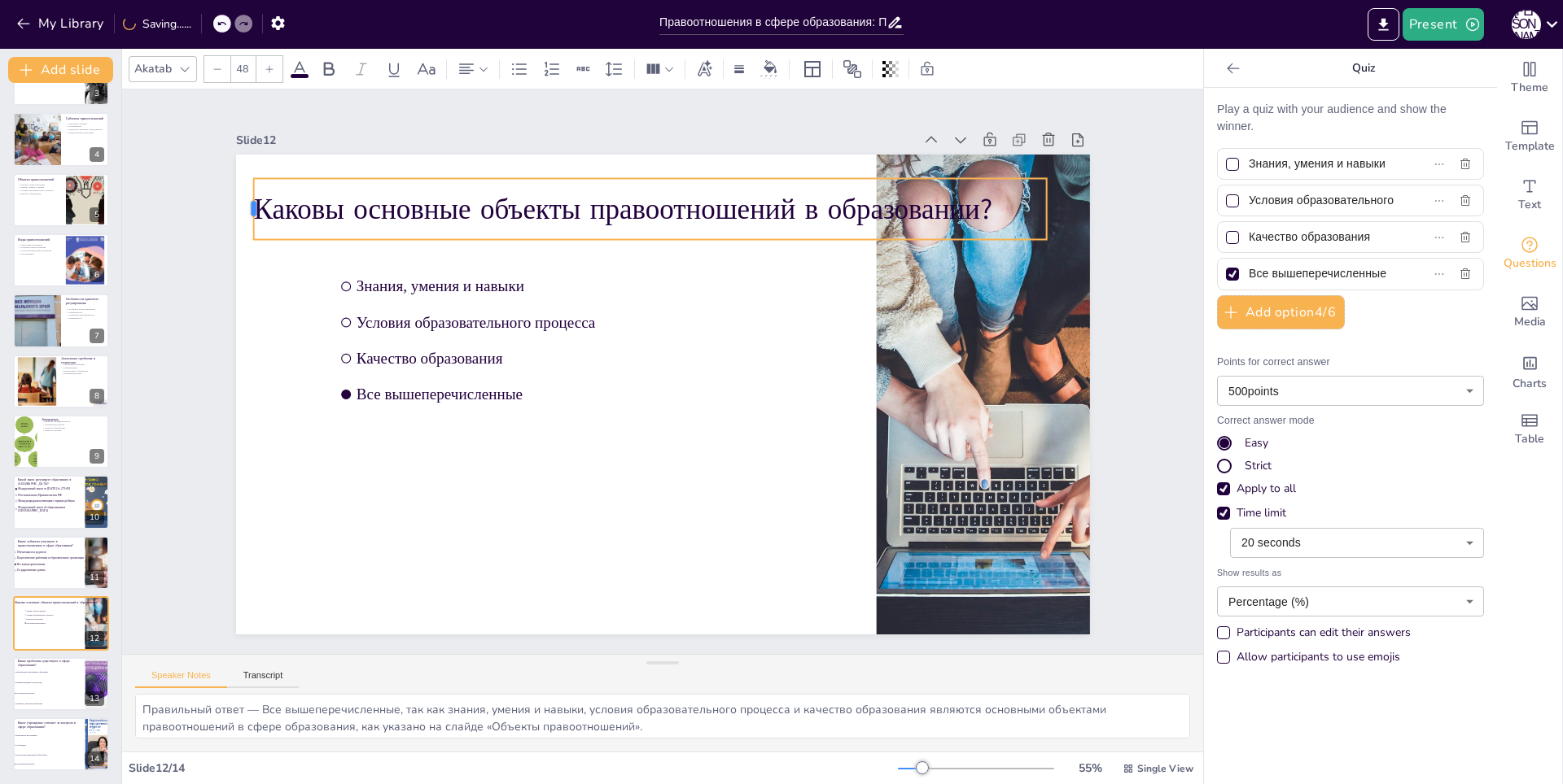
drag, startPoint x: 479, startPoint y: 193, endPoint x: 240, endPoint y: 171, distance: 240.0
click at [240, 171] on div "Каковы основные объекты правоотношений в образовании? Знания, умения и навыки У…" at bounding box center [650, 353] width 973 height 890
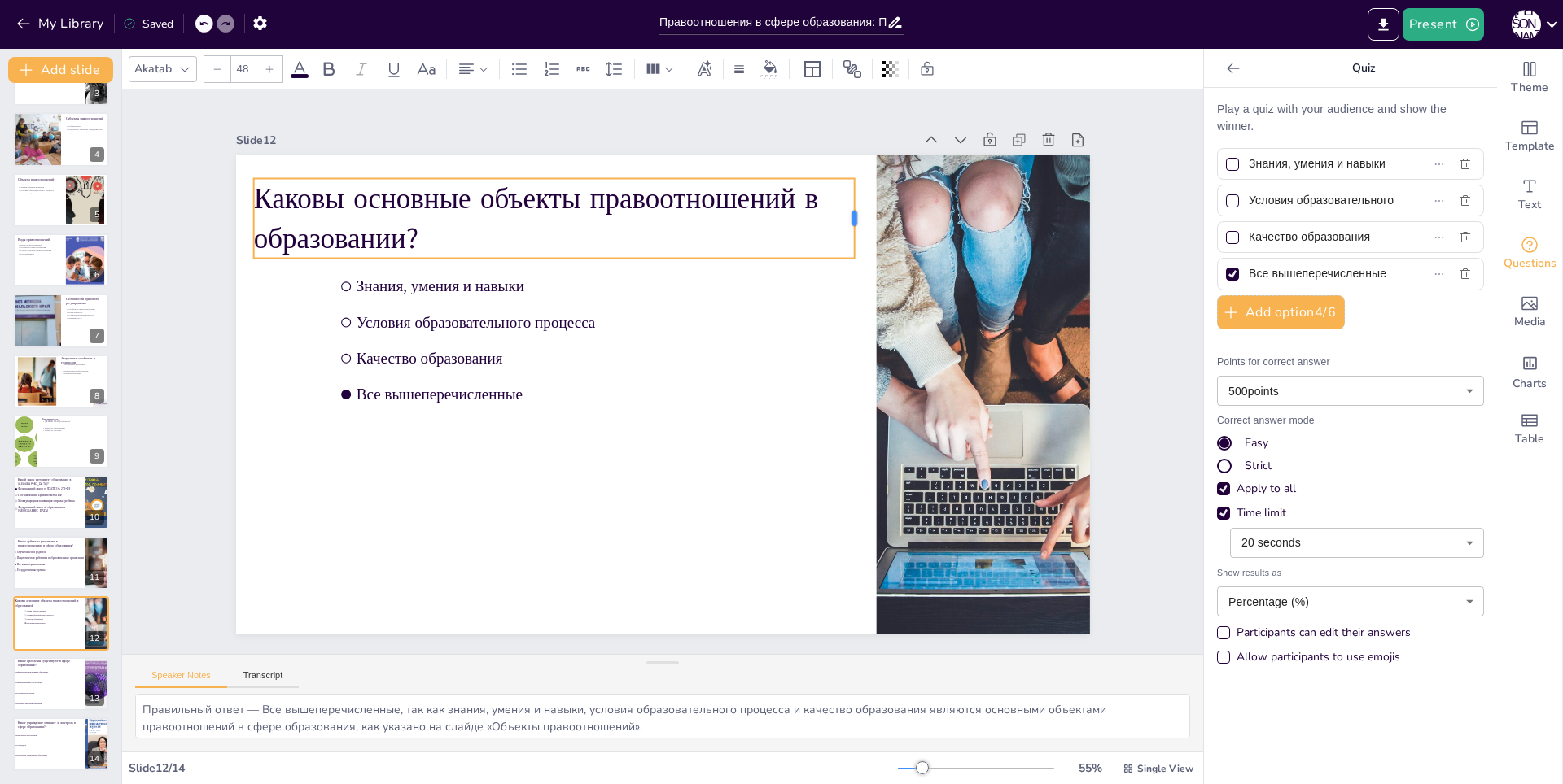
drag, startPoint x: 1034, startPoint y: 201, endPoint x: 842, endPoint y: 201, distance: 192.0
click at [835, 575] on div at bounding box center [794, 586] width 80 height 22
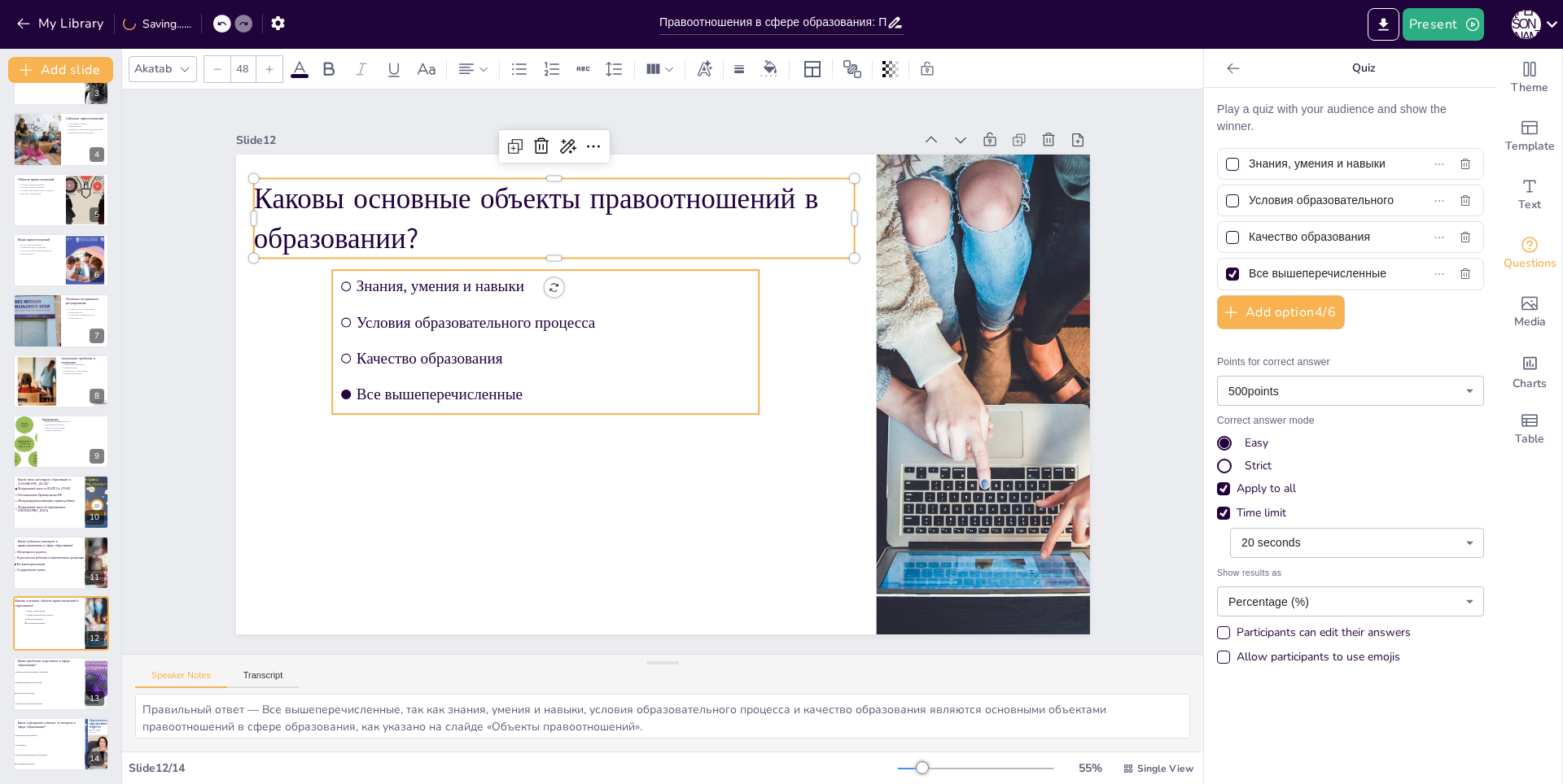
click at [653, 313] on span "Условия образовательного процесса" at bounding box center [760, 302] width 213 height 351
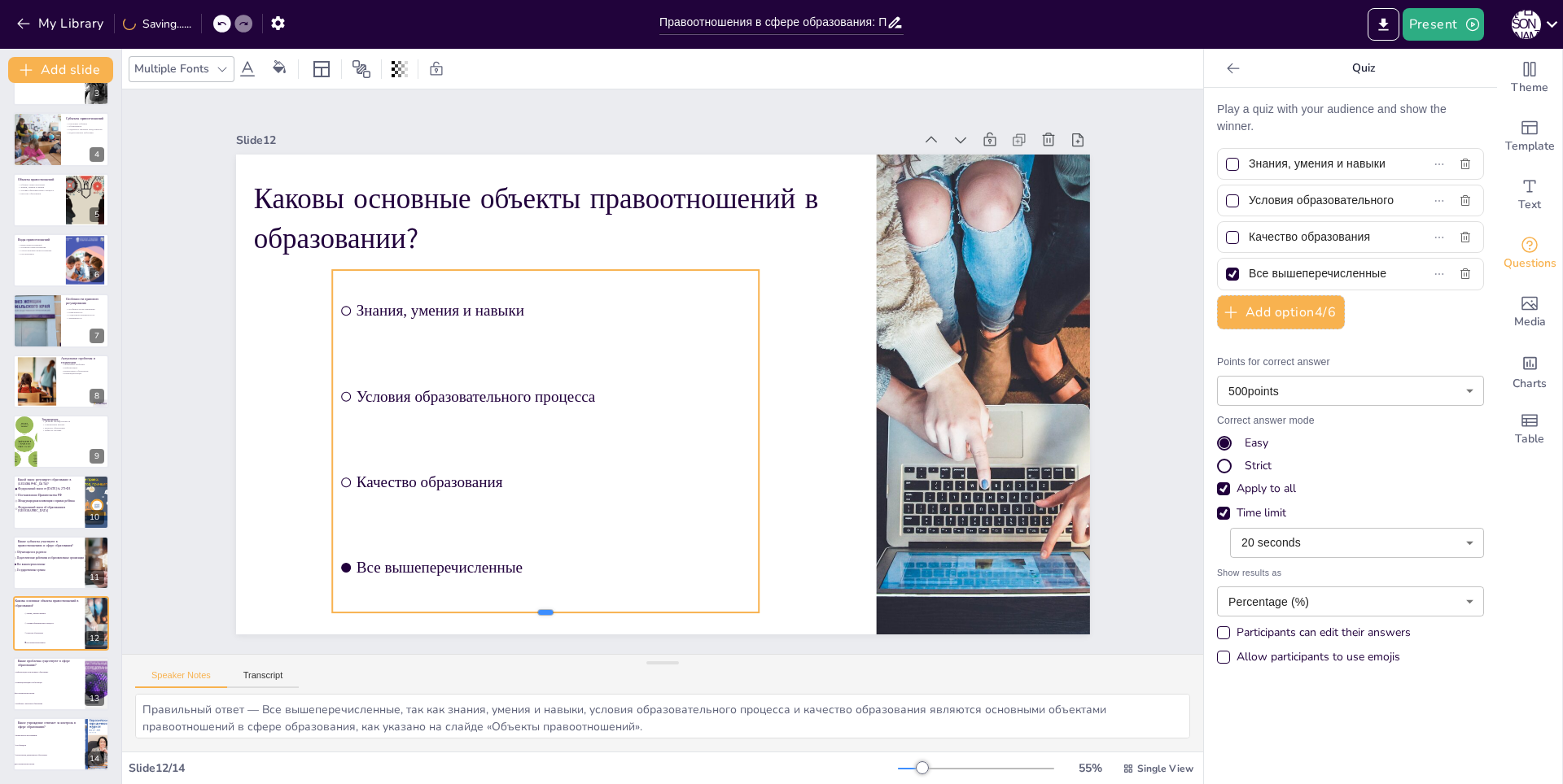
drag, startPoint x: 520, startPoint y: 414, endPoint x: 501, endPoint y: 613, distance: 199.9
click at [501, 613] on div at bounding box center [656, 645] width 396 height 185
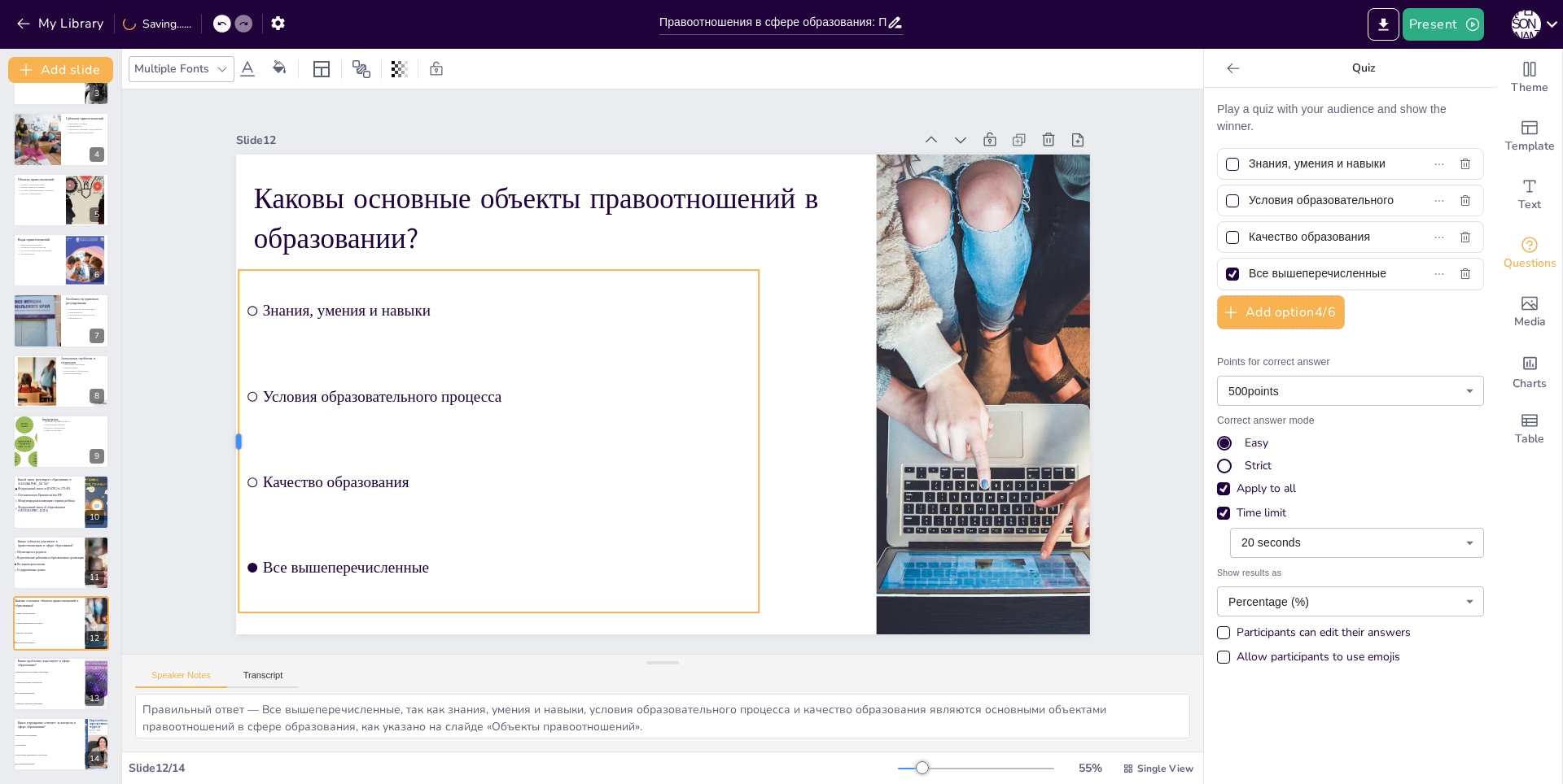
drag, startPoint x: 316, startPoint y: 434, endPoint x: 223, endPoint y: 424, distance: 93.5
click at [980, 424] on div at bounding box center [1071, 527] width 182 height 304
drag, startPoint x: 750, startPoint y: 436, endPoint x: 820, endPoint y: 439, distance: 70.1
click at [535, 439] on div at bounding box center [477, 359] width 118 height 329
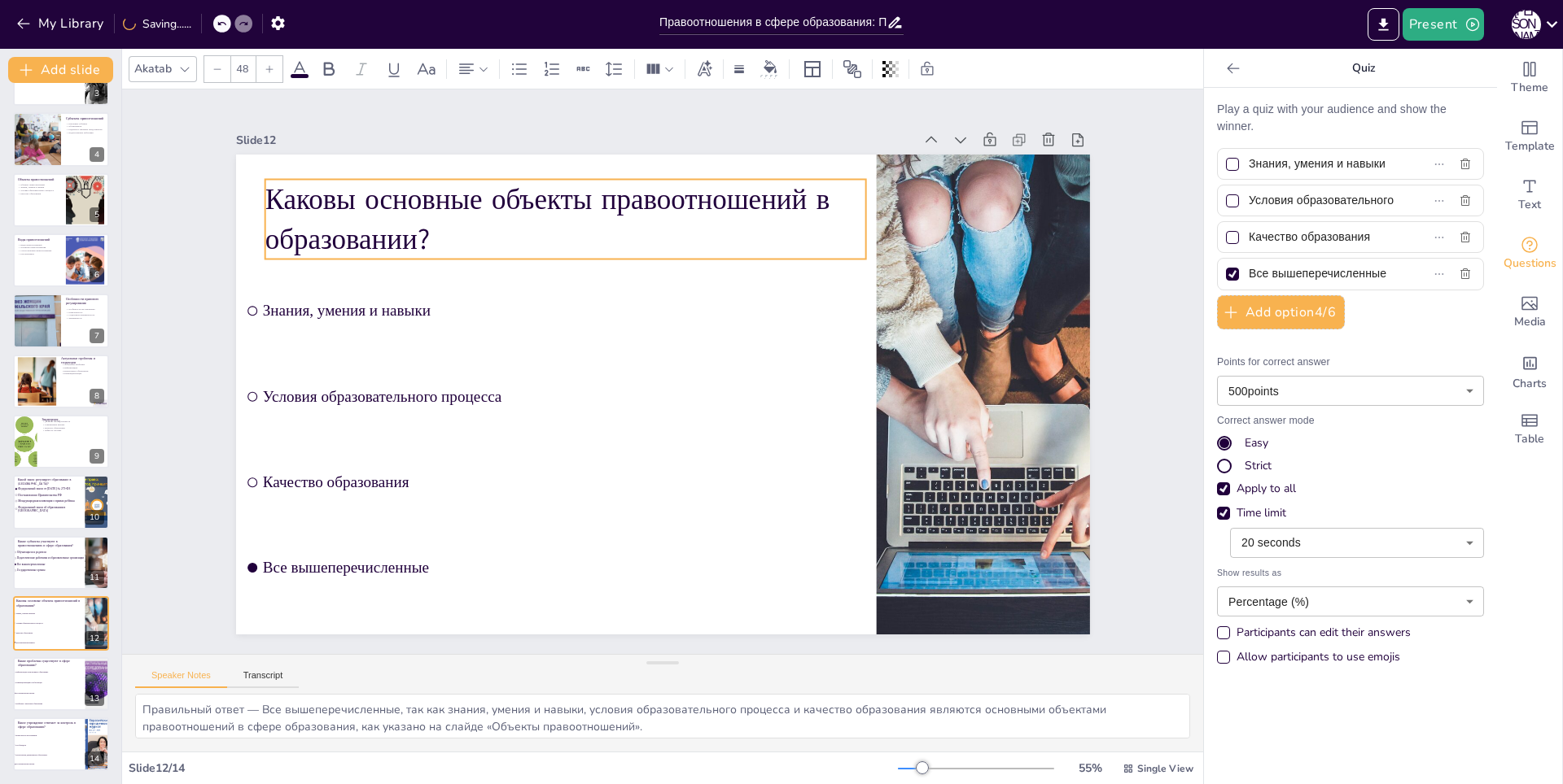
drag, startPoint x: 277, startPoint y: 203, endPoint x: 288, endPoint y: 204, distance: 11.0
click at [442, 204] on p "Каковы основные объекты правоотношений в образовании?" at bounding box center [692, 194] width 501 height 461
click at [1099, 168] on div "Slide 1 Правоотношения в сфере образования: Понятие, структура и ключевые субъе…" at bounding box center [663, 372] width 872 height 1202
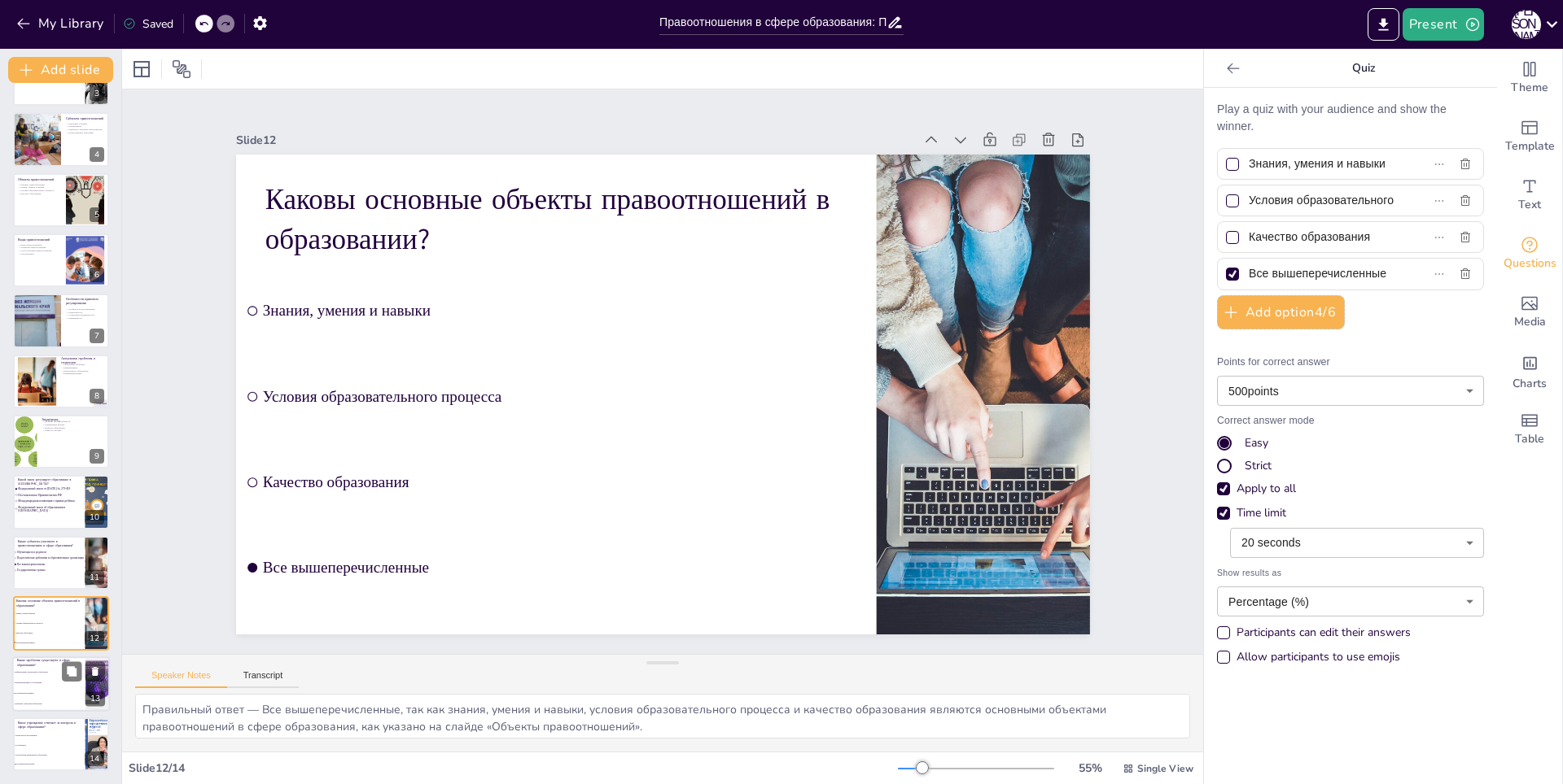
click at [43, 696] on li "Все вышеперечисленные" at bounding box center [49, 693] width 74 height 11
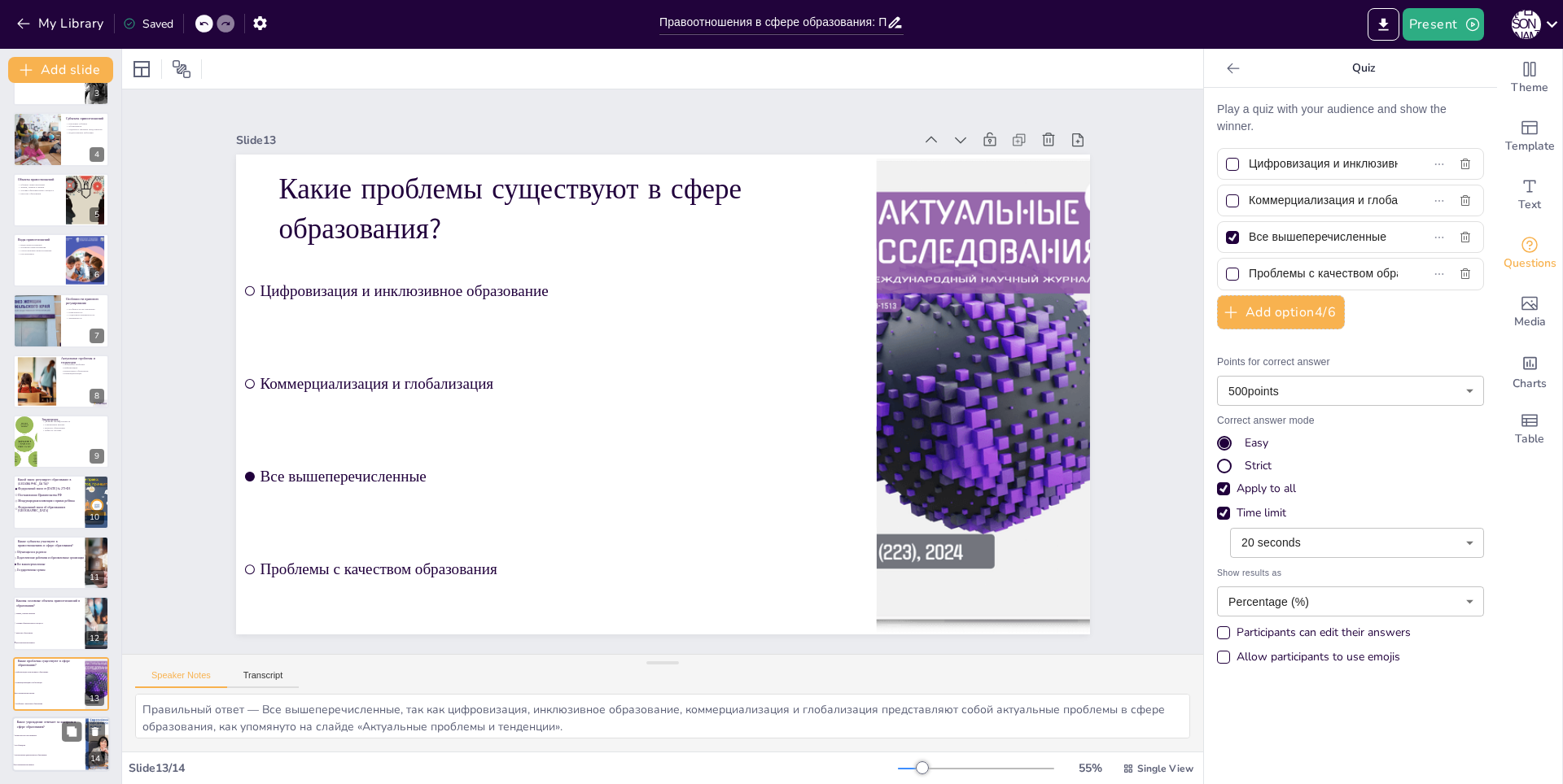
click at [22, 753] on li "Региональные департаменты образования" at bounding box center [49, 755] width 74 height 10
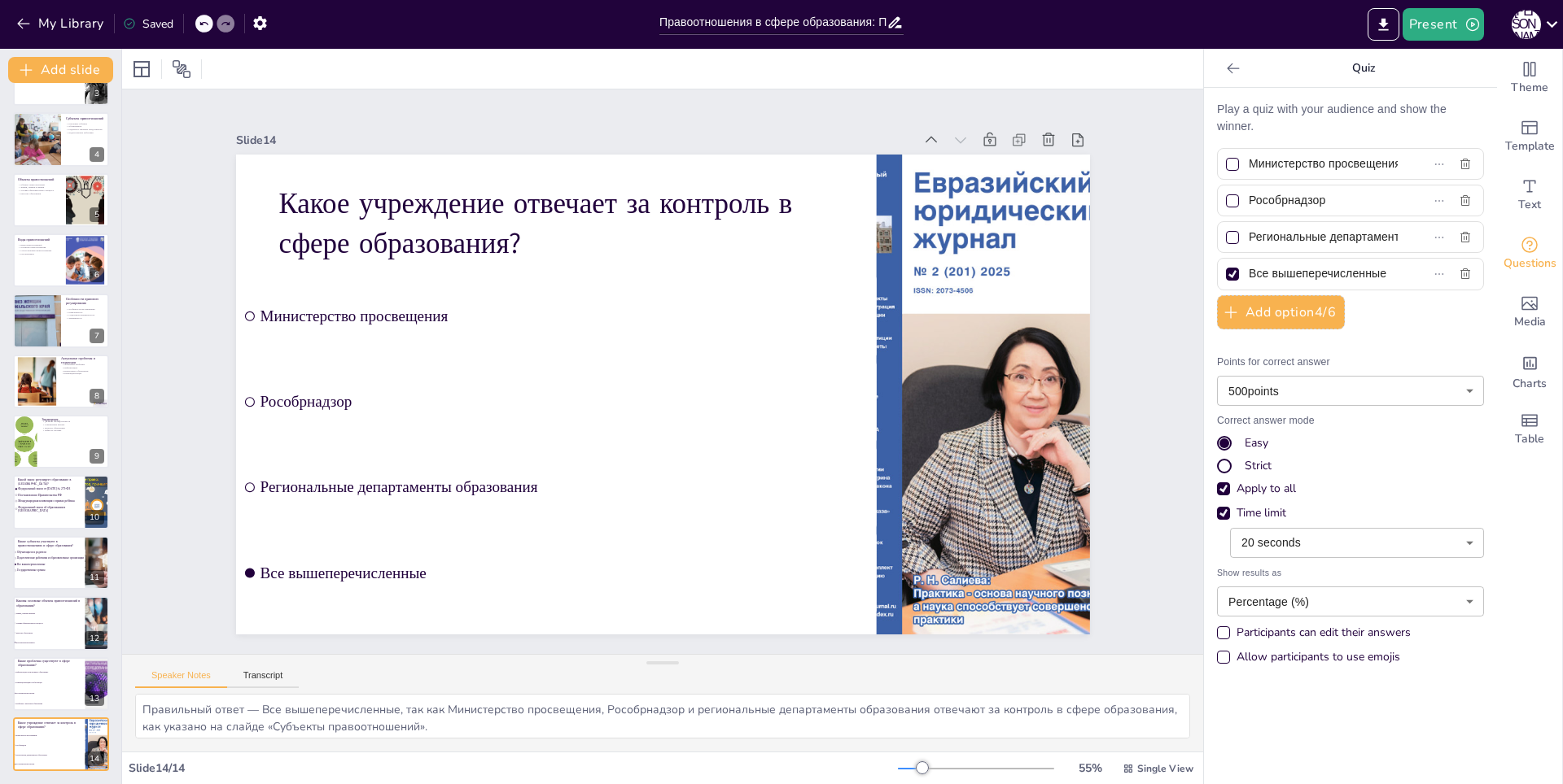
click at [1134, 152] on div "Slide 1 Правоотношения в сфере образования: Понятие, структура и ключевые субъе…" at bounding box center [663, 372] width 1092 height 1206
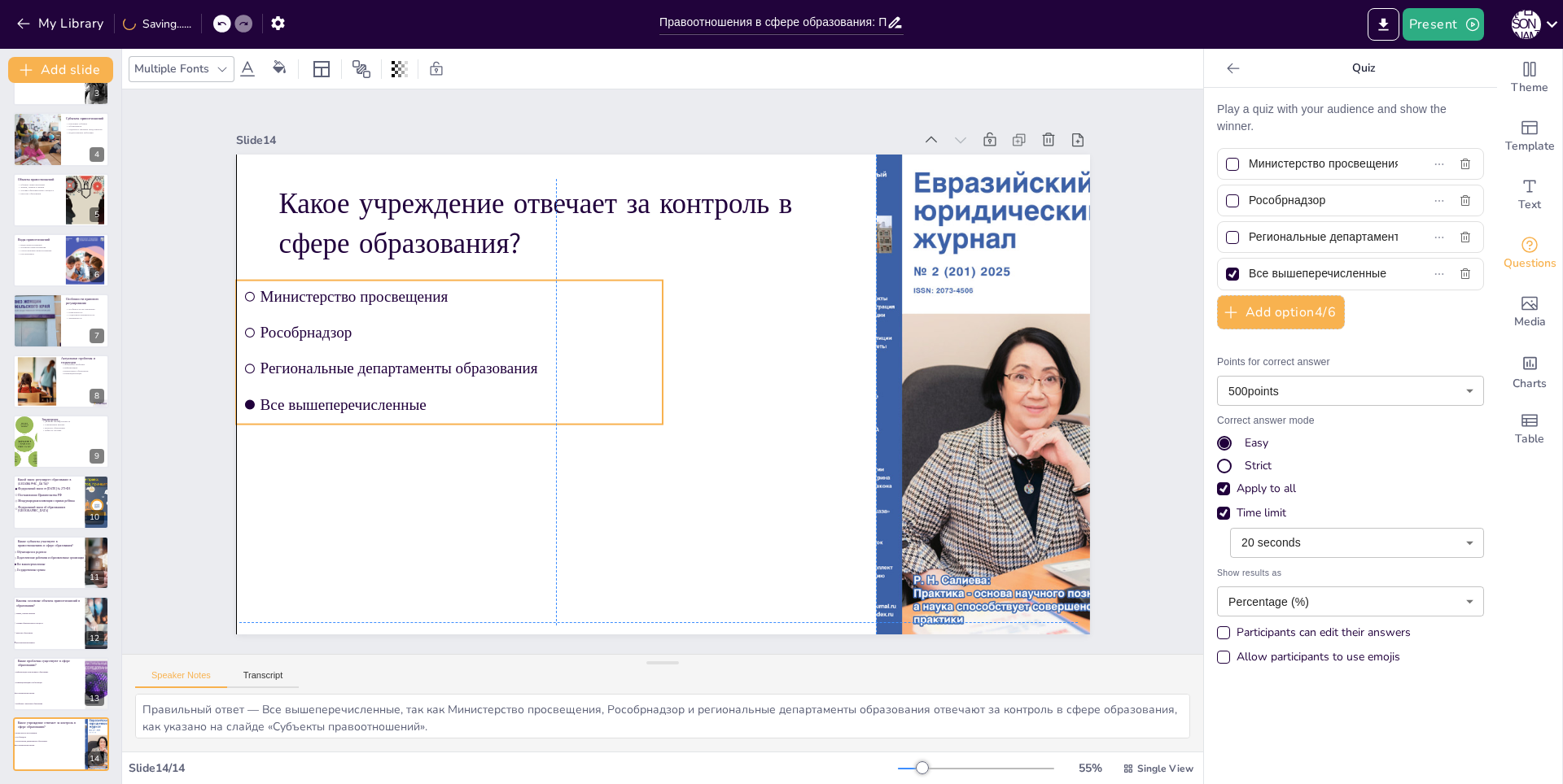
drag, startPoint x: 319, startPoint y: 323, endPoint x: 322, endPoint y: 331, distance: 8.5
click at [615, 331] on ul "Министерство просвещения Рособрнадзор Региональные департаменты образования Все…" at bounding box center [767, 185] width 305 height 448
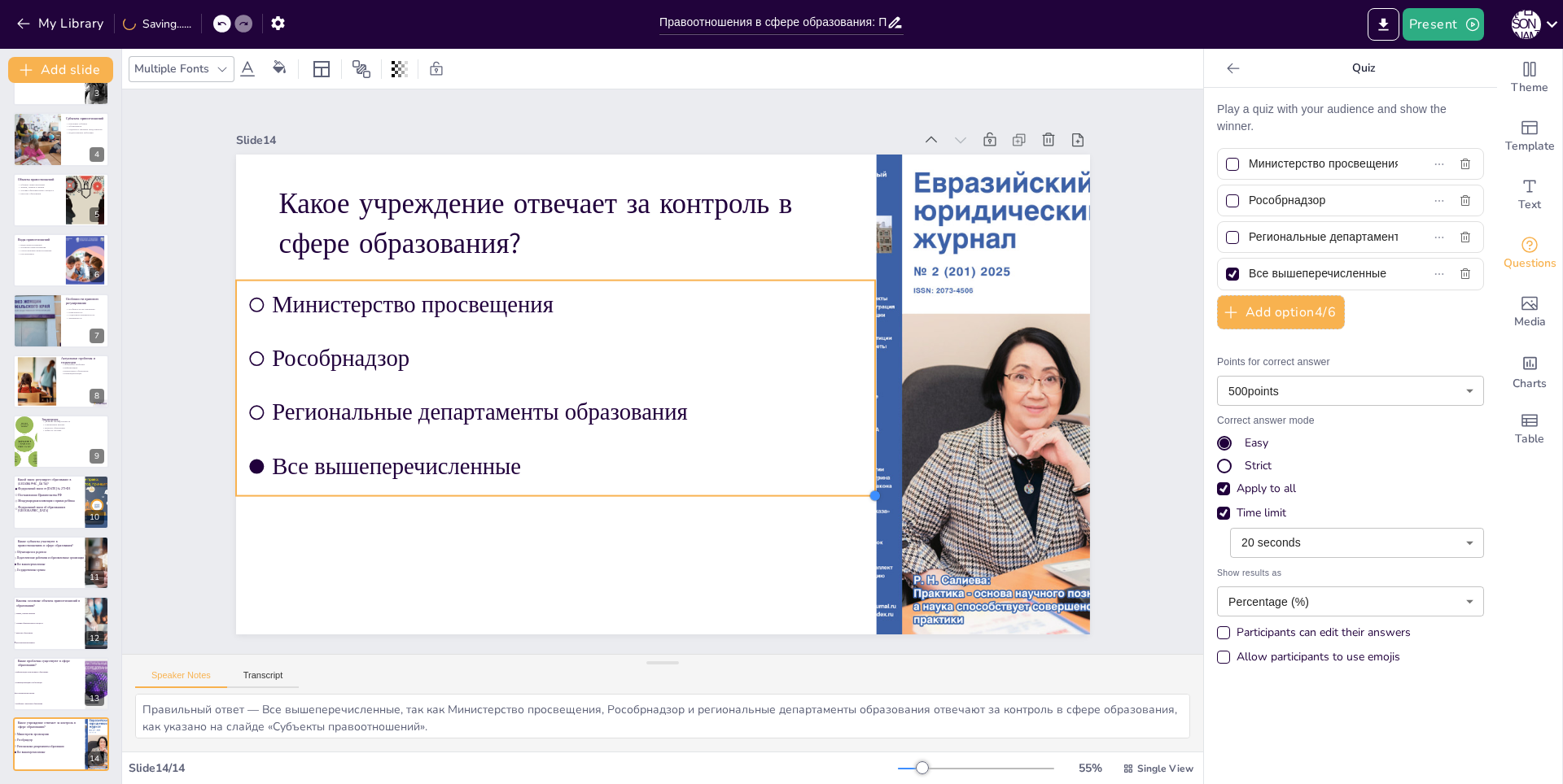
drag, startPoint x: 650, startPoint y: 415, endPoint x: 603, endPoint y: 486, distance: 85.1
click at [603, 486] on div "Какое учреждение отвечает за контроль в сфере образования? Министерство просвещ…" at bounding box center [641, 362] width 785 height 975
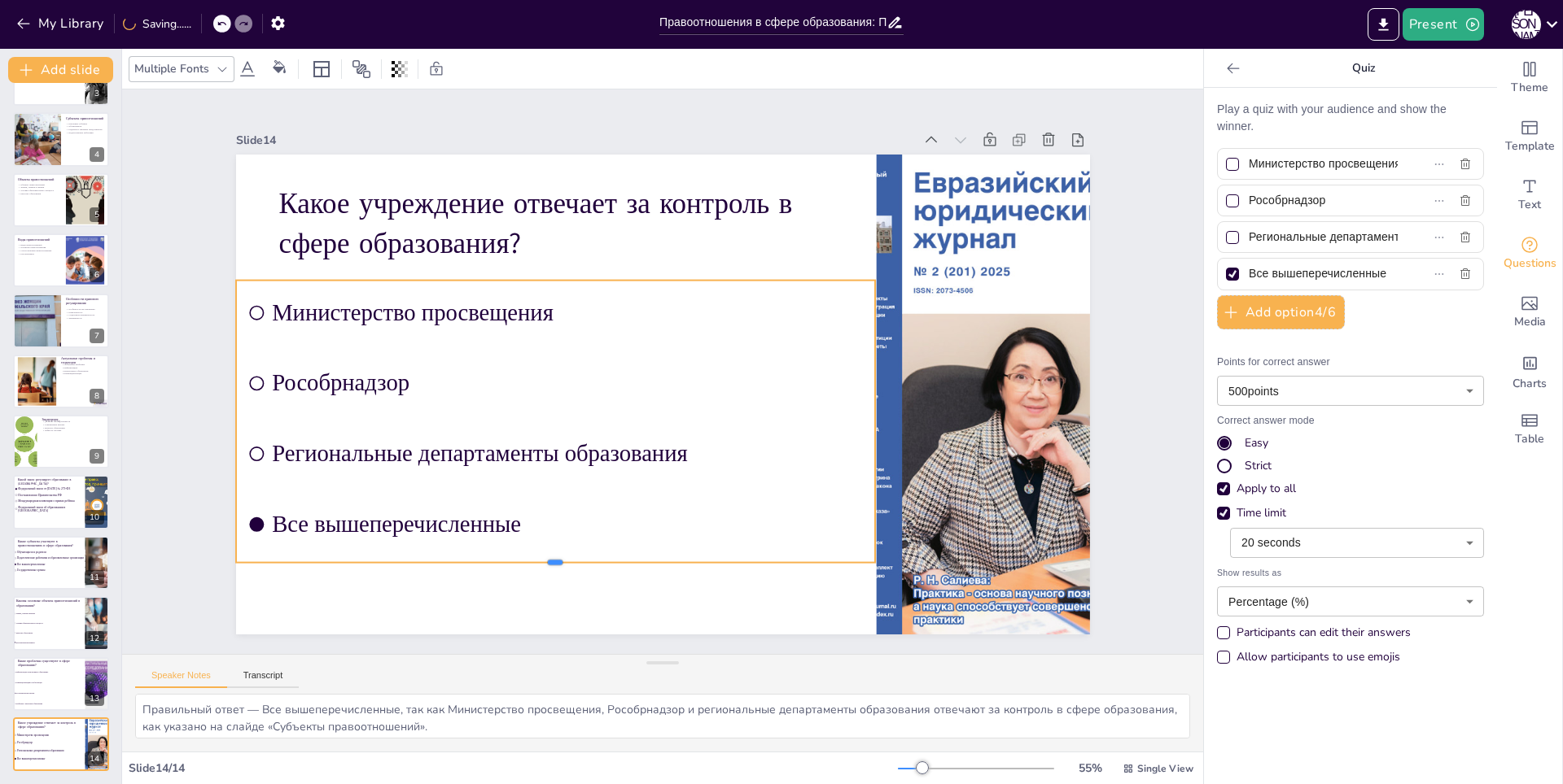
drag, startPoint x: 538, startPoint y: 490, endPoint x: 519, endPoint y: 557, distance: 69.6
click at [546, 371] on div at bounding box center [841, 235] width 589 height 272
click at [1090, 319] on div "Slide 1 Правоотношения в сфере образования: Понятие, структура и ключевые субъе…" at bounding box center [663, 372] width 995 height 622
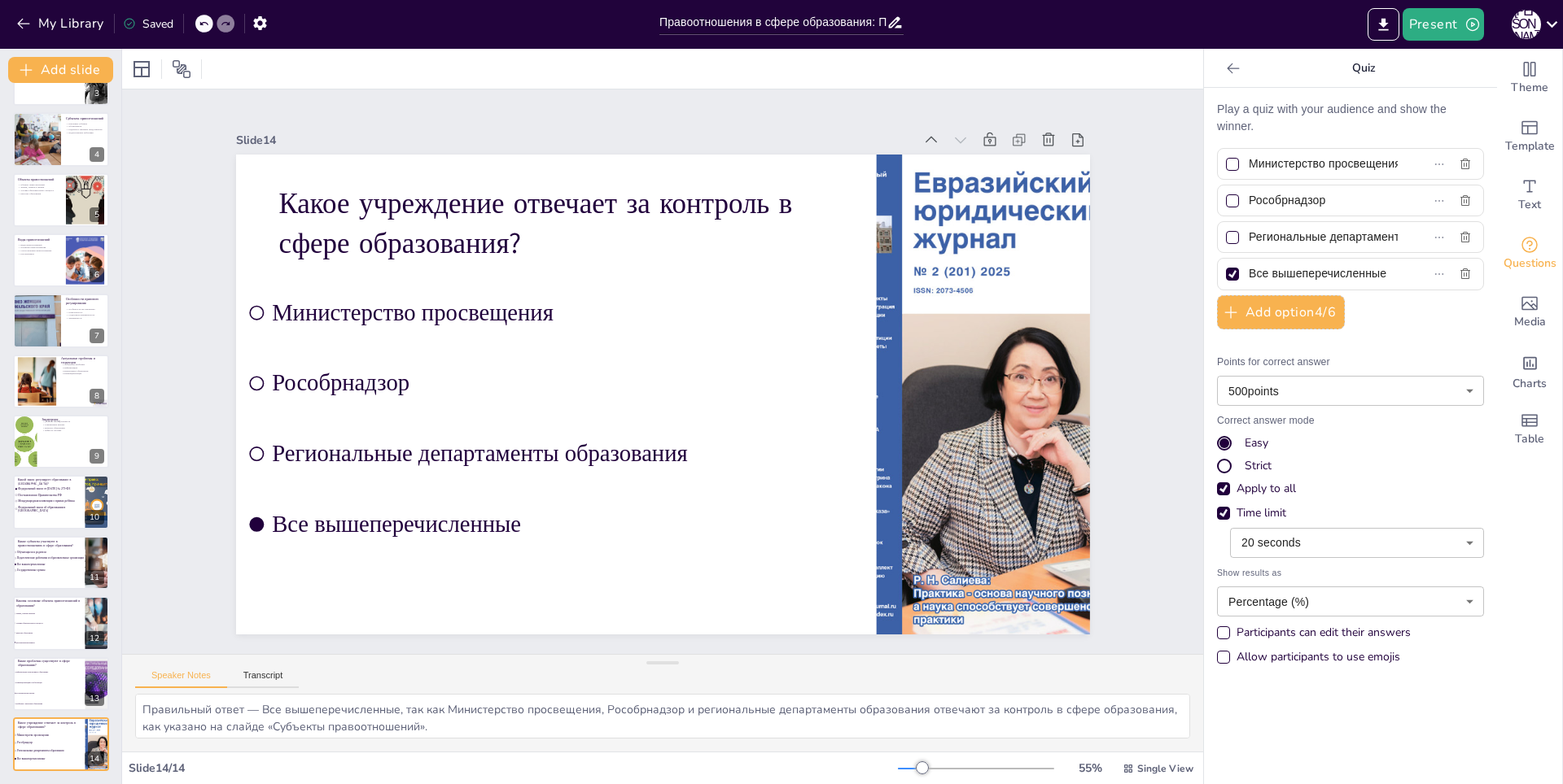
click at [1463, 480] on div "Apply to all" at bounding box center [1350, 489] width 267 height 17
click at [76, 224] on div at bounding box center [85, 199] width 39 height 79
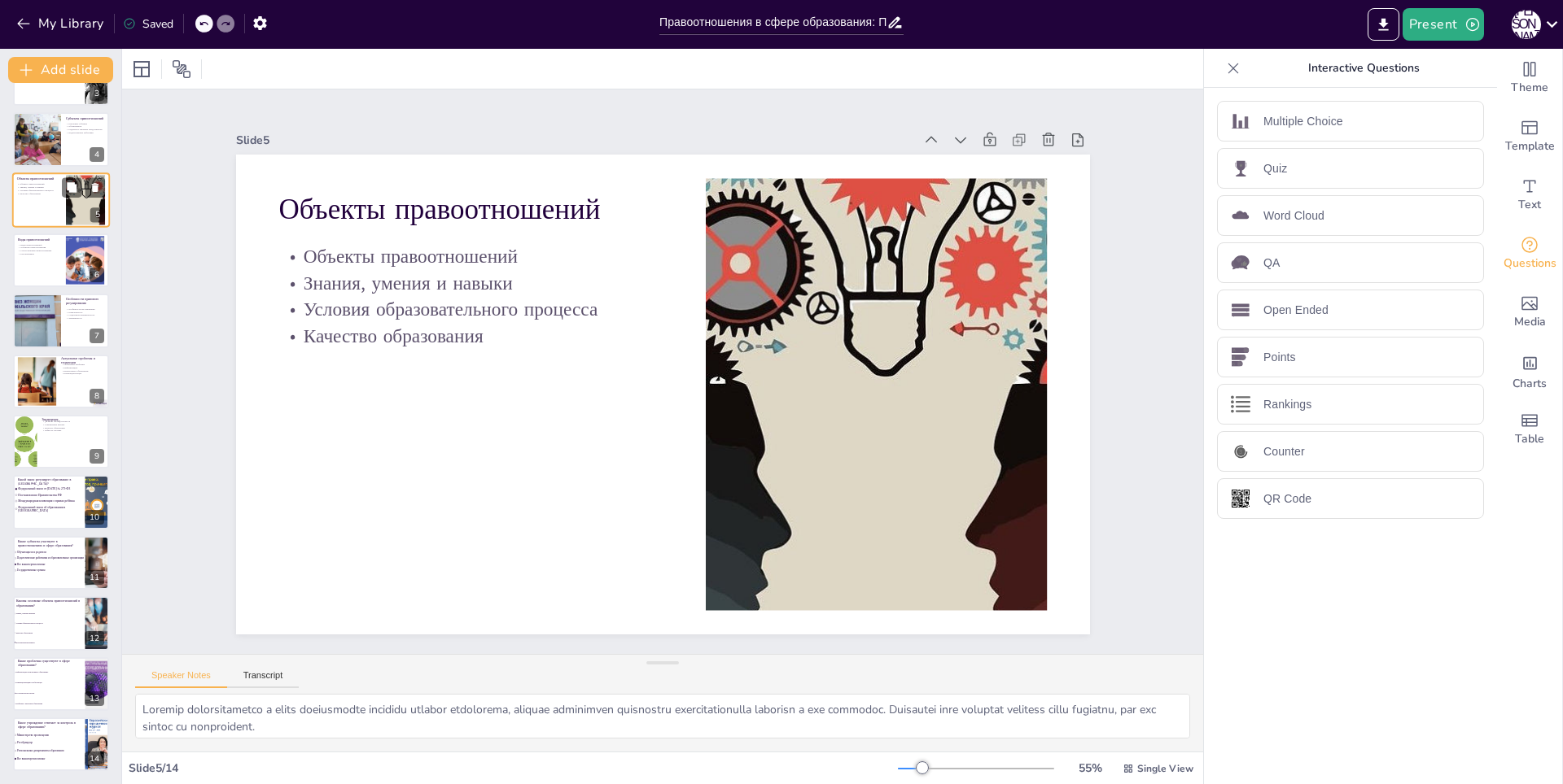
scroll to position [0, 0]
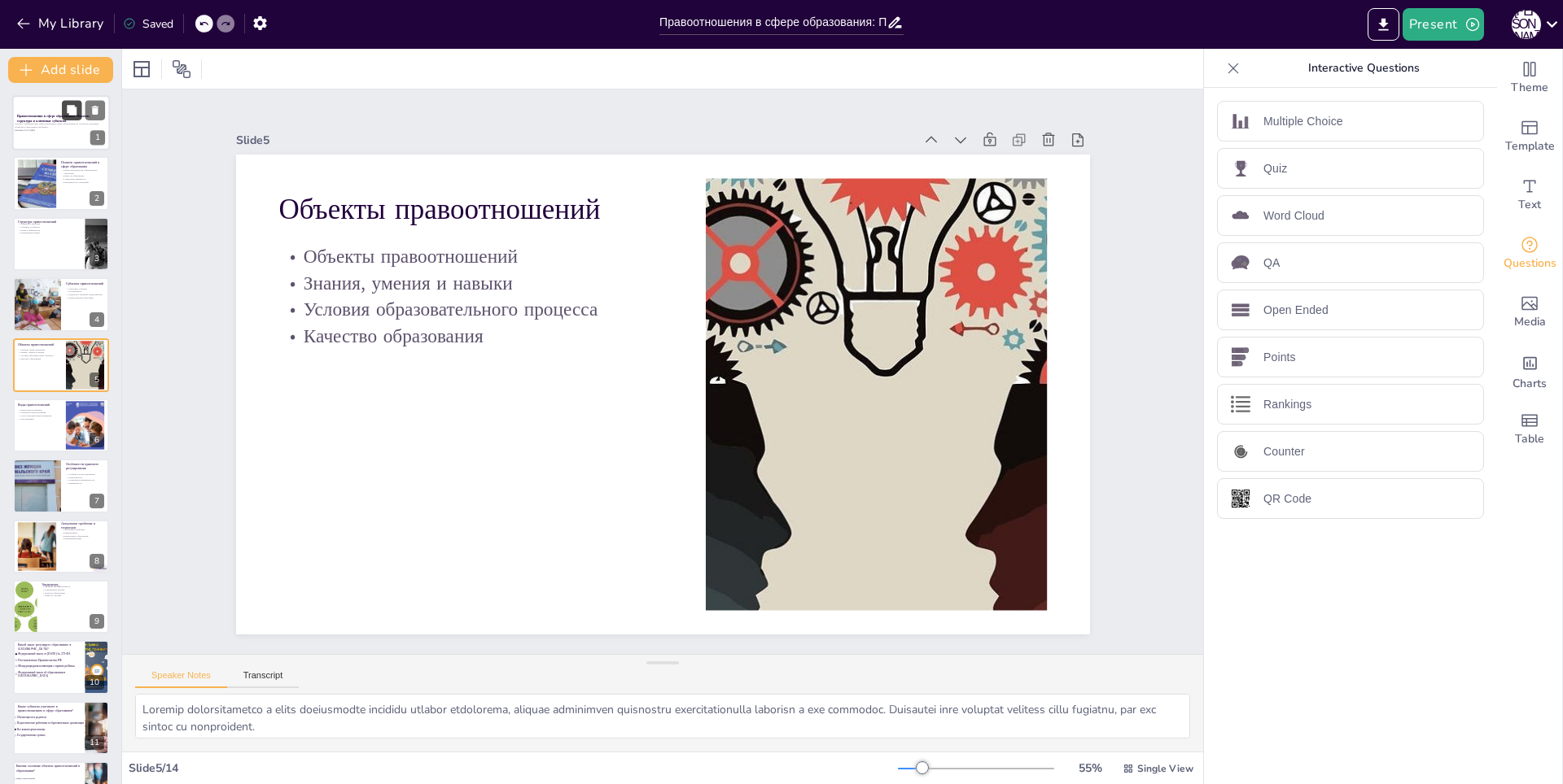
click at [64, 118] on button at bounding box center [72, 110] width 20 height 20
